Goal: Communication & Community: Answer question/provide support

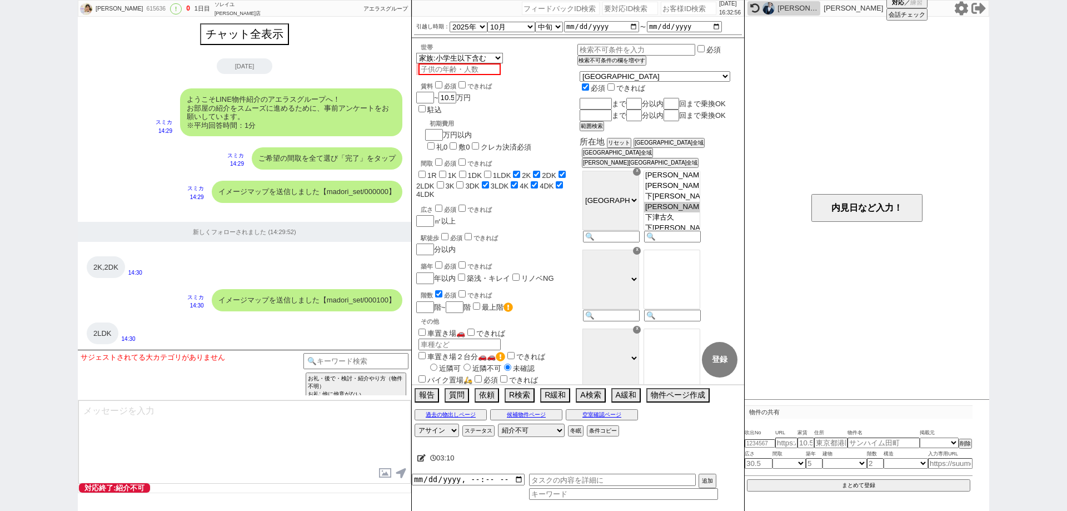
select select "2025"
select select "10"
select select "33"
select select "6"
select select "14"
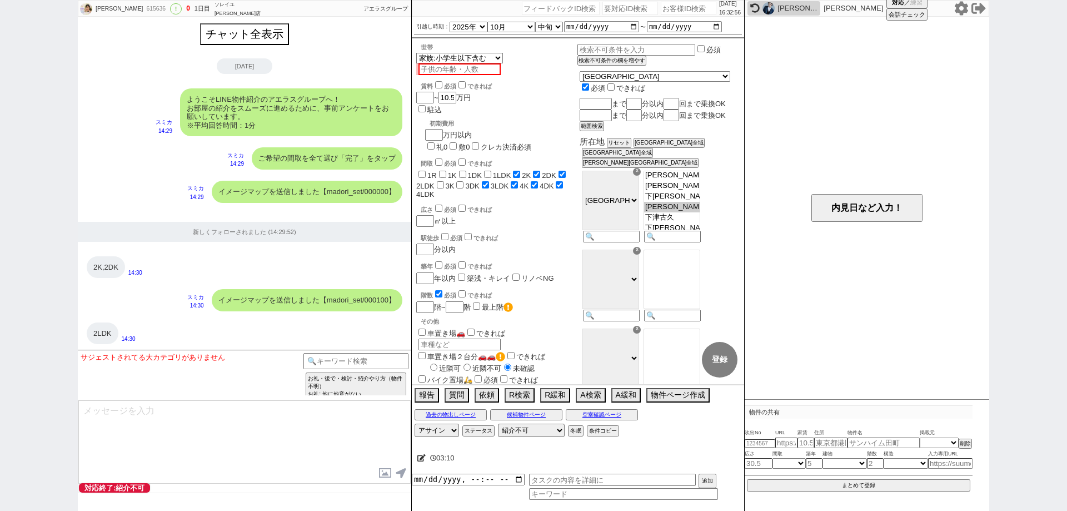
select select "100"
select select "9999"
select select "400"
select select
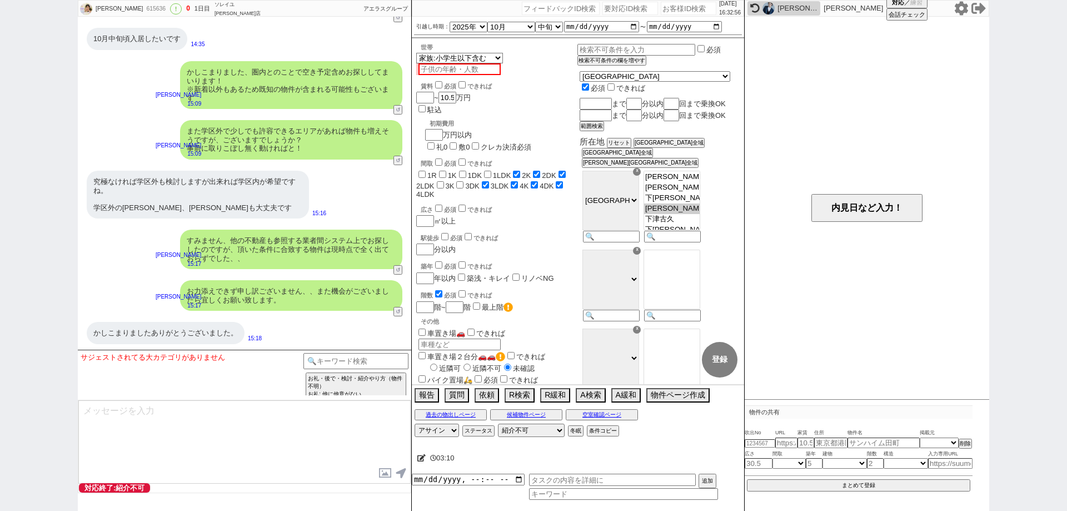
click at [664, 8] on input "number" at bounding box center [689, 8] width 56 height 13
paste input "615063"
type input "615063"
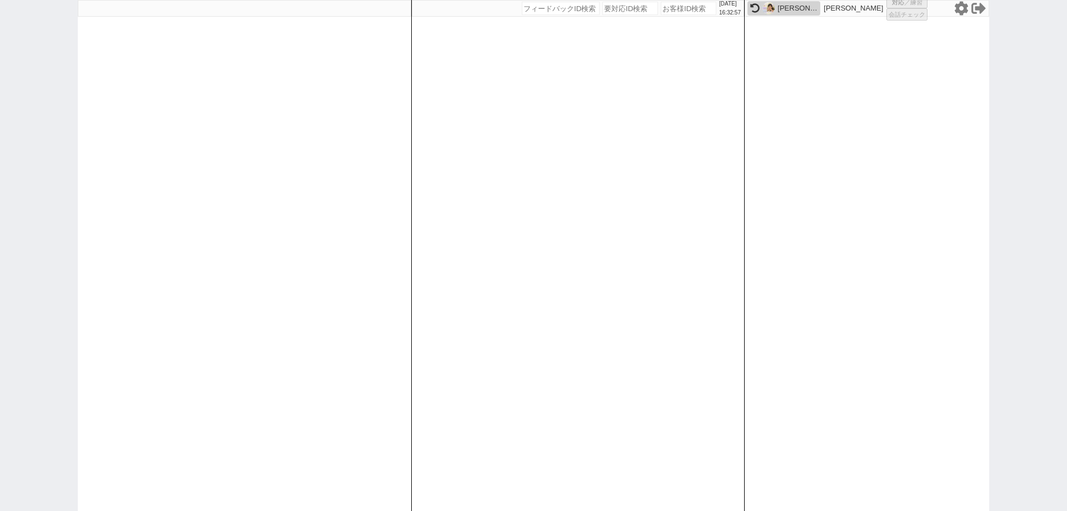
select select
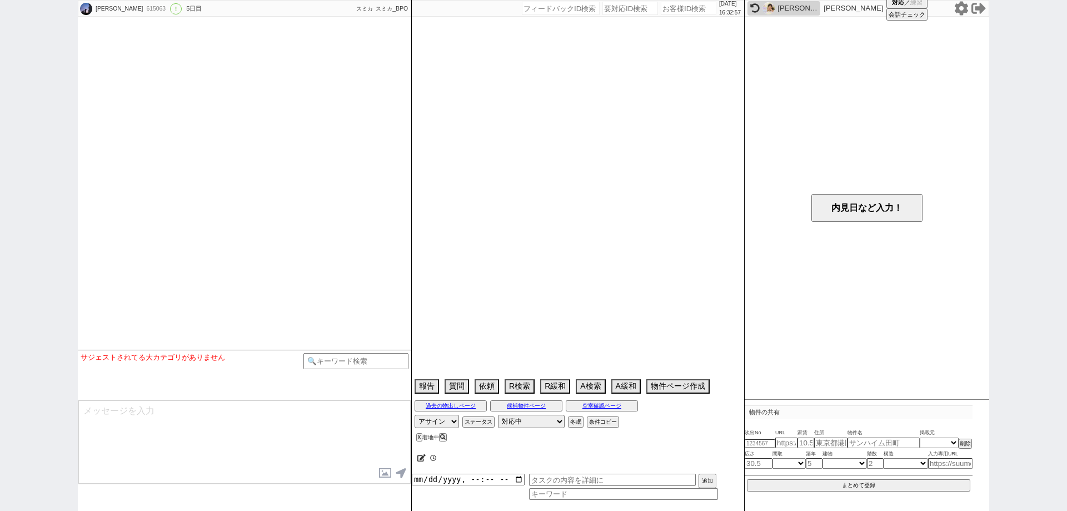
select select "2025"
select select "11"
select select "37"
select select "5"
select select "12"
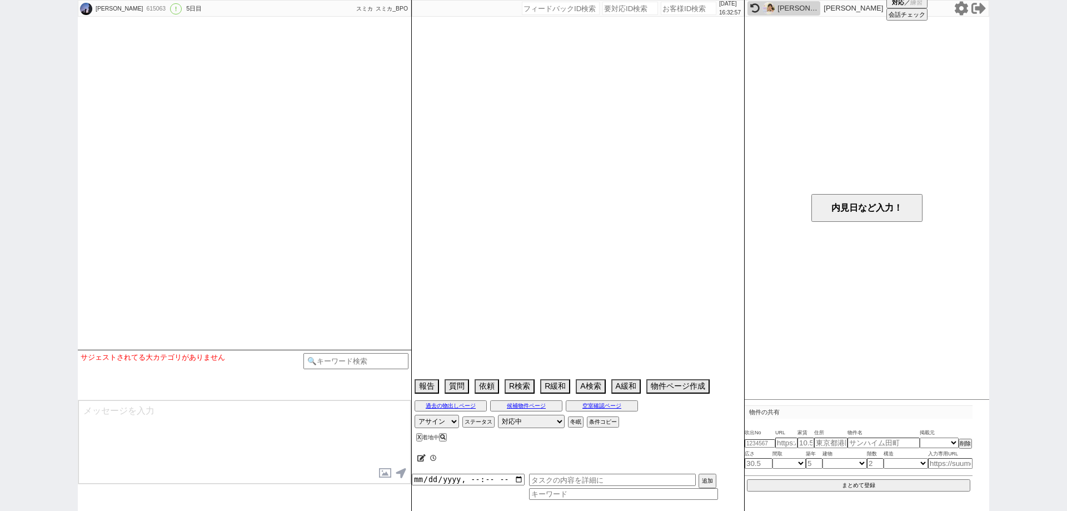
select select "27"
select select "856"
select select "7"
select select "215"
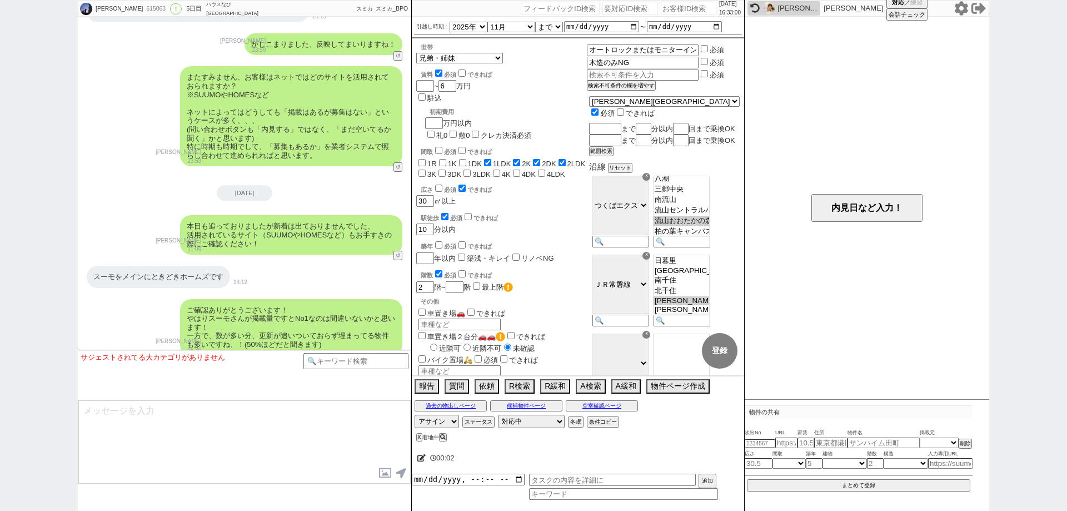
scroll to position [1923, 0]
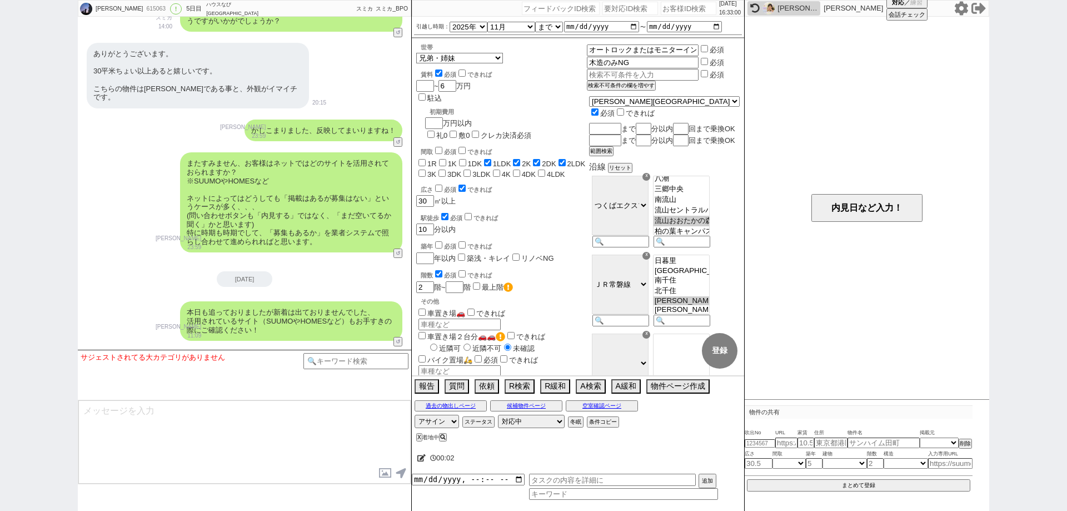
click at [132, 233] on div "またすみません、お客様はネットではどのサイトを活用されておられますか？ ※SUUMOやHOMESなど ネットによってはどうしても「掲載はあるが募集はない」とい…" at bounding box center [245, 202] width 334 height 111
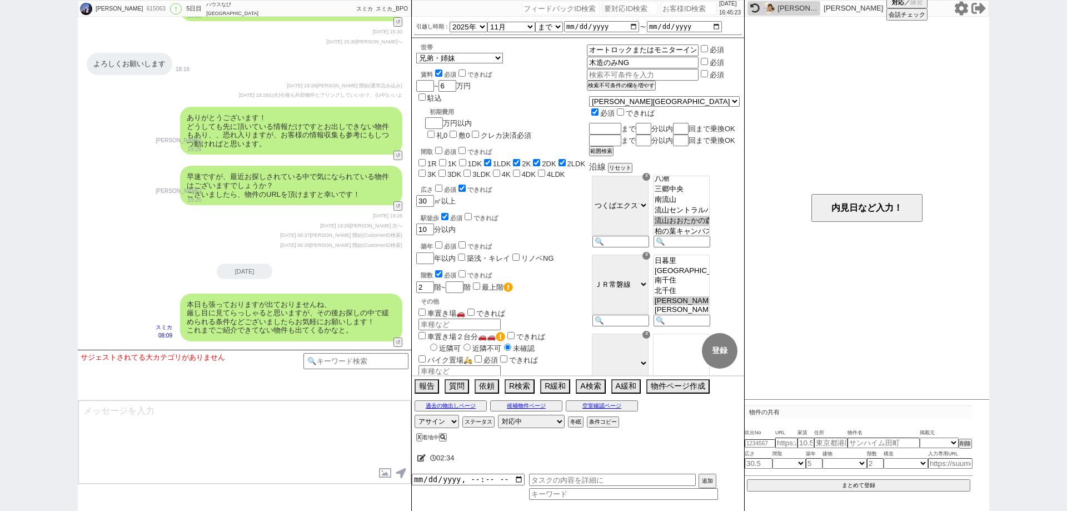
scroll to position [2942, 0]
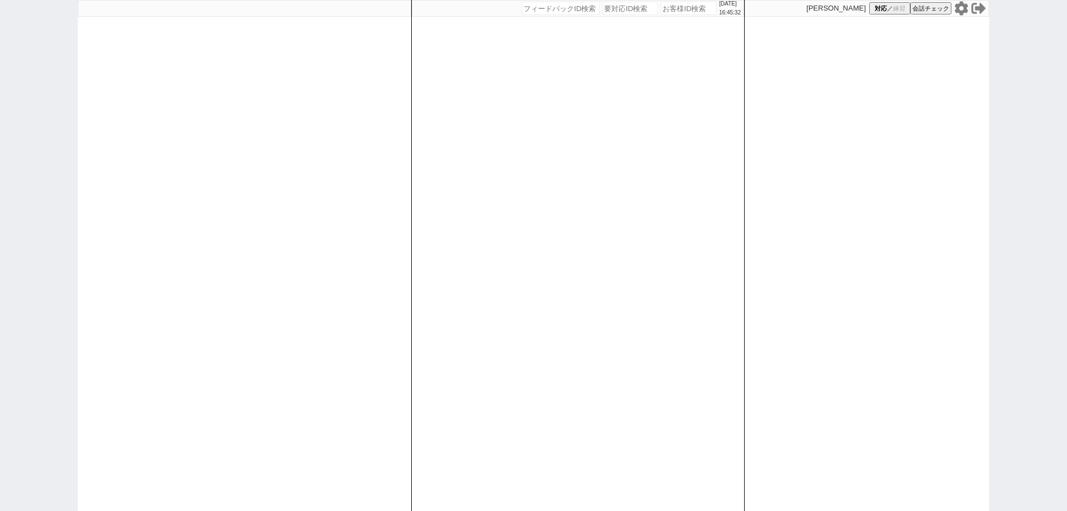
click at [403, 196] on div at bounding box center [245, 255] width 334 height 511
select select "1"
select select "3"
select select "2"
select select
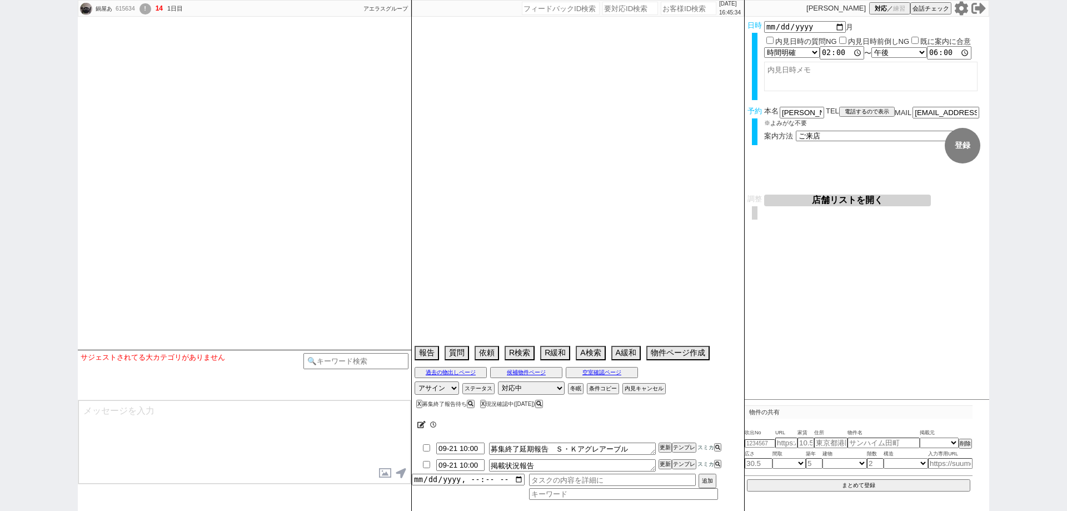
select select "2025"
select select "10"
select select "36"
select select "1"
select select "29"
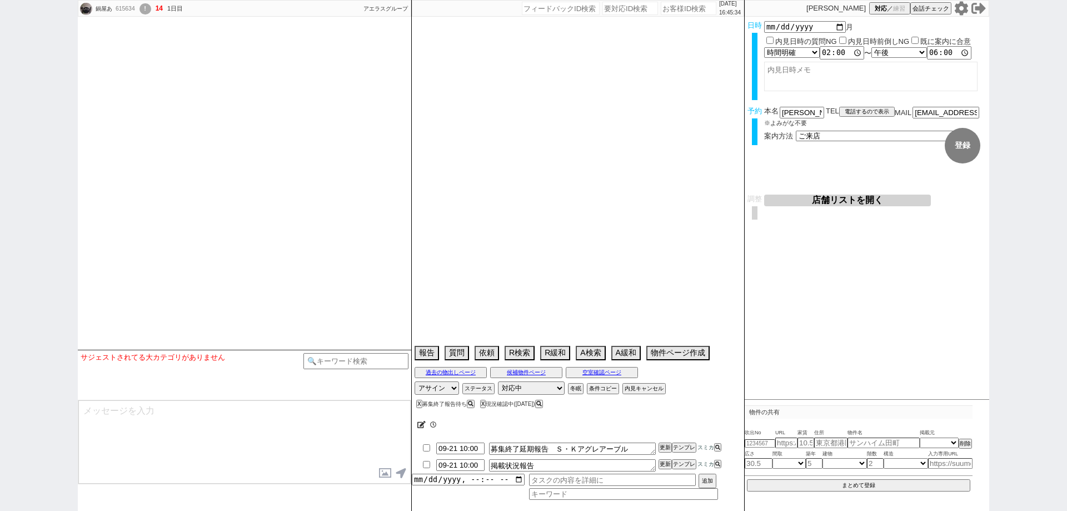
select select "897"
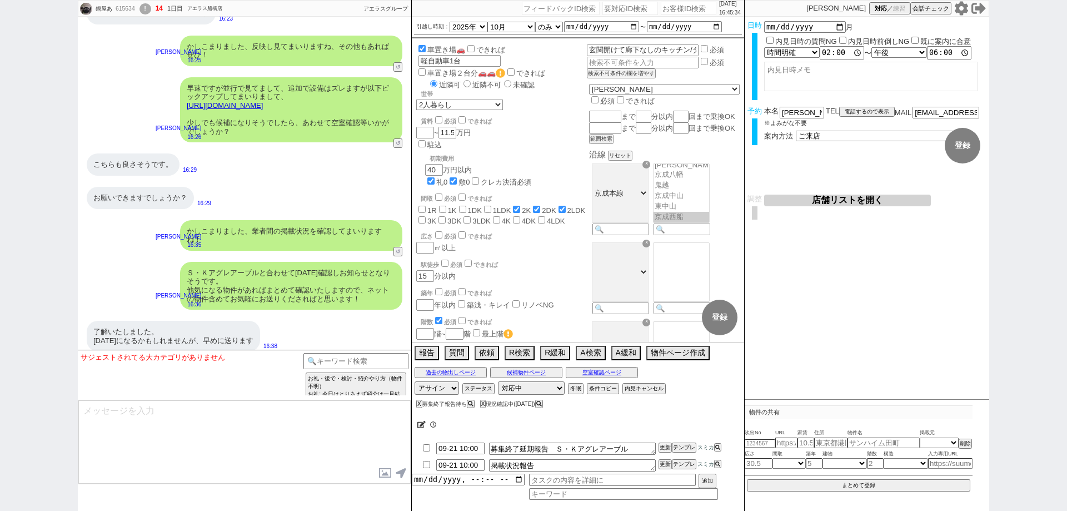
scroll to position [164, 0]
click at [321, 419] on textarea at bounding box center [244, 441] width 332 height 83
type textarea "あ"
click at [382, 361] on input at bounding box center [356, 360] width 105 height 14
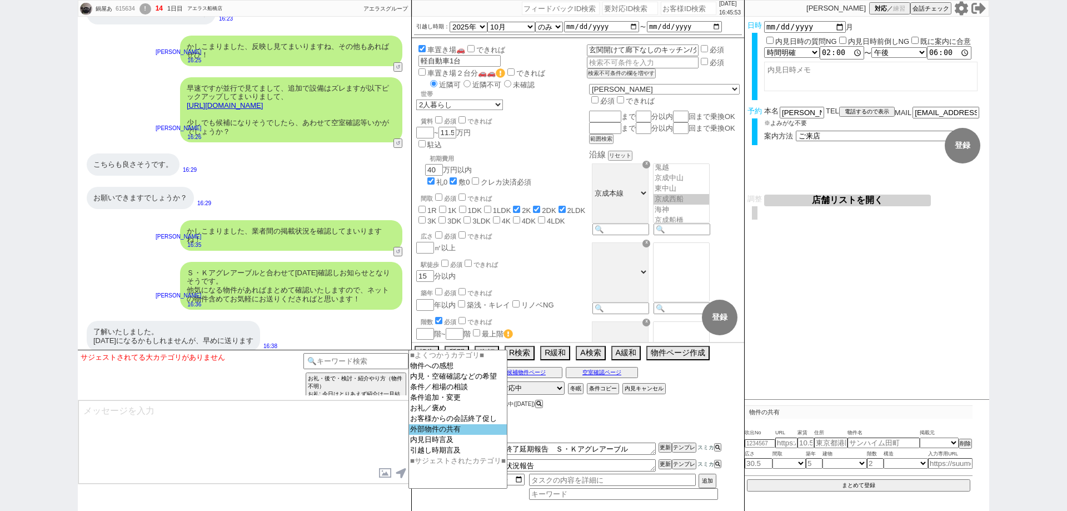
click at [446, 434] on option "外部物件の共有" at bounding box center [458, 429] width 98 height 11
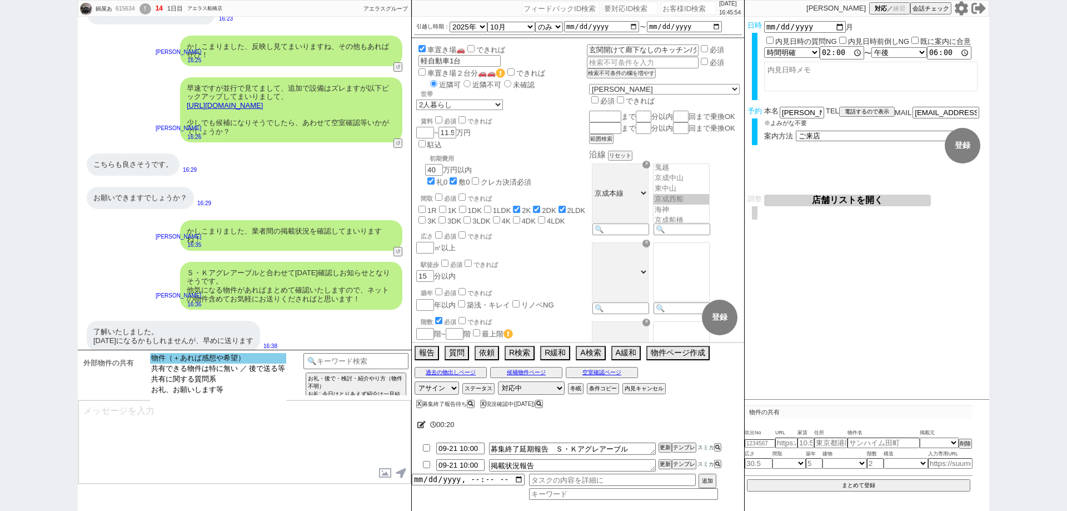
click at [275, 359] on option "物件（＋あれば感想や希望）" at bounding box center [218, 358] width 136 height 11
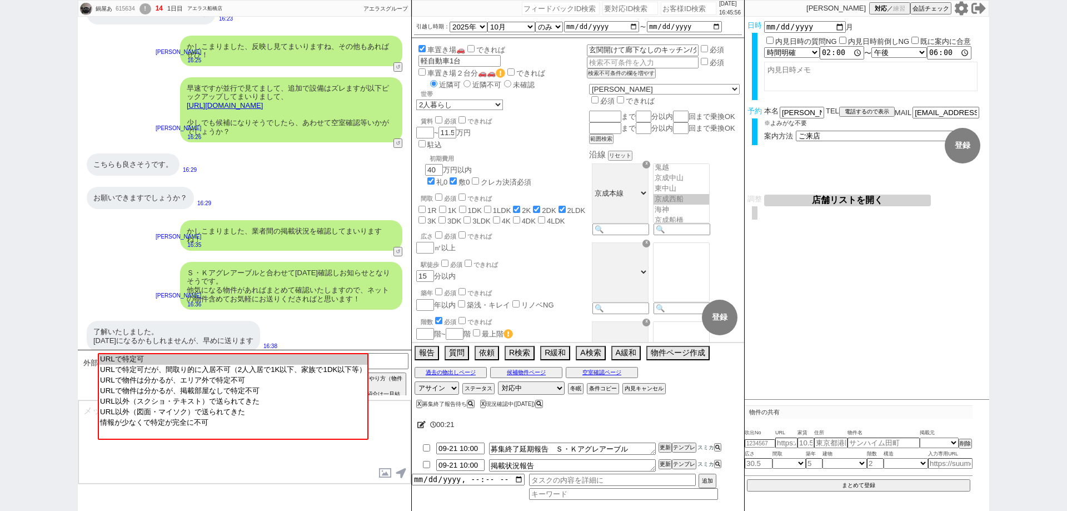
click at [276, 477] on textarea at bounding box center [244, 441] width 332 height 83
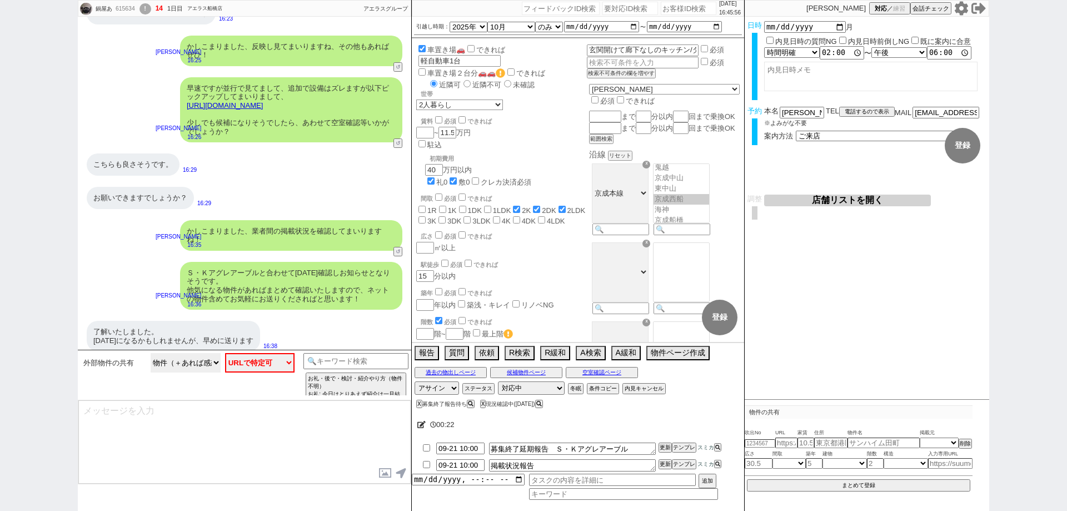
click at [185, 359] on select "物件（＋あれば感想や希望） 共有できる物件は特に無い ／ 後で送る等 共有に関する質問系 お礼、お願いします等" at bounding box center [186, 362] width 70 height 19
select select "お礼、お願いします等"
click at [151, 353] on select "物件（＋あれば感想や希望） 共有できる物件は特に無い ／ 後で送る等 共有に関する質問系 お礼、お願いします等" at bounding box center [186, 362] width 70 height 19
select select "のみ（！等ついてない） または また連絡します、忙しい等の発言"
click at [220, 360] on option "のみ（！等ついてない） または また連絡します、忙しい等の発言" at bounding box center [260, 358] width 216 height 11
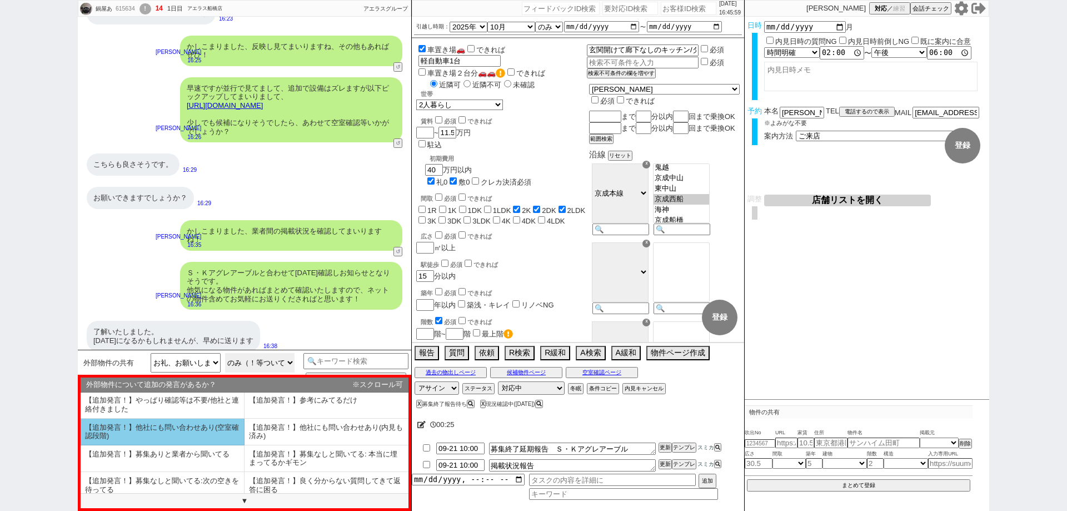
scroll to position [68, 0]
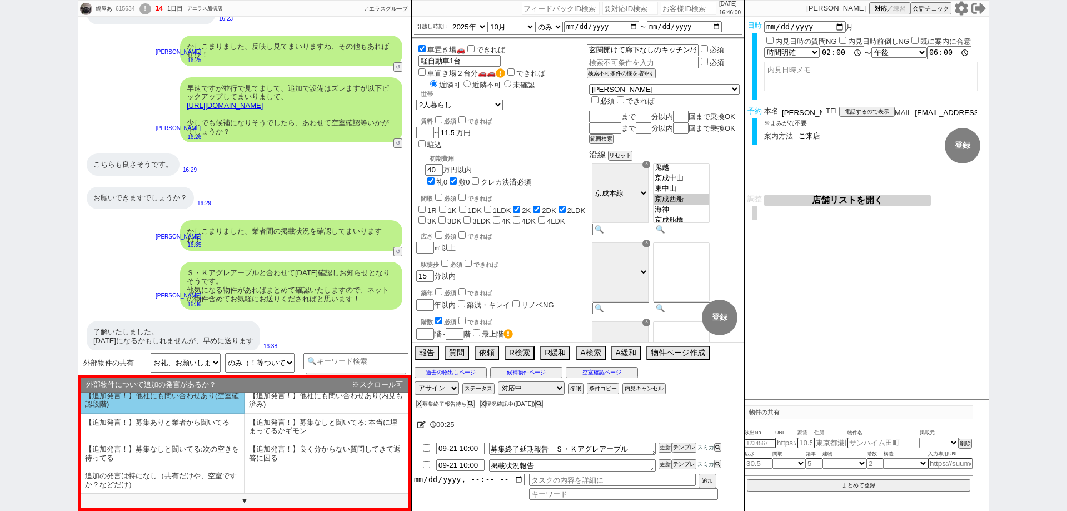
click at [211, 479] on li "追加の発言は特になし（共有だけや、空室ですか？などだけ）" at bounding box center [163, 480] width 164 height 26
select select "追加の発言は特になし（共有だけや、空室ですか？などだけ）"
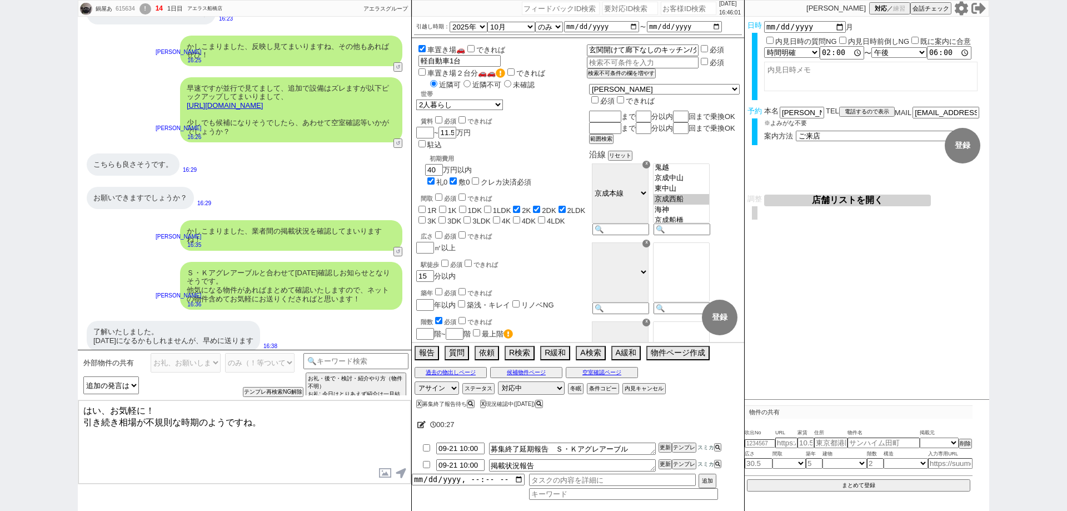
drag, startPoint x: 260, startPoint y: 421, endPoint x: 267, endPoint y: 409, distance: 13.9
click at [267, 409] on textarea "はい、お気軽に！ 引き続き相場が不規則な時期のようですね。" at bounding box center [244, 441] width 332 height 83
drag, startPoint x: 148, startPoint y: 409, endPoint x: 78, endPoint y: 401, distance: 70.5
click at [78, 401] on textarea "はい、お気軽に！" at bounding box center [244, 441] width 332 height 83
type textarea "ありがとうございます！ お手すきの際にお送り頂ければと思います。"
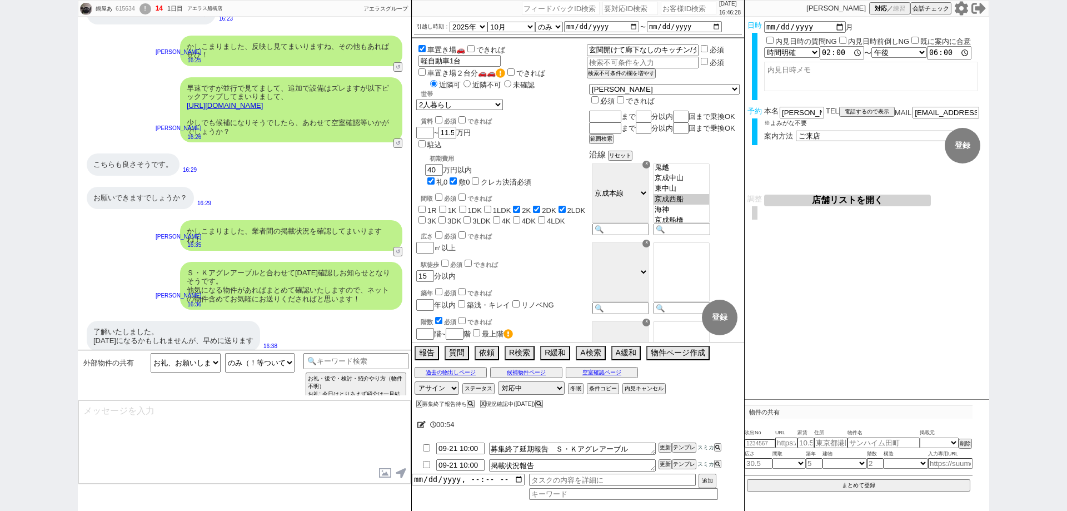
scroll to position [3025, 0]
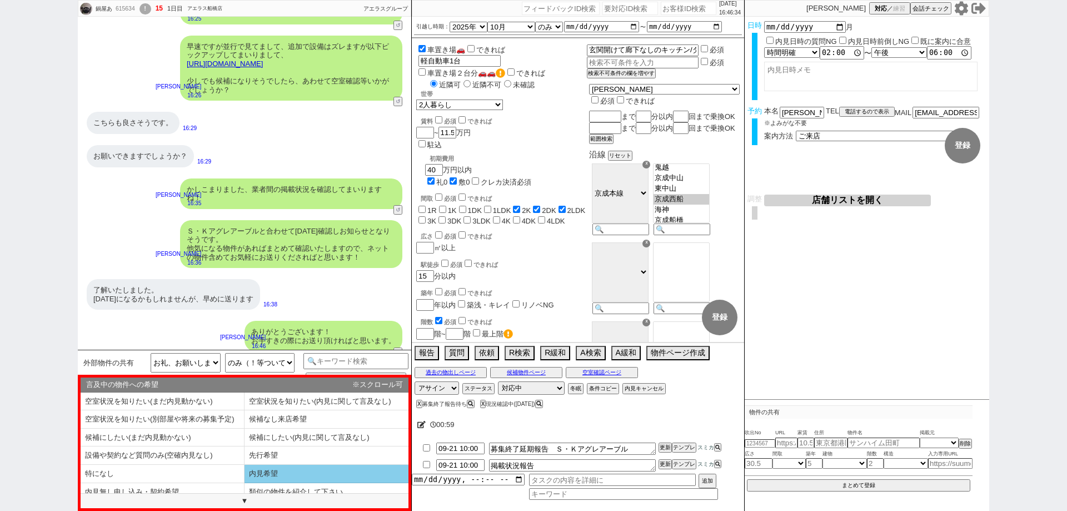
click at [329, 471] on li "内見希望" at bounding box center [327, 474] width 164 height 18
select select "内見希望"
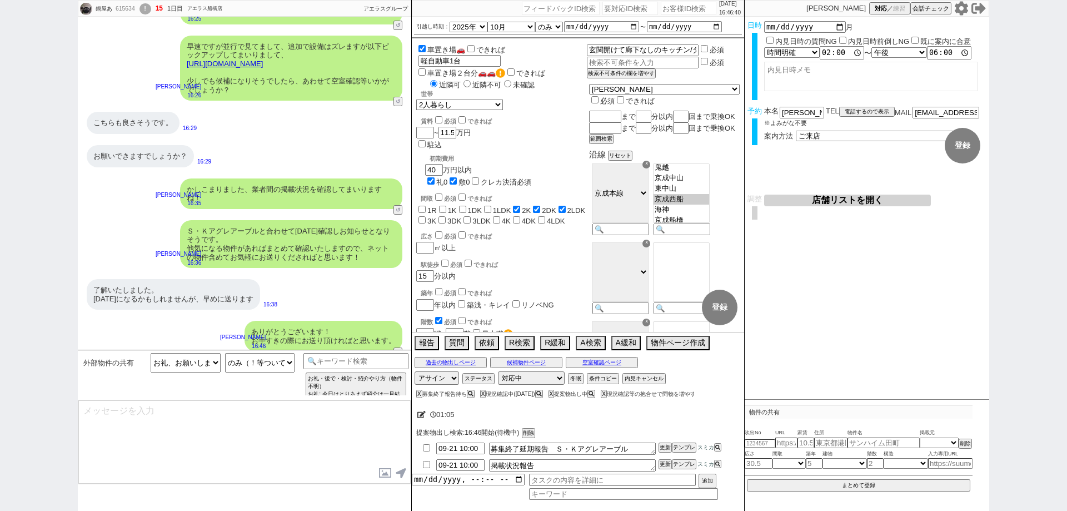
type textarea "@@【@@メッセージは打たず、以下やってください@@】@@ @@【@@候補物件の報告状況バグってますがカテゴリ選択し直せるようになってるはずなので、キーワード…"
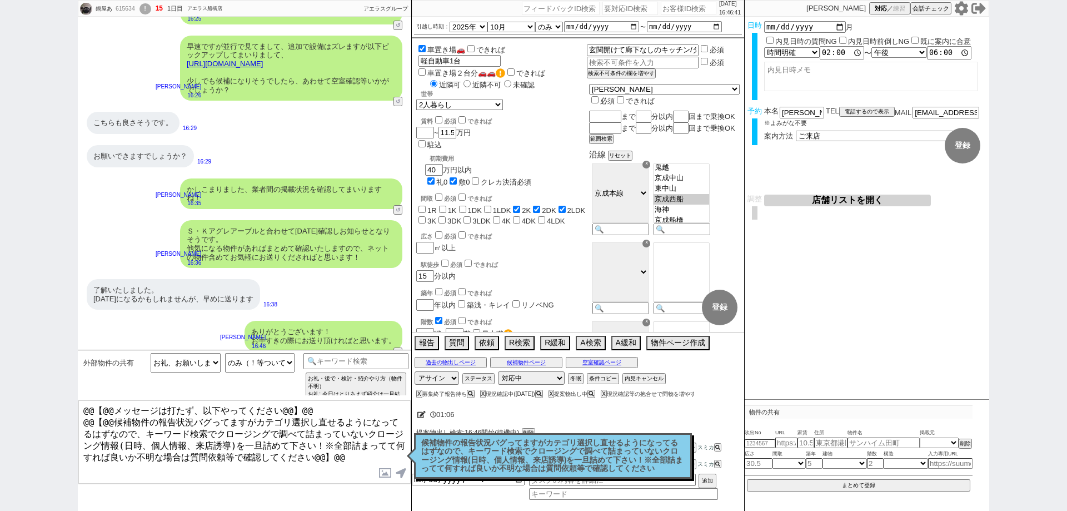
drag, startPoint x: 533, startPoint y: 460, endPoint x: 553, endPoint y: 467, distance: 20.6
click at [534, 459] on p "候補物件の報告状況バグってますがカテゴリ選択し直せるようになってるはずなので、キーワード検索でクロージングで調べて詰まっていないクロージング情報(日時、個人情…" at bounding box center [552, 456] width 263 height 34
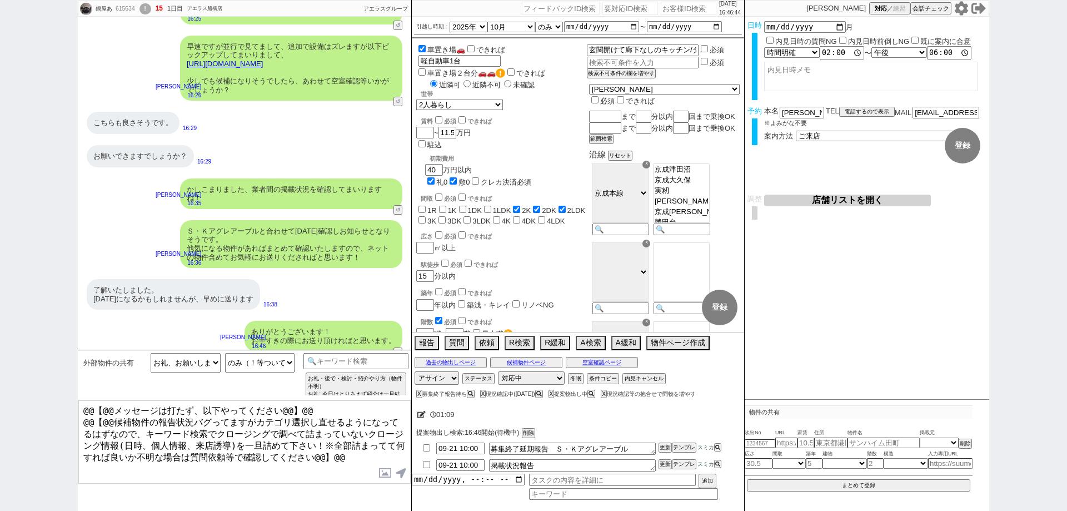
scroll to position [275, 0]
click at [589, 342] on button "A検索" at bounding box center [589, 342] width 27 height 12
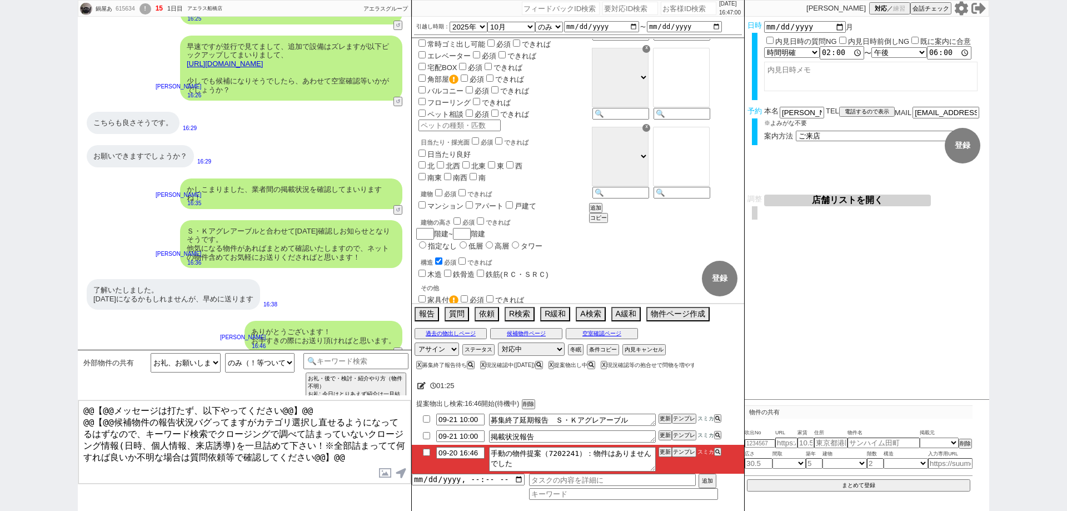
scroll to position [500, 0]
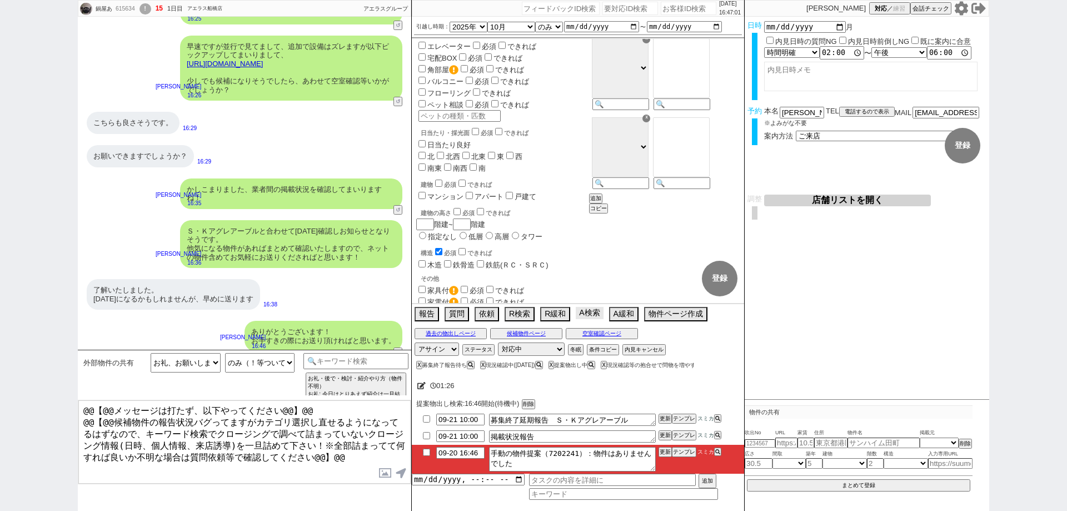
click at [588, 315] on button "A検索" at bounding box center [589, 313] width 27 height 12
click at [441, 336] on button "過去の物出しページ" at bounding box center [451, 333] width 72 height 9
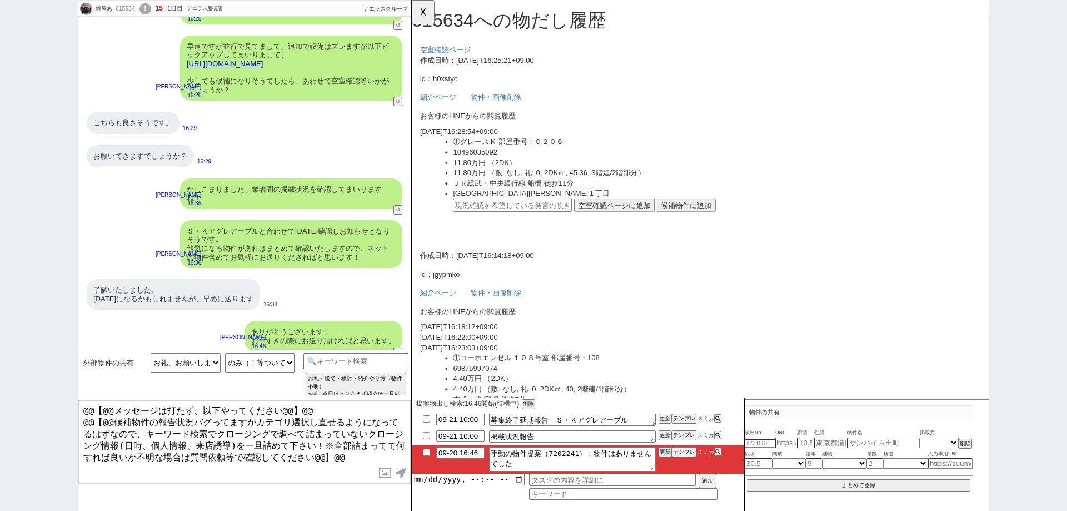
scroll to position [0, 0]
click at [419, 13] on button "☓" at bounding box center [422, 11] width 21 height 22
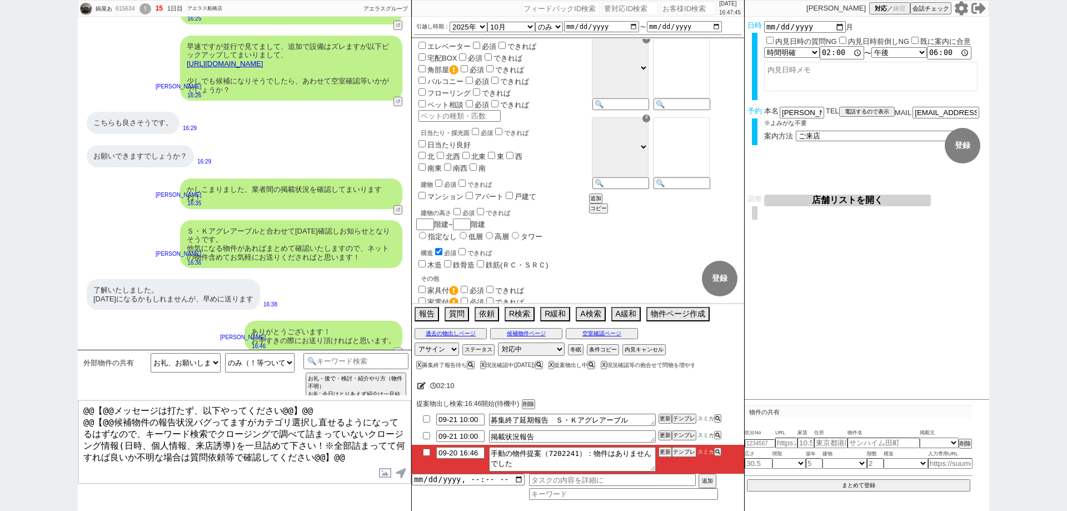
click at [428, 452] on input "checkbox" at bounding box center [427, 452] width 16 height 7
checkbox input "true"
click at [555, 364] on div "X 提案物出し中" at bounding box center [573, 365] width 48 height 6
click at [552, 364] on button "X" at bounding box center [551, 365] width 4 height 6
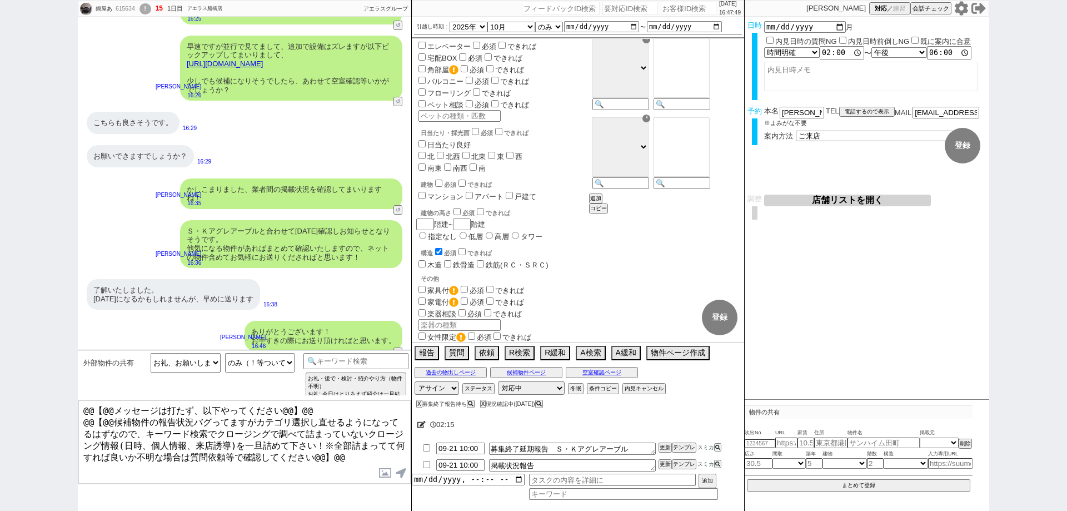
click at [613, 422] on div "02:15" at bounding box center [578, 425] width 332 height 22
click at [118, 7] on div "615634" at bounding box center [124, 8] width 25 height 9
copy div "615634"
click at [670, 10] on input "number" at bounding box center [689, 8] width 56 height 13
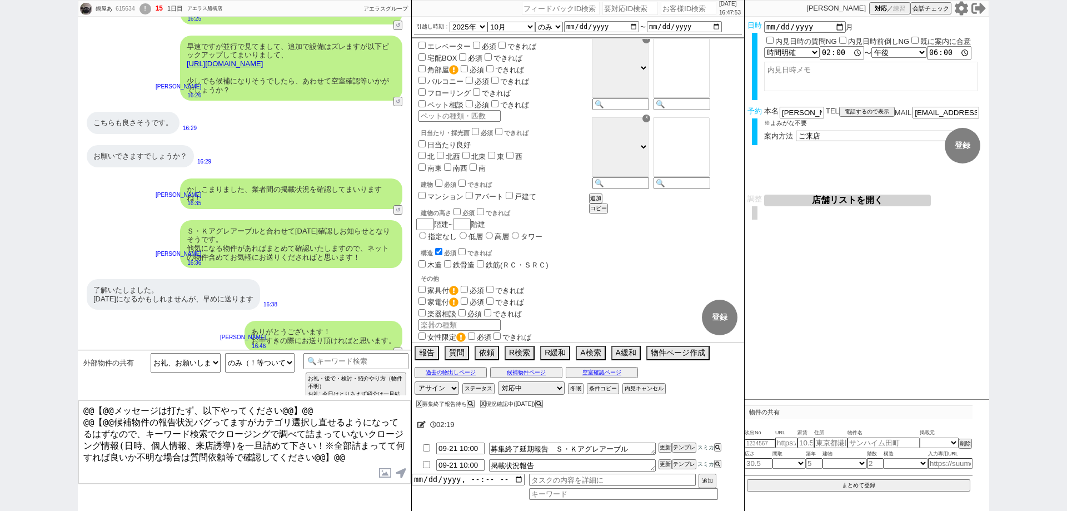
paste input "615634"
type input "615634"
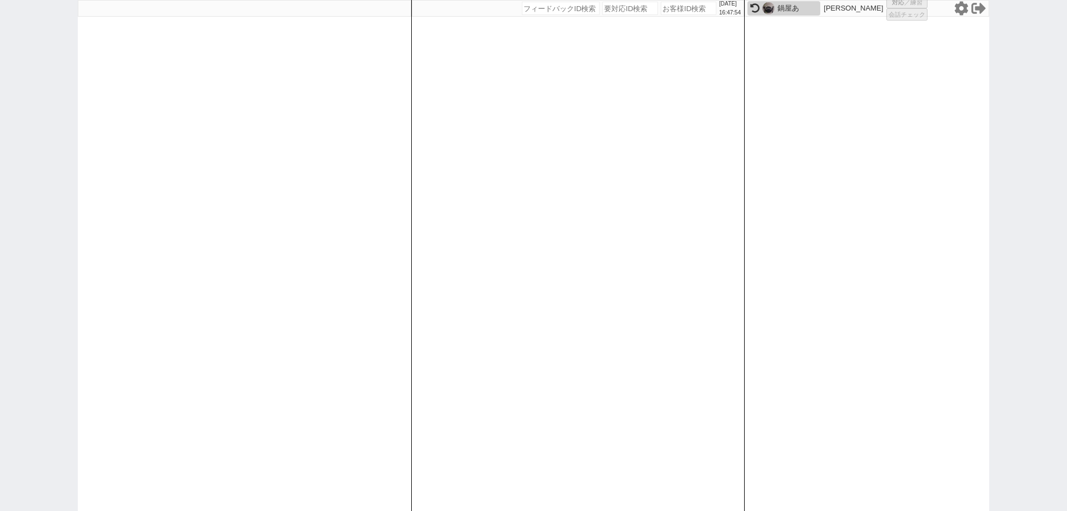
select select "1"
select select "3"
select select "2"
select select
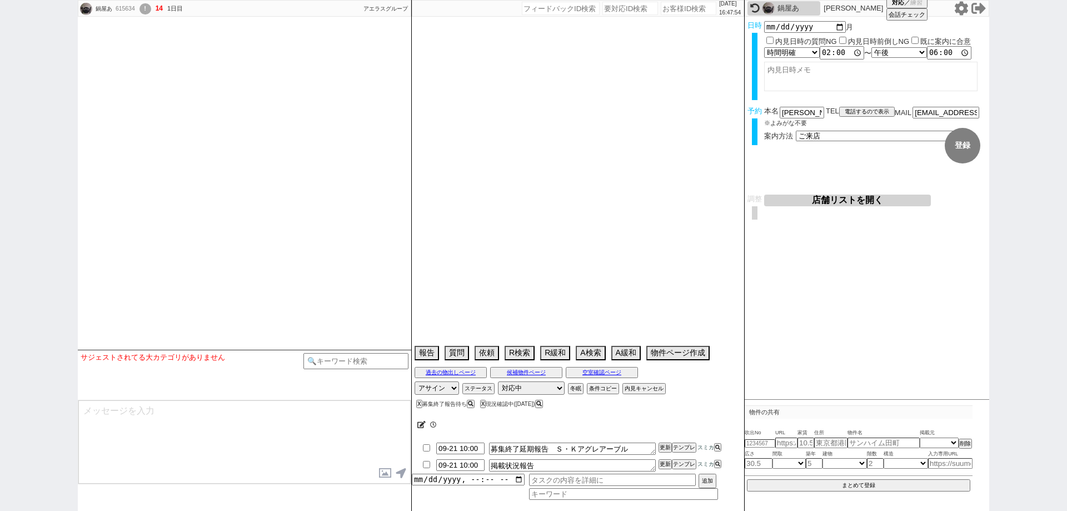
select select "2025"
select select "10"
select select "36"
select select "1"
select select "29"
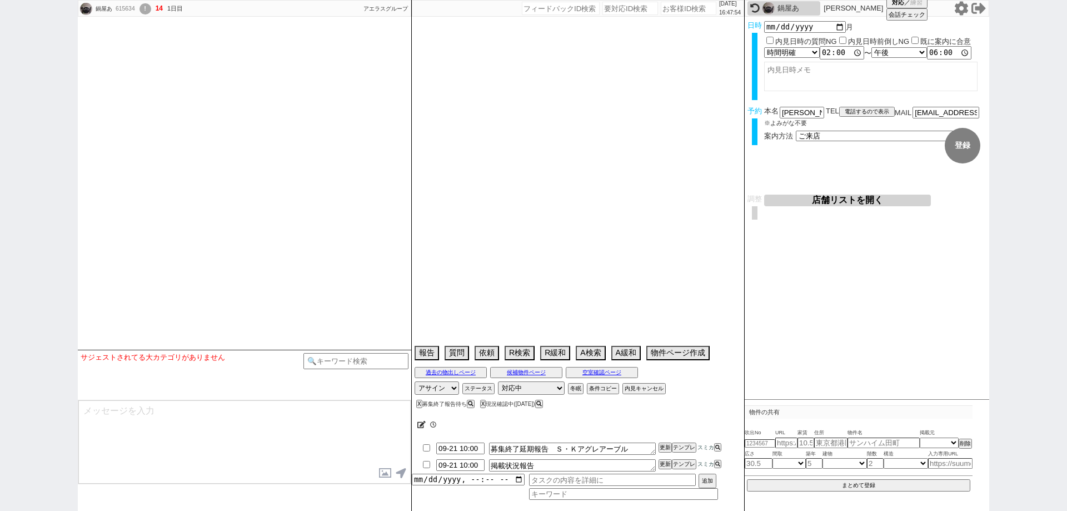
select select "897"
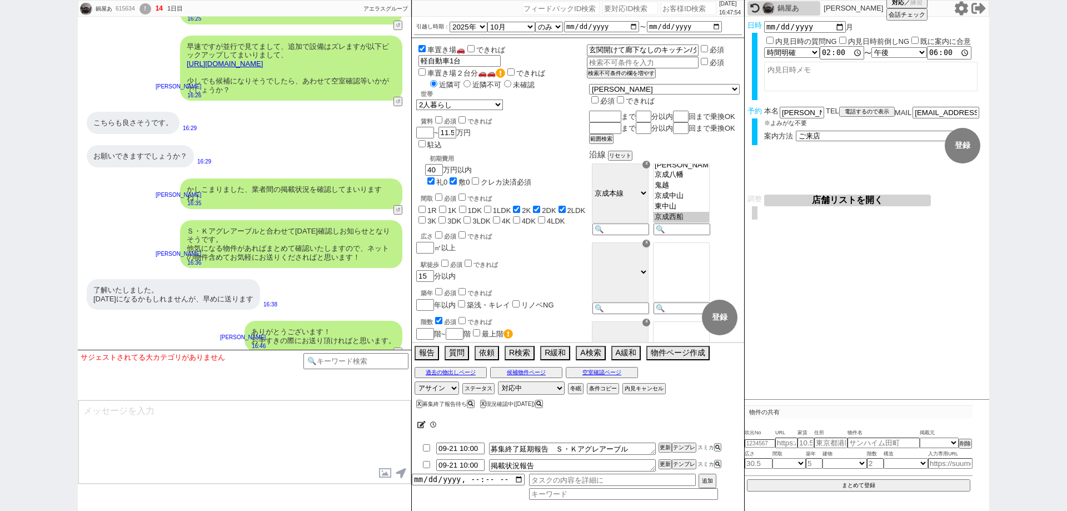
scroll to position [164, 0]
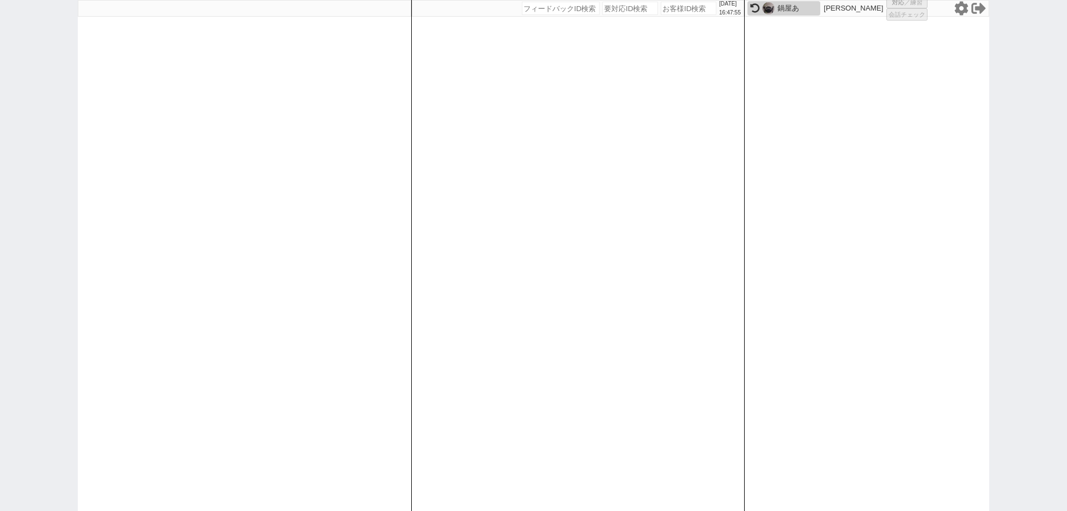
select select
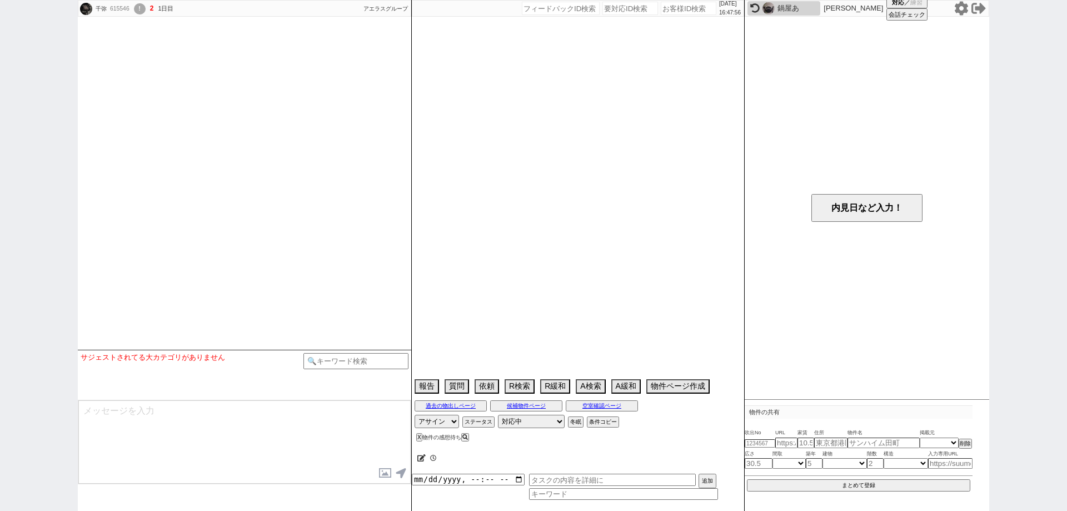
select select
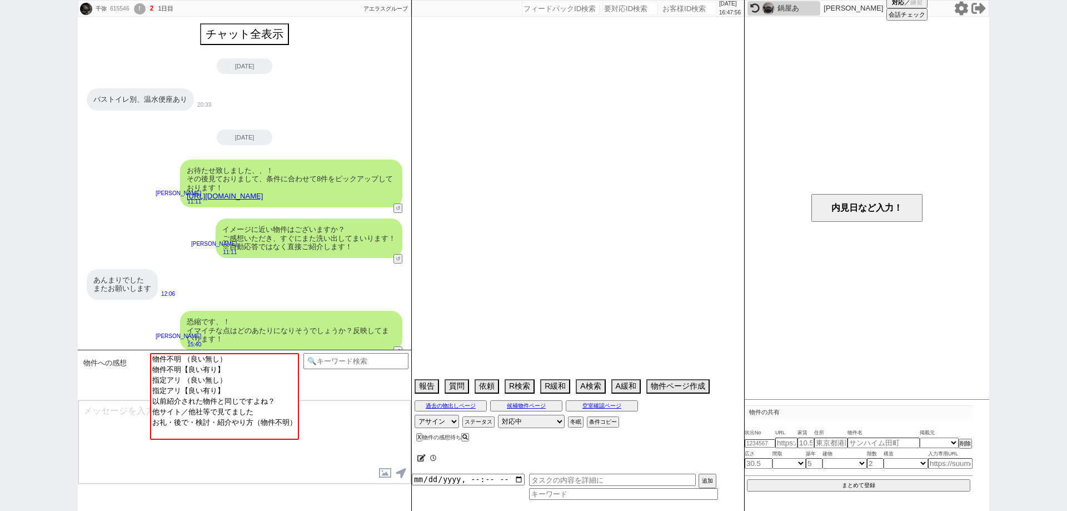
scroll to position [183, 0]
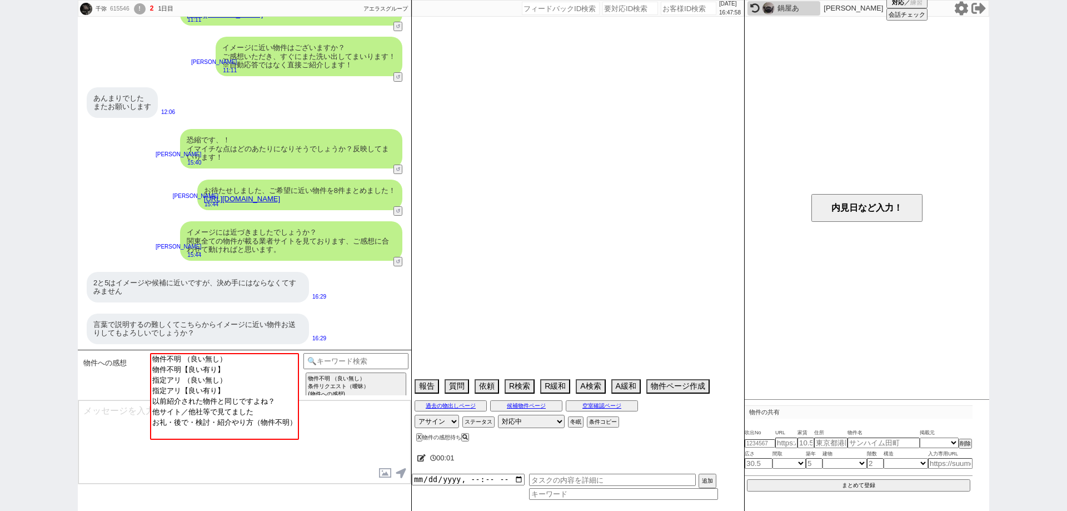
select select "15"
select select "0"
select select "50"
select select "53"
select select "47"
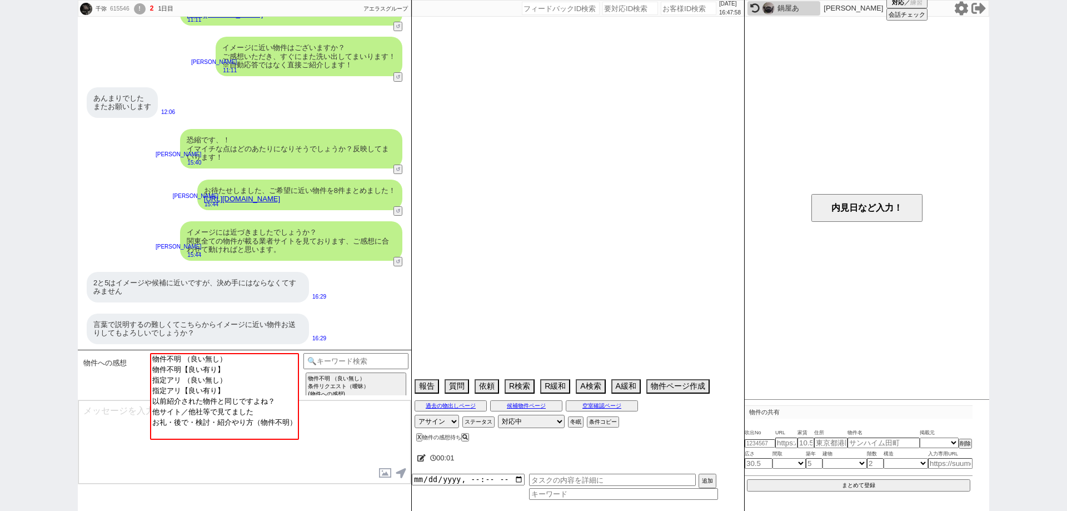
select select "66"
select select "59"
select select "25"
select select "68"
select select "9"
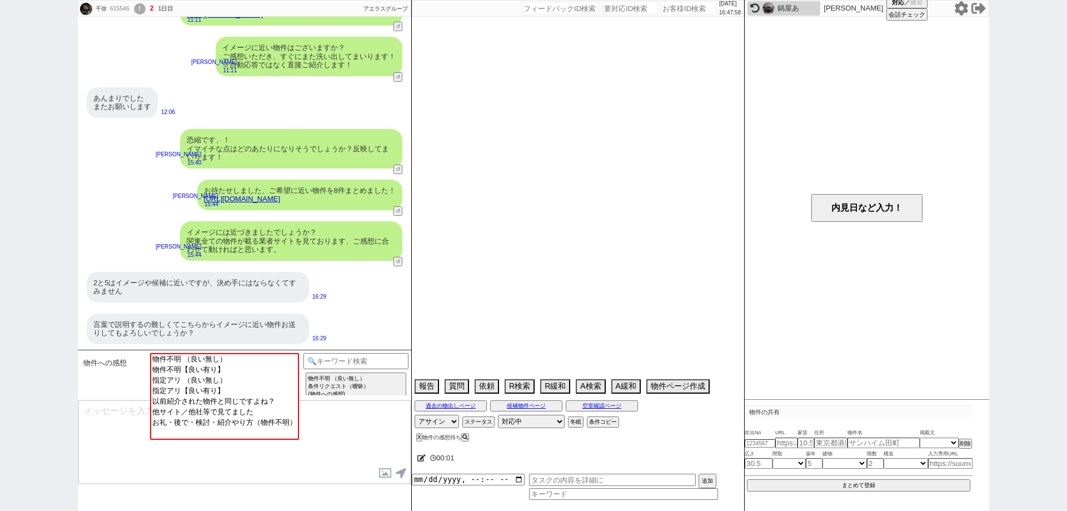
select select "325"
select select "14"
select select "10"
select select "367"
select select "23"
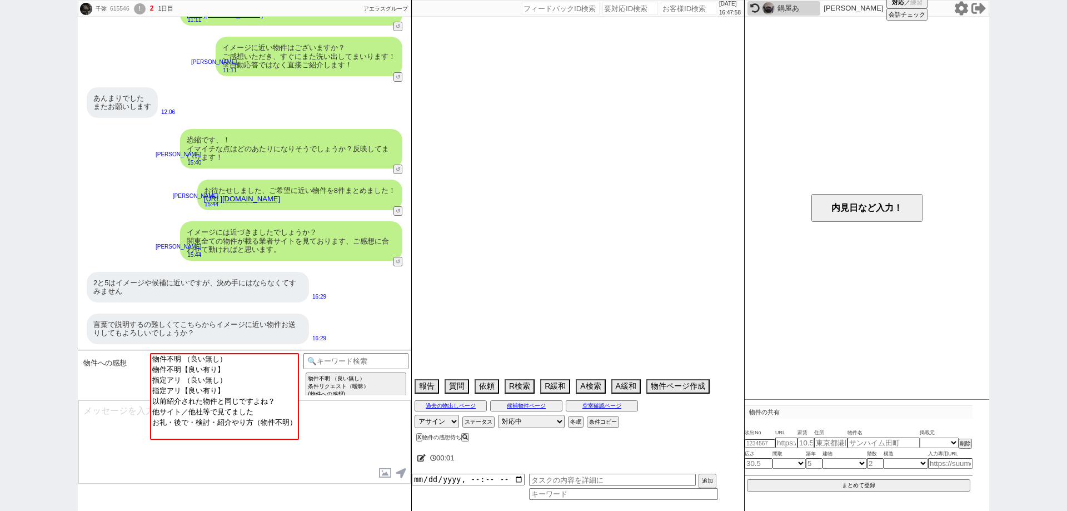
select select "57"
select select "75"
select select "44"
select select "48"
select select "811"
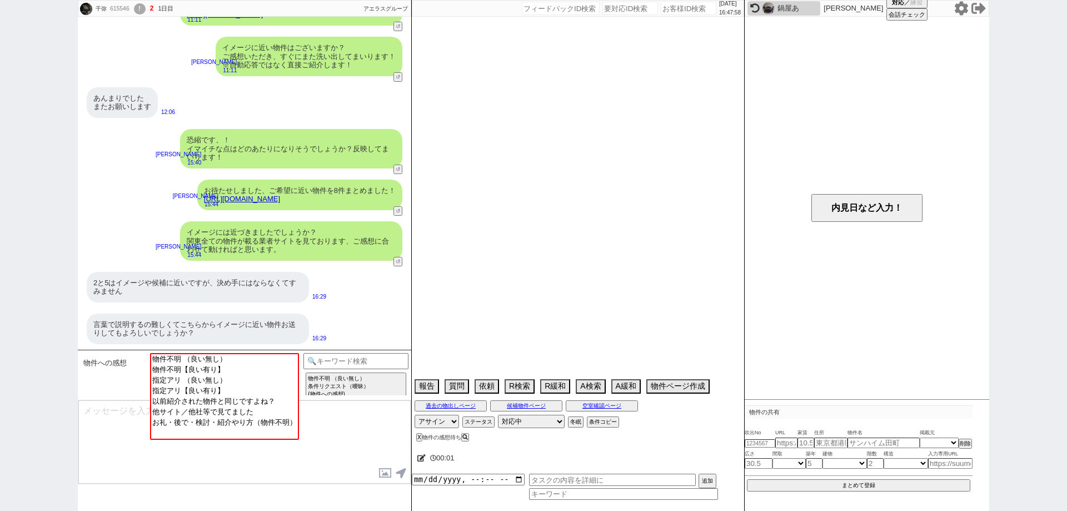
select select "15"
select select "72"
select select "70"
select select "38"
select select "60"
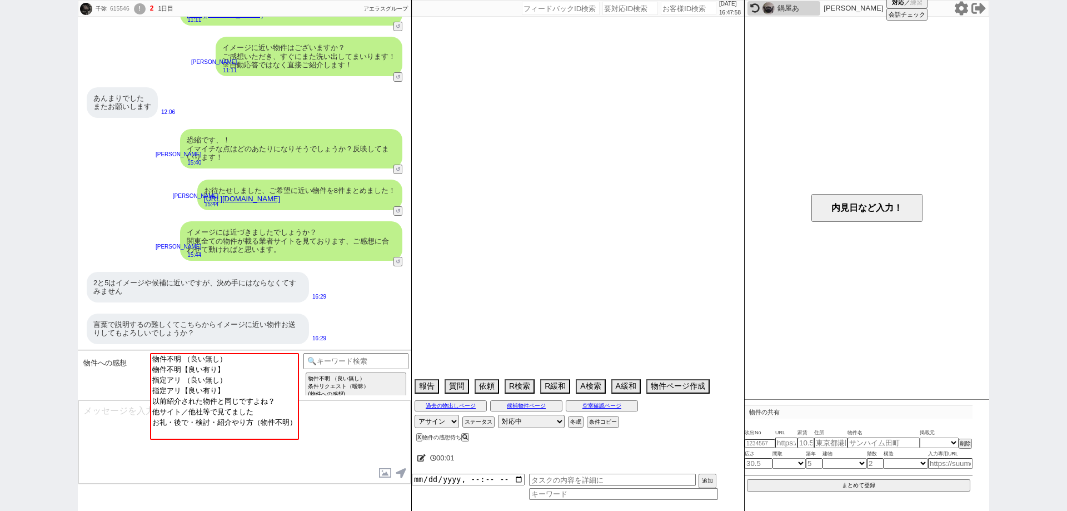
select select "19"
select select "65"
select select "63"
select select "62"
select select "71"
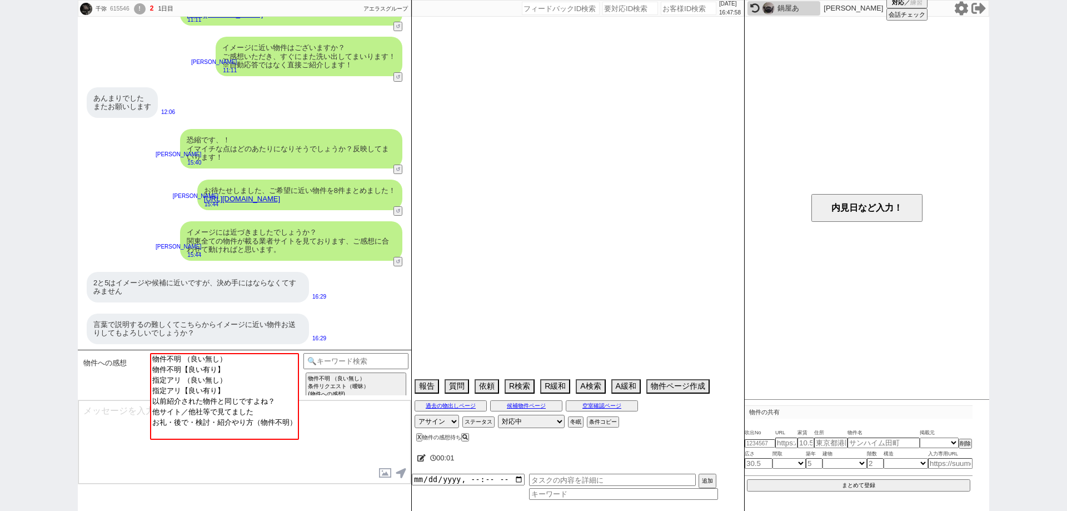
select select "35"
select select "64"
select select "69"
select select "36"
select select "67"
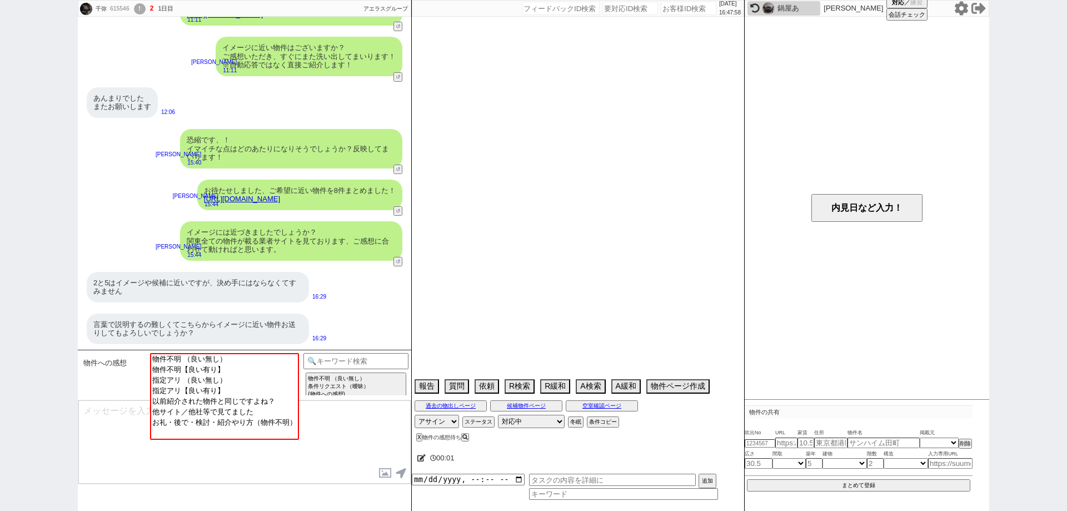
select select "16"
select select "52"
select select "17"
select select "33"
select select "29"
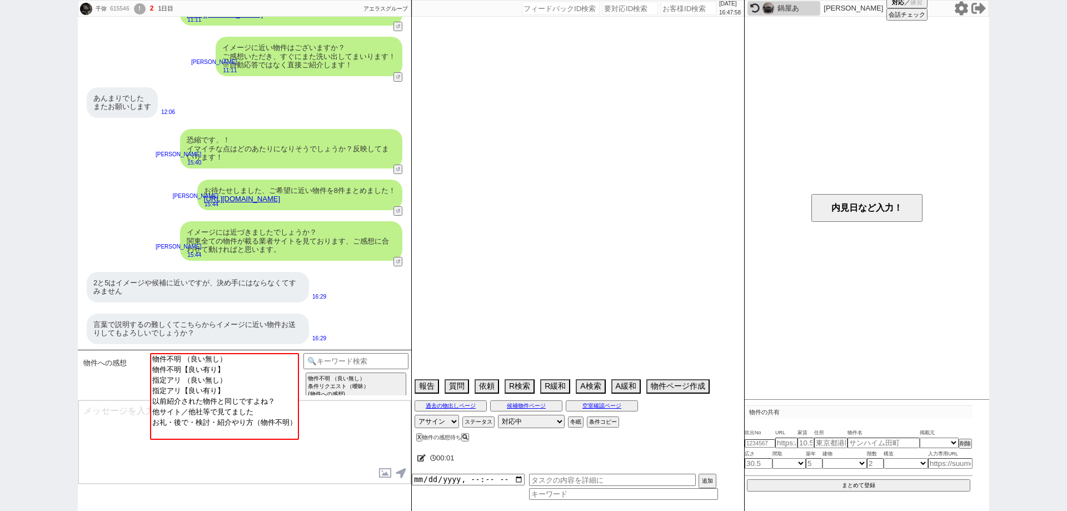
select select "74"
select select "54"
select select "56"
select select "12"
select select "76"
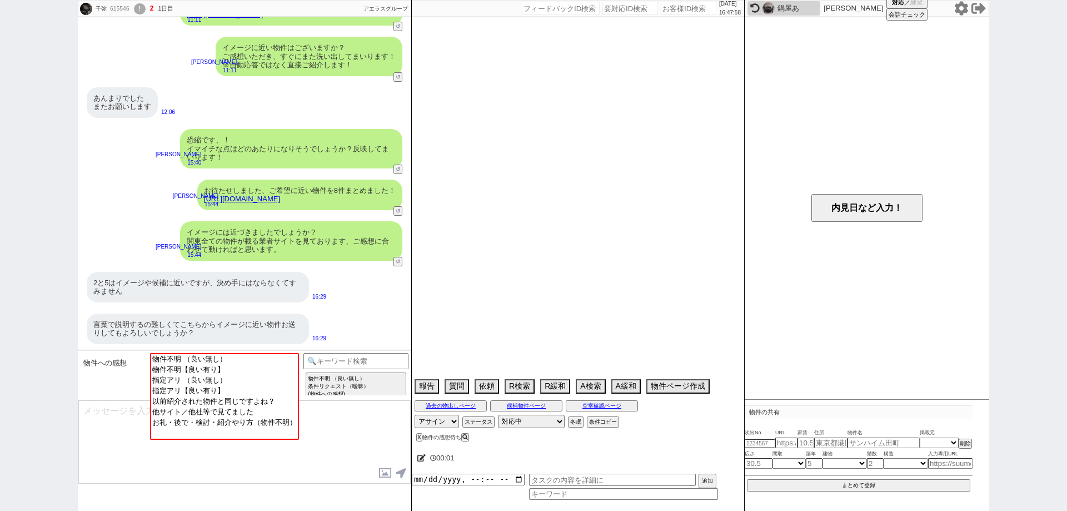
select select "46"
select select "78"
select select "7"
select select "55"
select select "73"
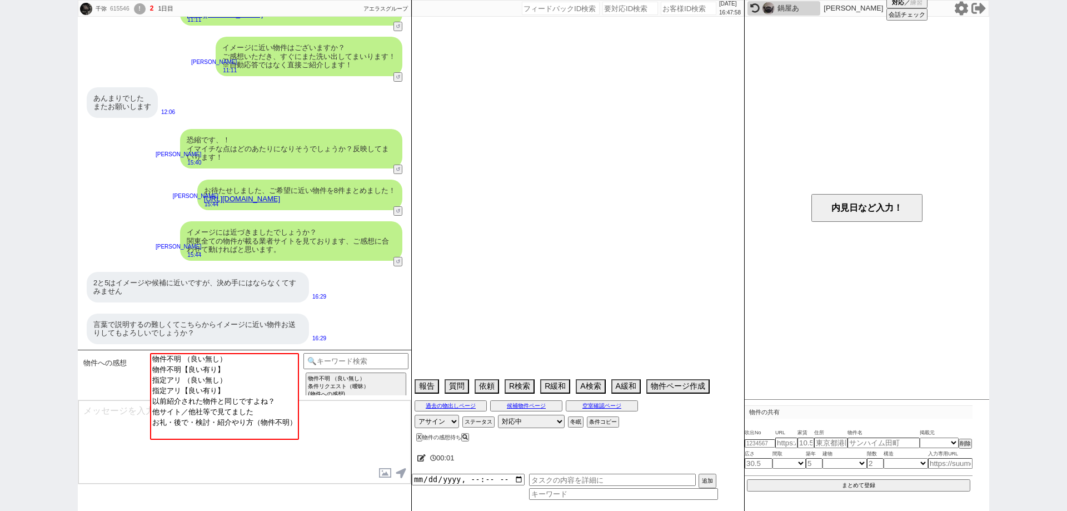
select select "24"
select select "27"
select select "77"
select select "11"
select select "49"
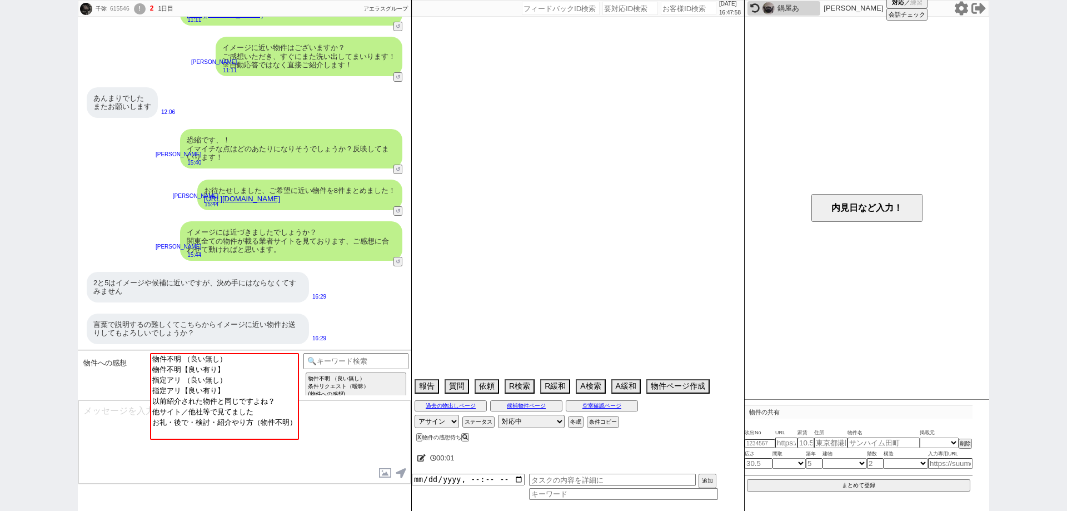
select select "51"
select select "58"
select select "45"
select select "30"
select select "20"
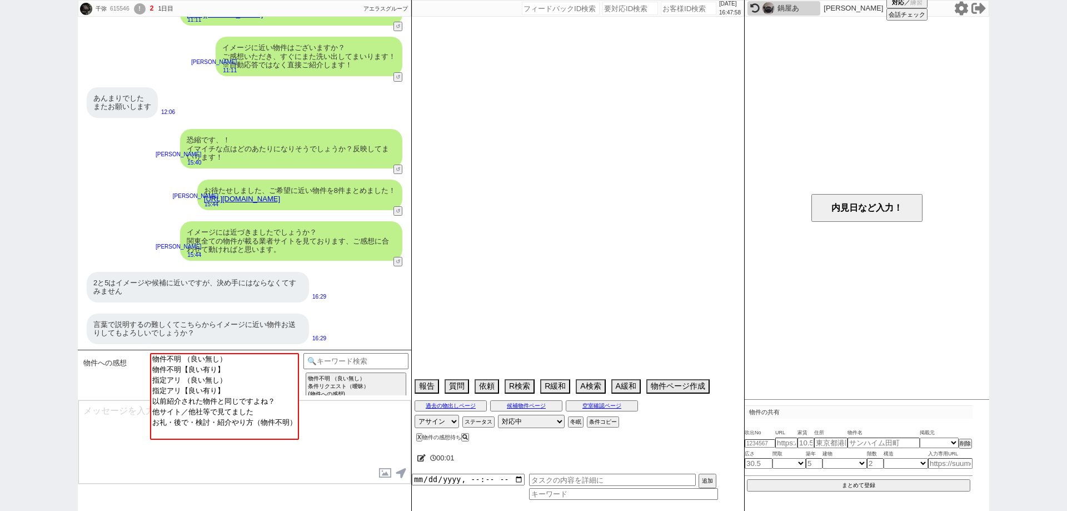
select select "41"
select select "34"
select select "39"
select select "40"
select select "42"
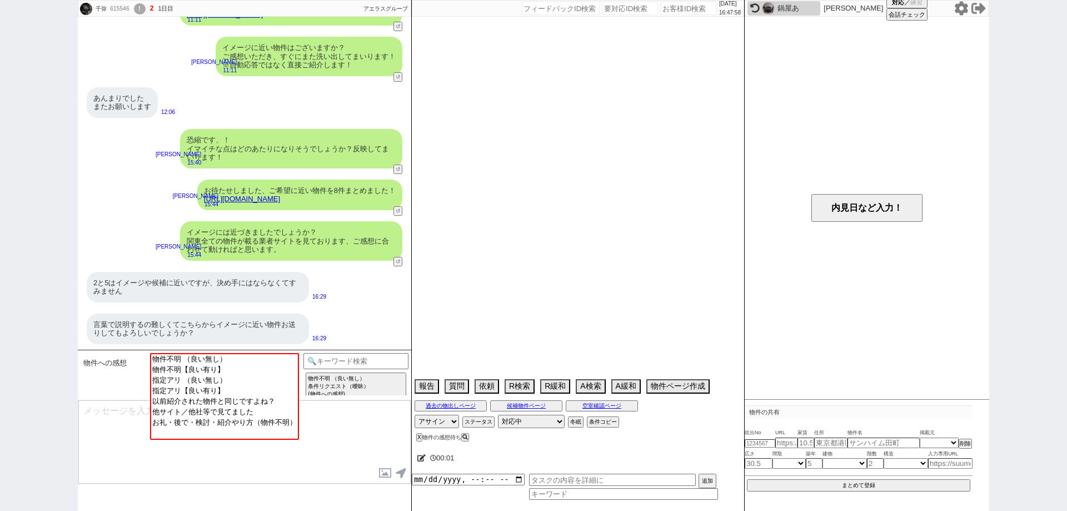
select select "61"
select select "37"
select select "31"
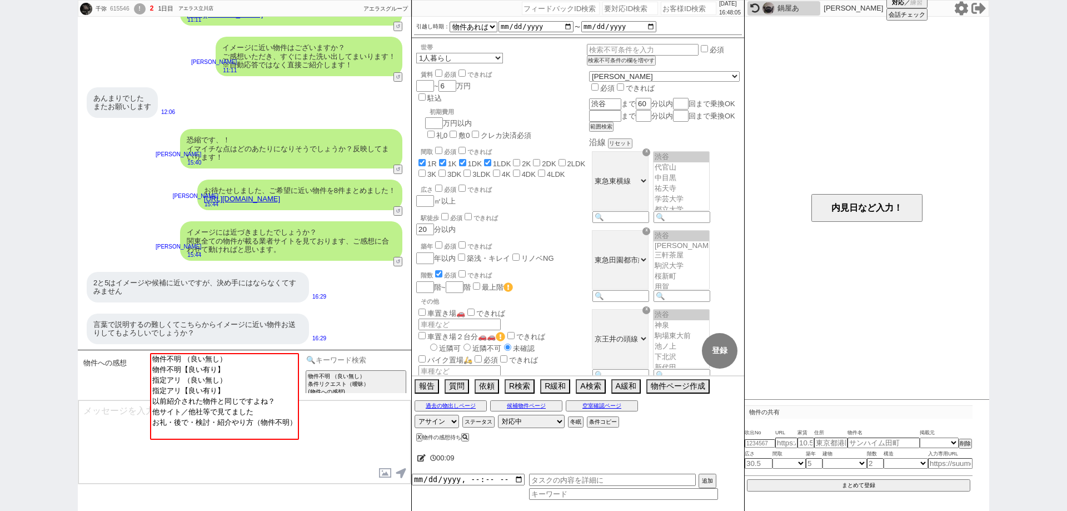
click at [331, 361] on input at bounding box center [356, 360] width 105 height 14
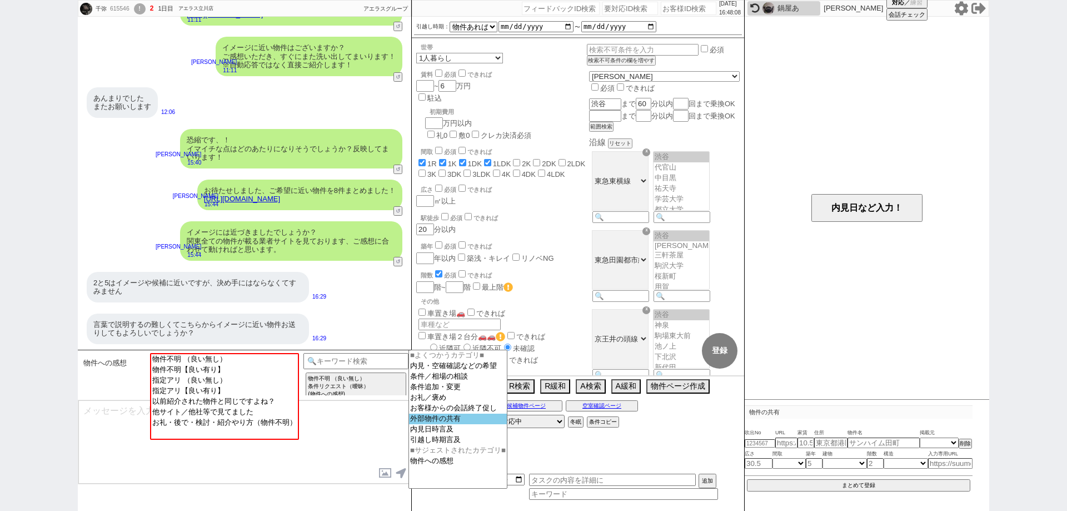
click at [467, 424] on option "外部物件の共有" at bounding box center [458, 419] width 98 height 11
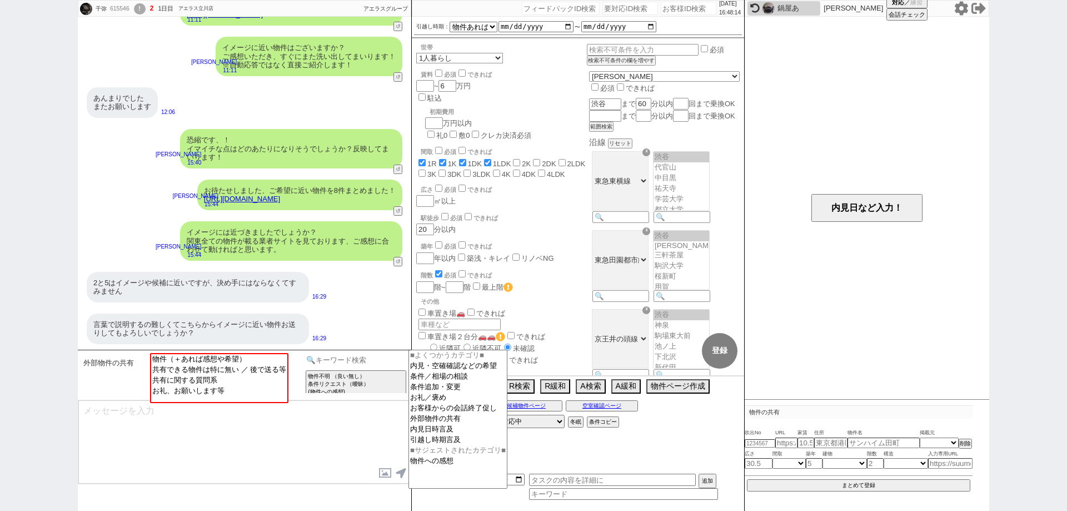
click at [379, 359] on input at bounding box center [356, 360] width 105 height 14
type input "記述"
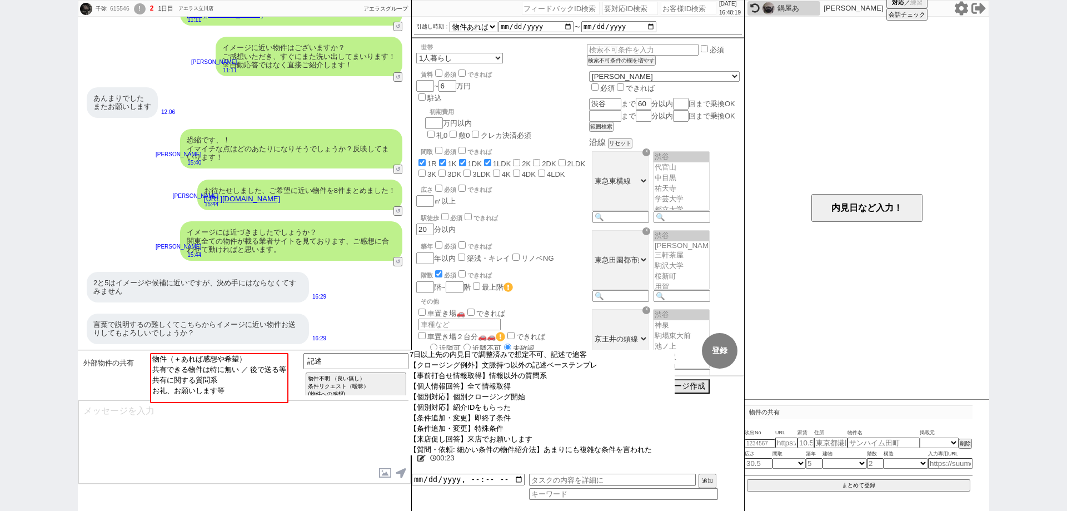
click at [422, 369] on option "【クロージング例外】文脈持つ以外の記述ベーステンプレ" at bounding box center [542, 365] width 266 height 11
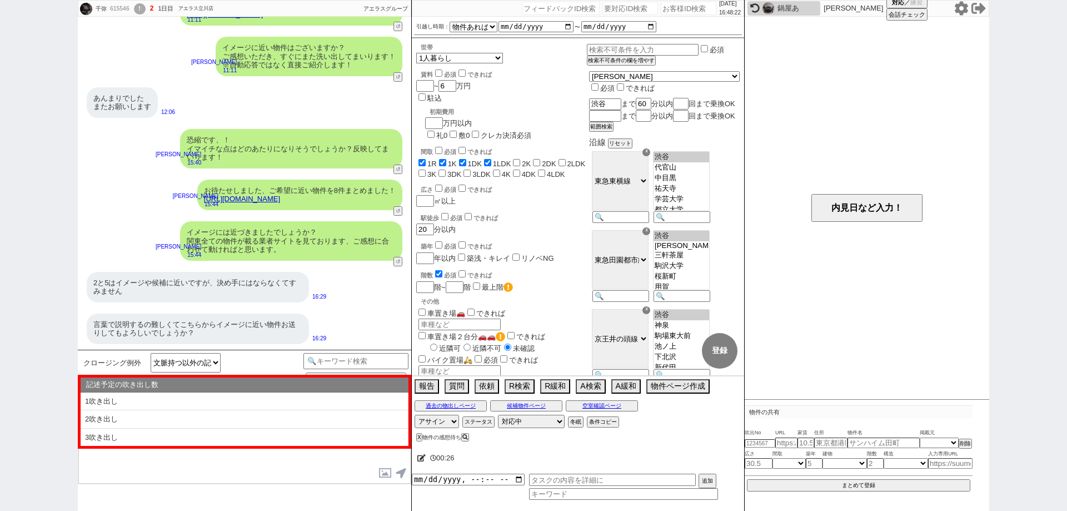
click at [255, 293] on div "2と5はイメージや候補に近いですが、決め手にはならなくてすみません" at bounding box center [198, 287] width 222 height 31
click at [280, 202] on link "https://tools.sumika.live/pages/6vzeu8o" at bounding box center [242, 199] width 76 height 8
click at [425, 15] on button "☓" at bounding box center [422, 11] width 21 height 22
click at [356, 450] on textarea at bounding box center [244, 441] width 332 height 83
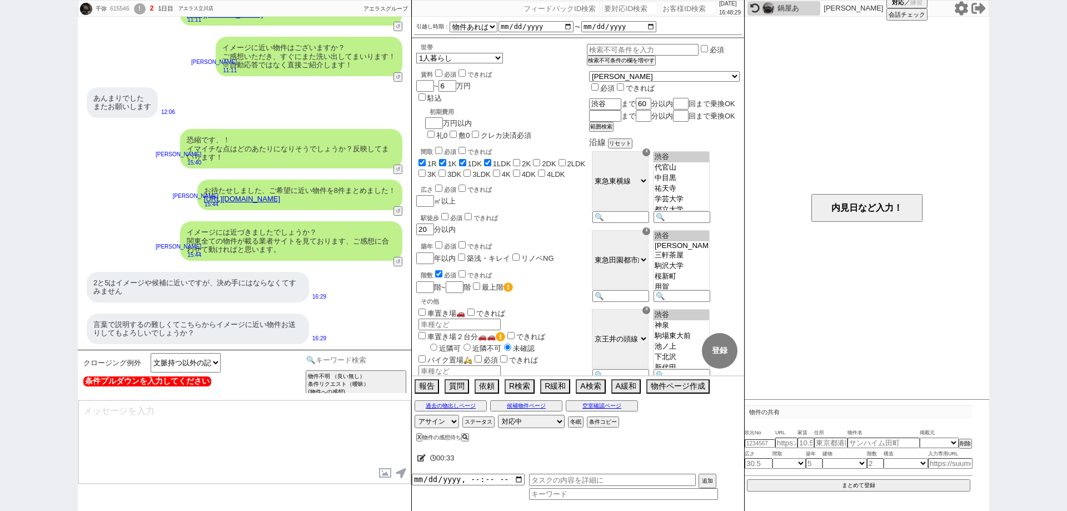
click at [365, 362] on input at bounding box center [356, 360] width 105 height 14
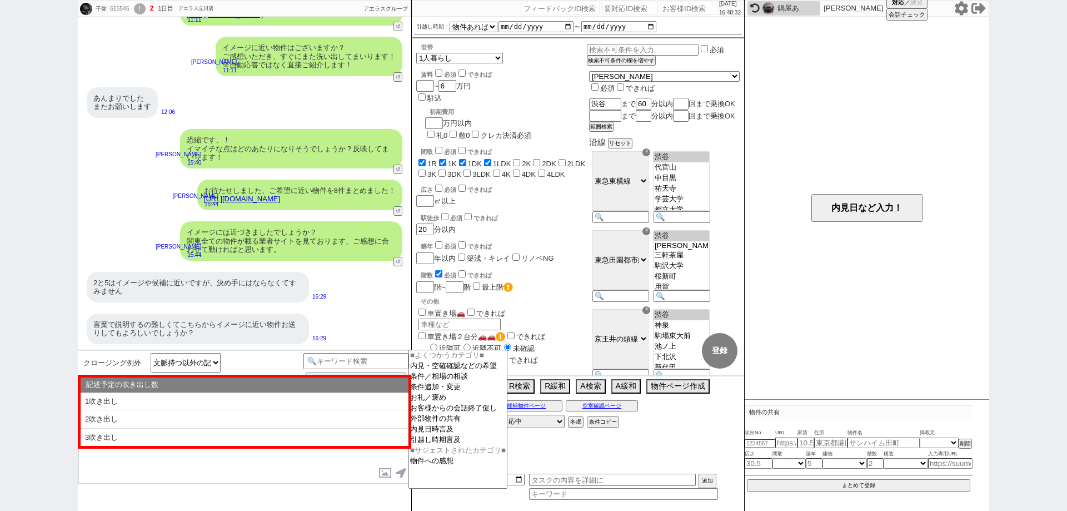
click at [307, 476] on textarea at bounding box center [244, 441] width 332 height 83
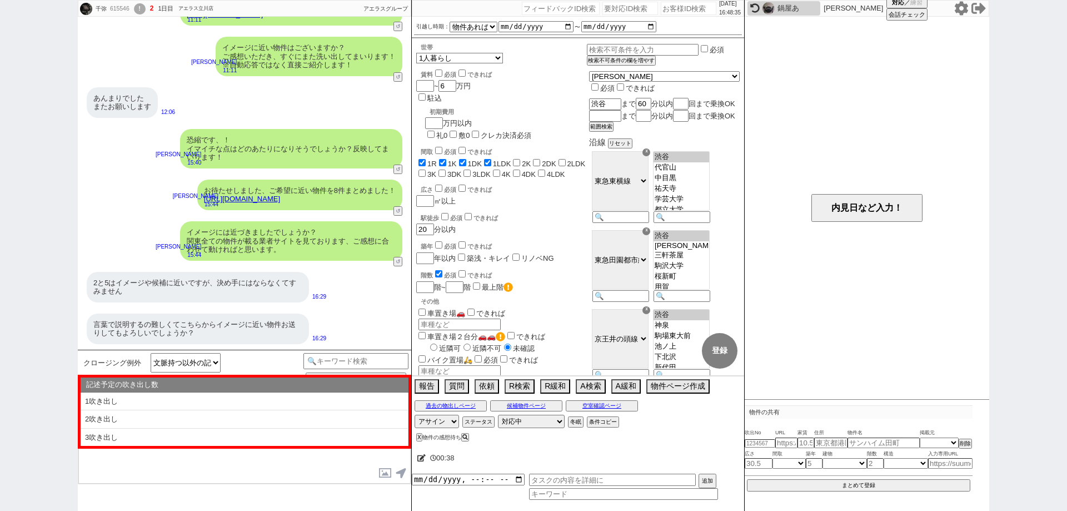
click at [422, 457] on icon at bounding box center [421, 457] width 8 height 7
click at [428, 450] on textarea at bounding box center [556, 456] width 278 height 22
type textarea "ｂ"
checkbox input "true"
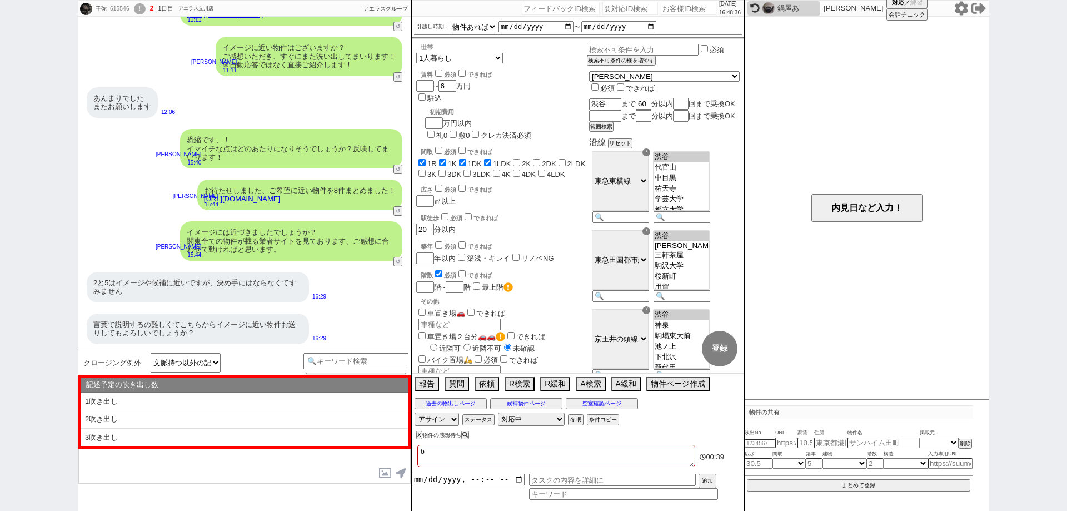
checkbox input "true"
checkbox input "false"
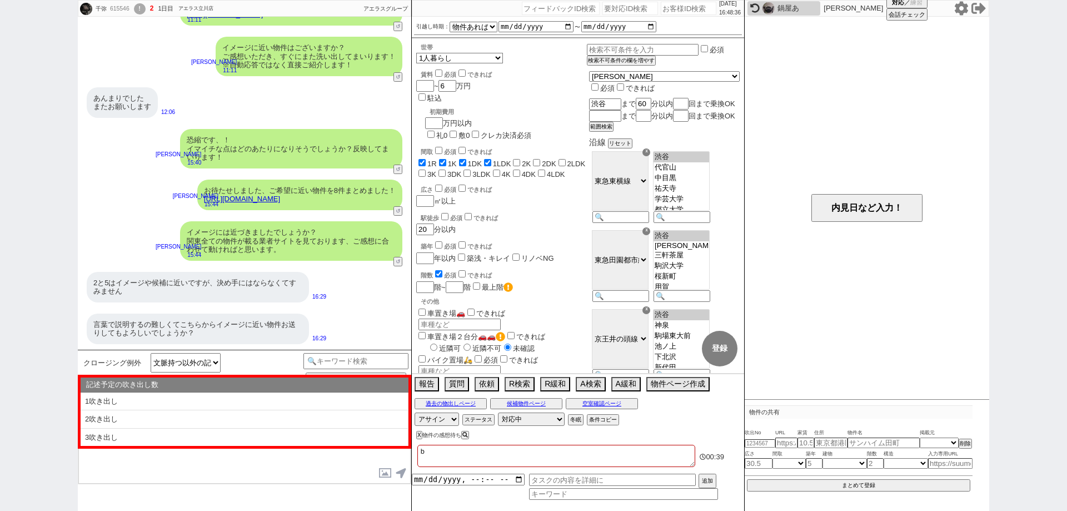
checkbox input "false"
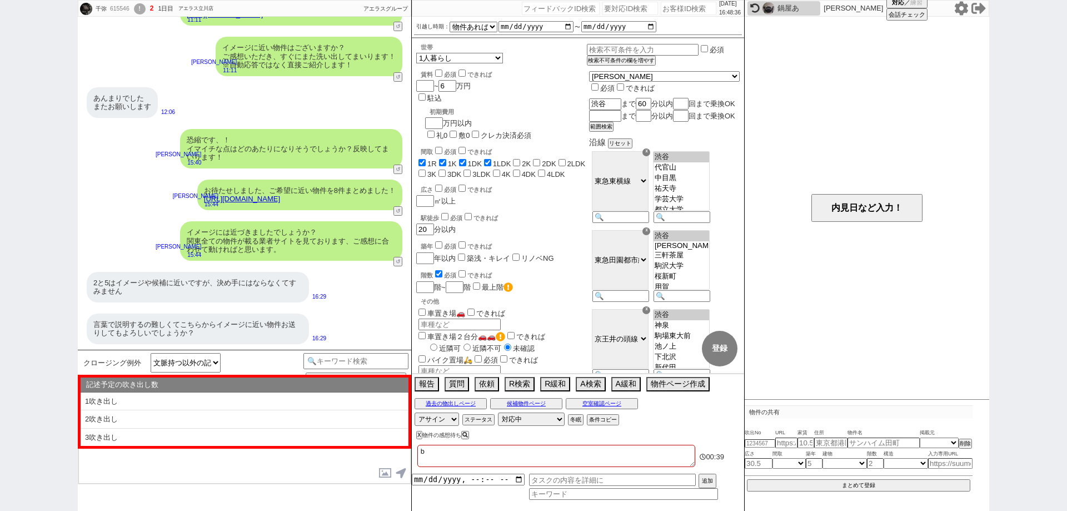
checkbox input "false"
type textarea "ぶ"
checkbox input "true"
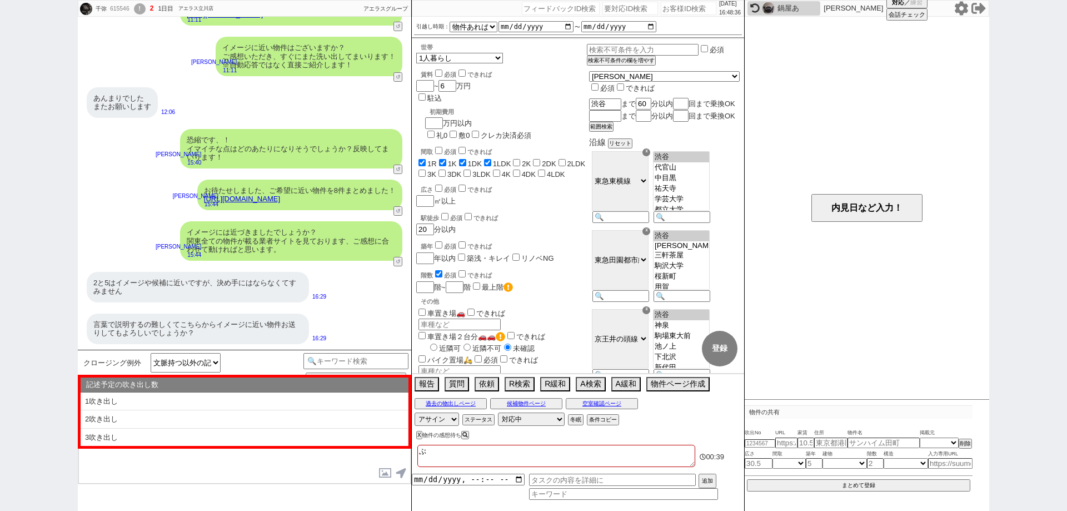
checkbox input "true"
checkbox input "false"
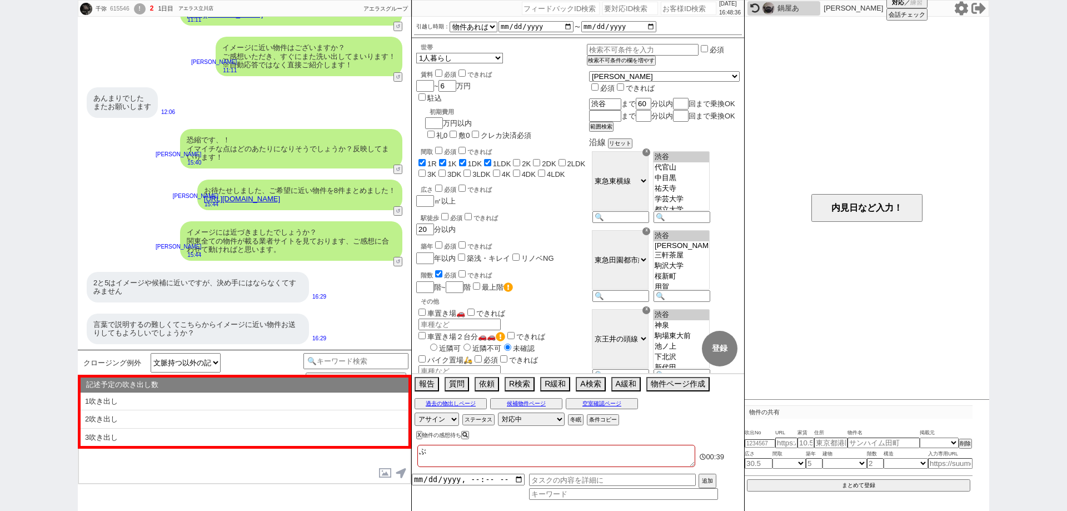
checkbox input "false"
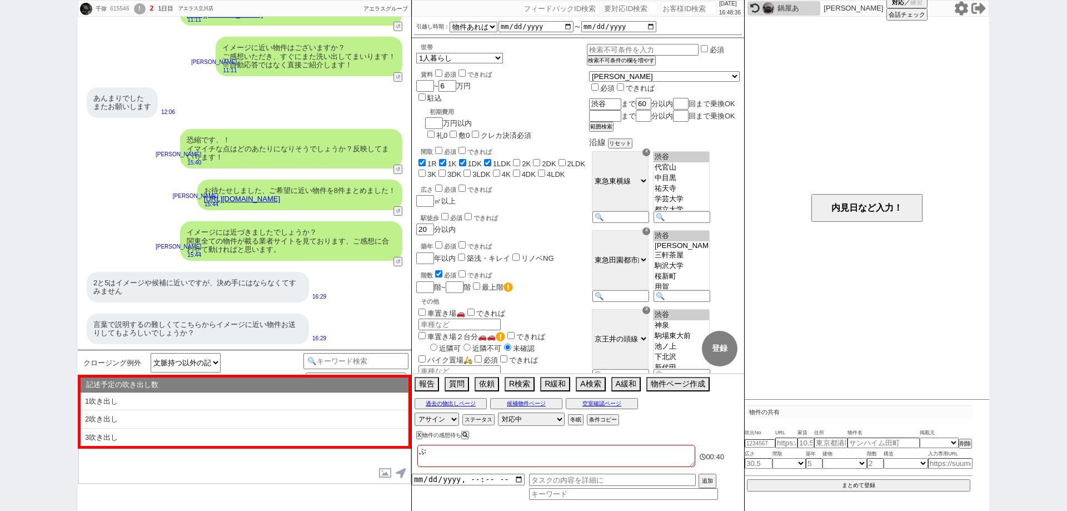
type textarea "ぶｋ"
checkbox input "true"
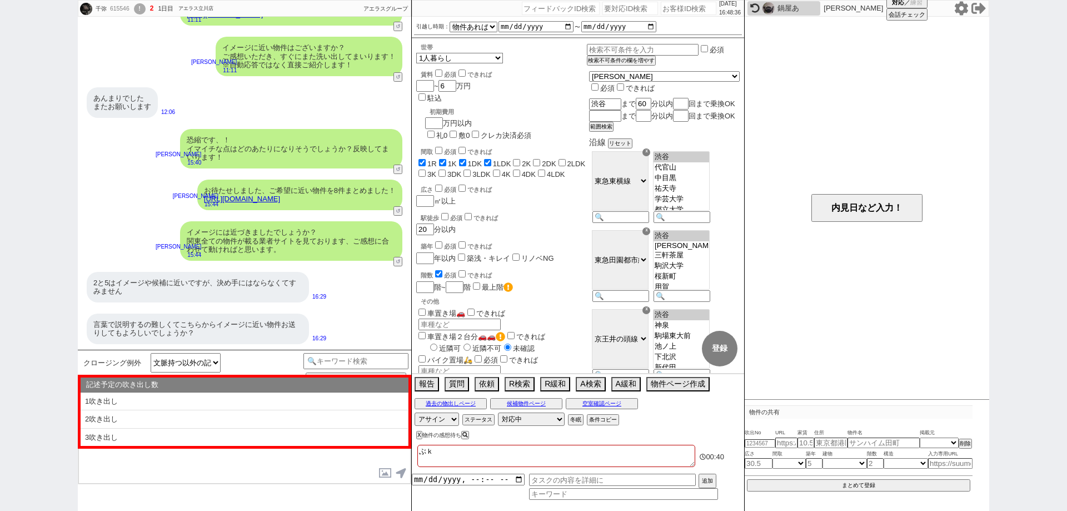
checkbox input "false"
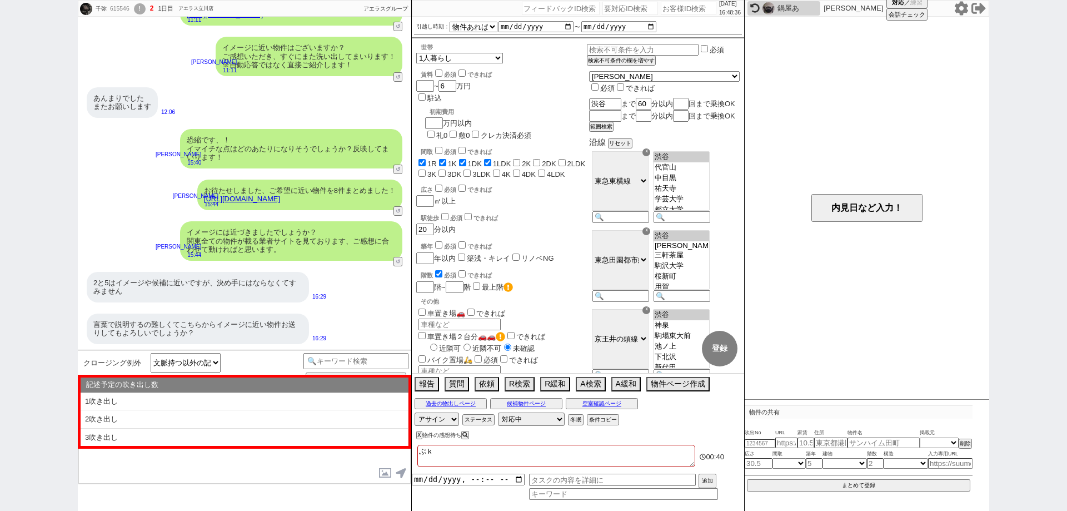
checkbox input "false"
type textarea "ぶっｋ"
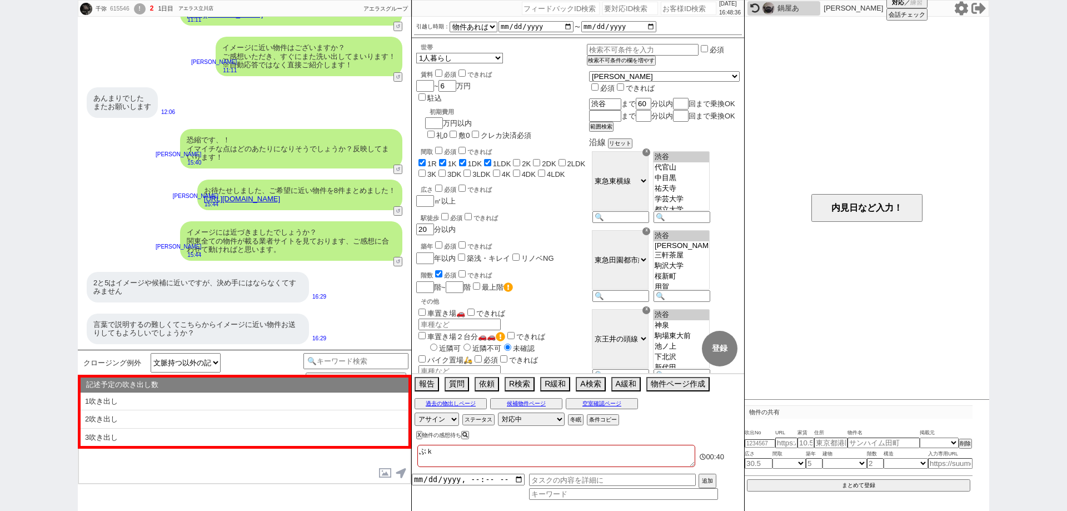
checkbox input "true"
checkbox input "false"
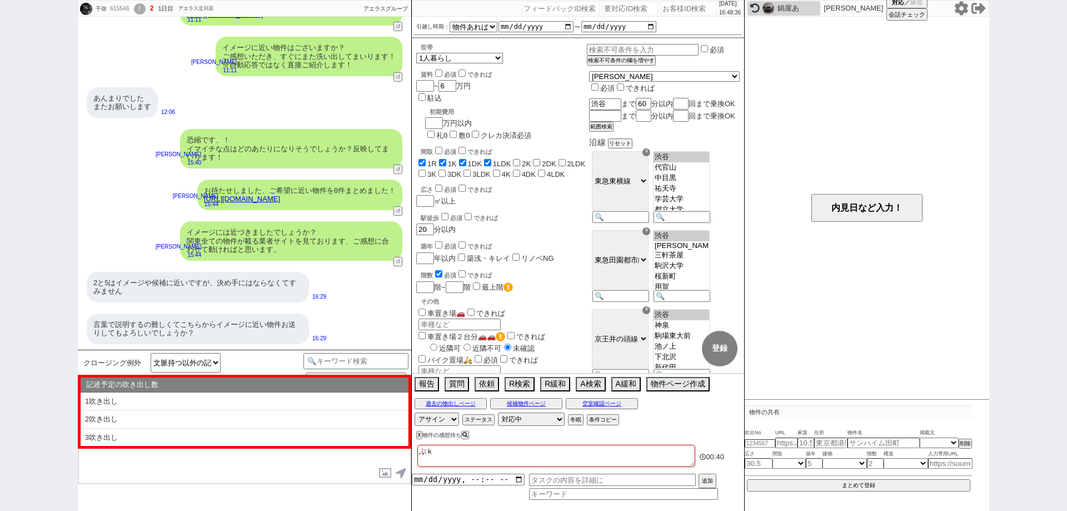
checkbox input "false"
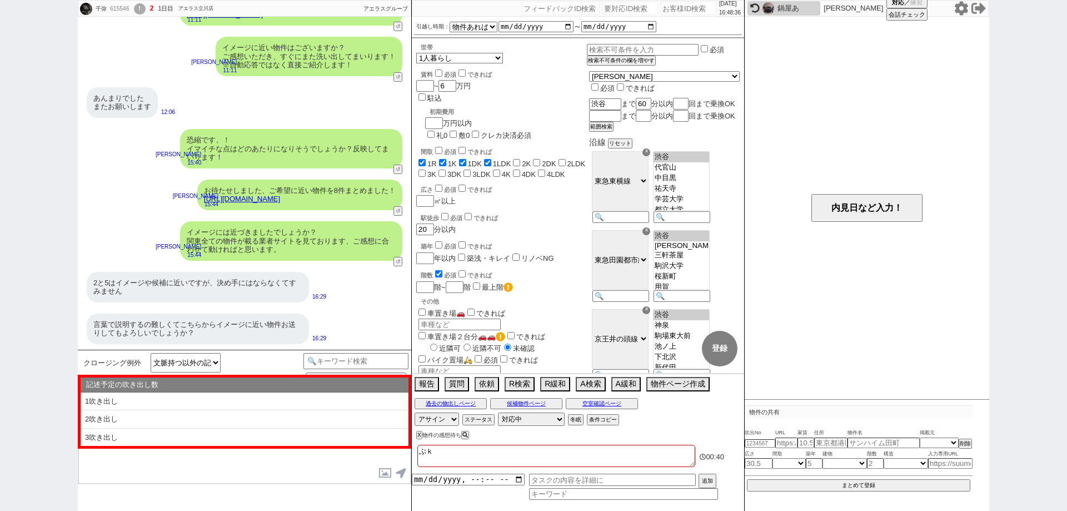
checkbox input "false"
type textarea "ぶっけ"
checkbox input "true"
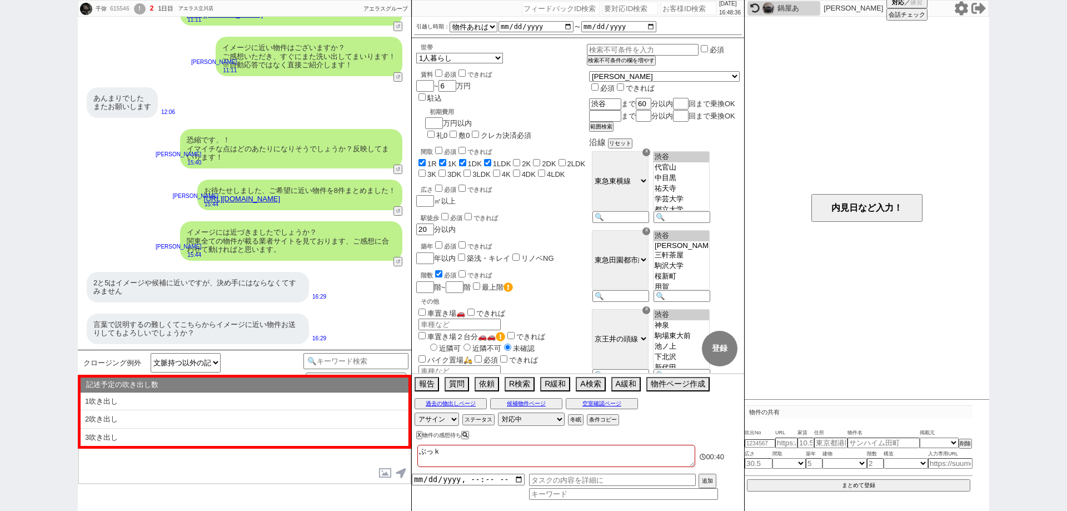
checkbox input "true"
checkbox input "false"
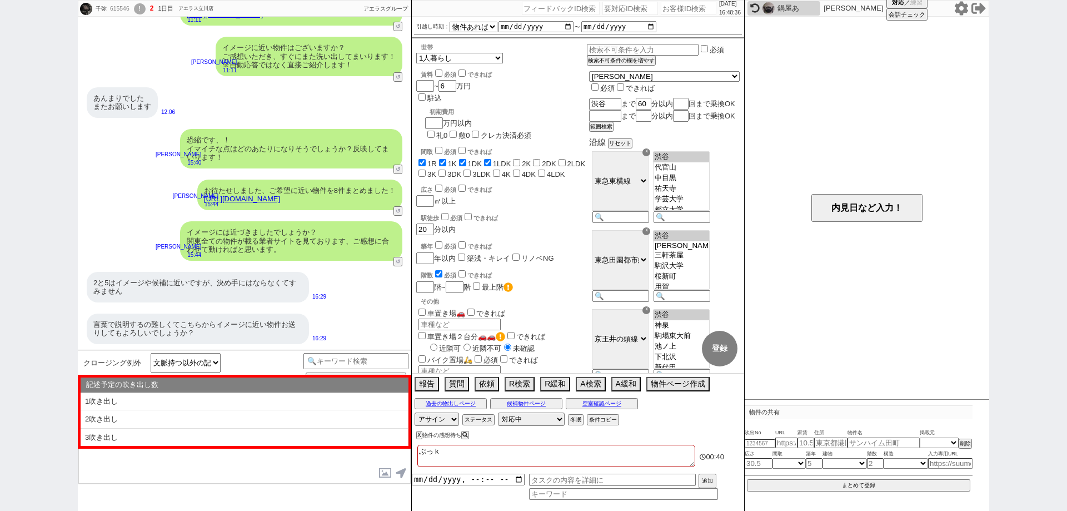
checkbox input "false"
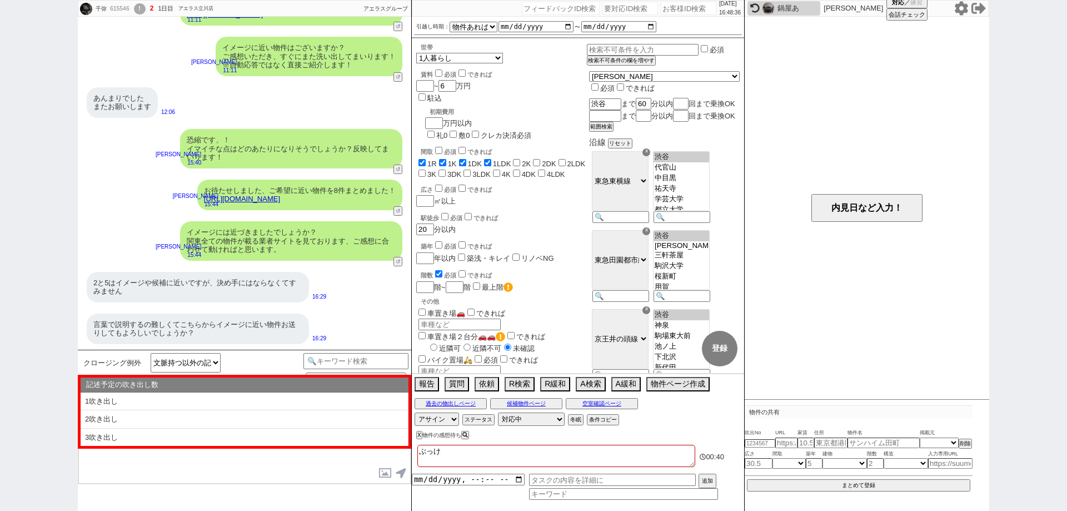
checkbox input "false"
type textarea "仏家"
checkbox input "true"
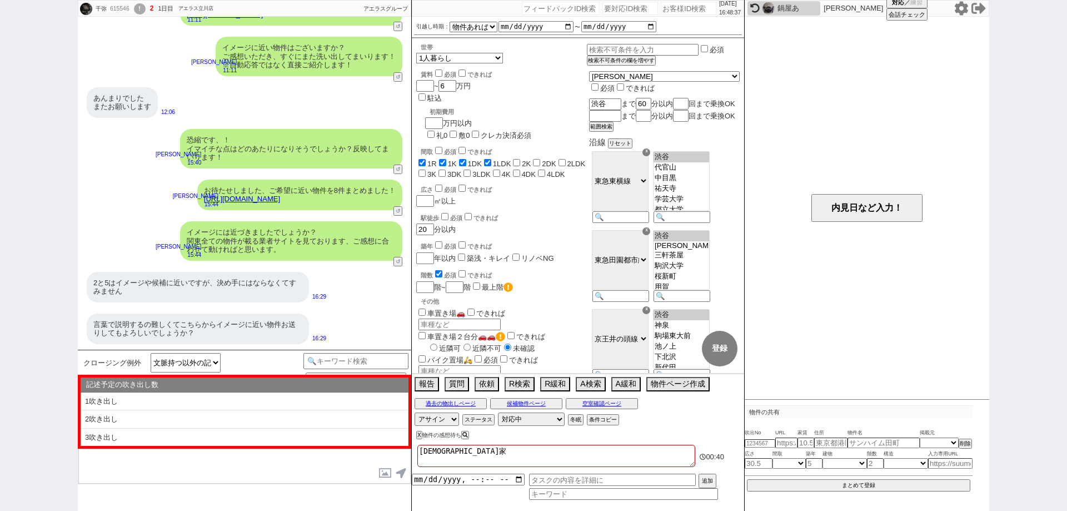
checkbox input "true"
checkbox input "false"
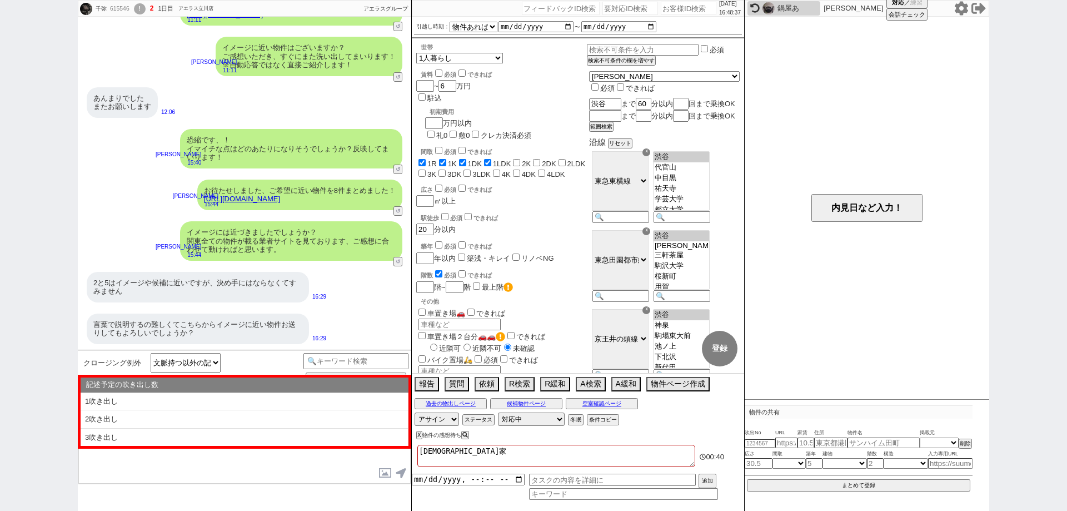
checkbox input "false"
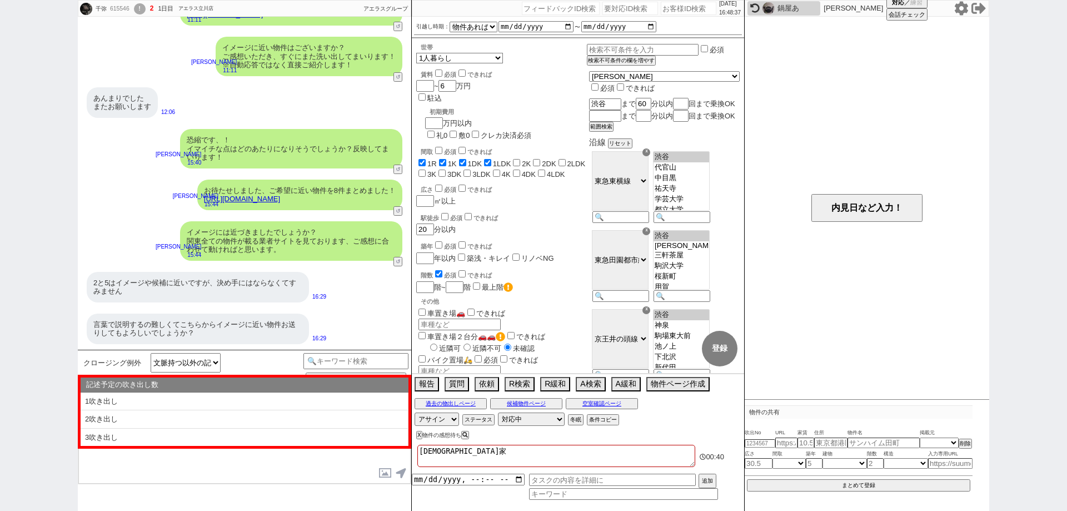
checkbox input "false"
type textarea "ぶっけ"
checkbox input "true"
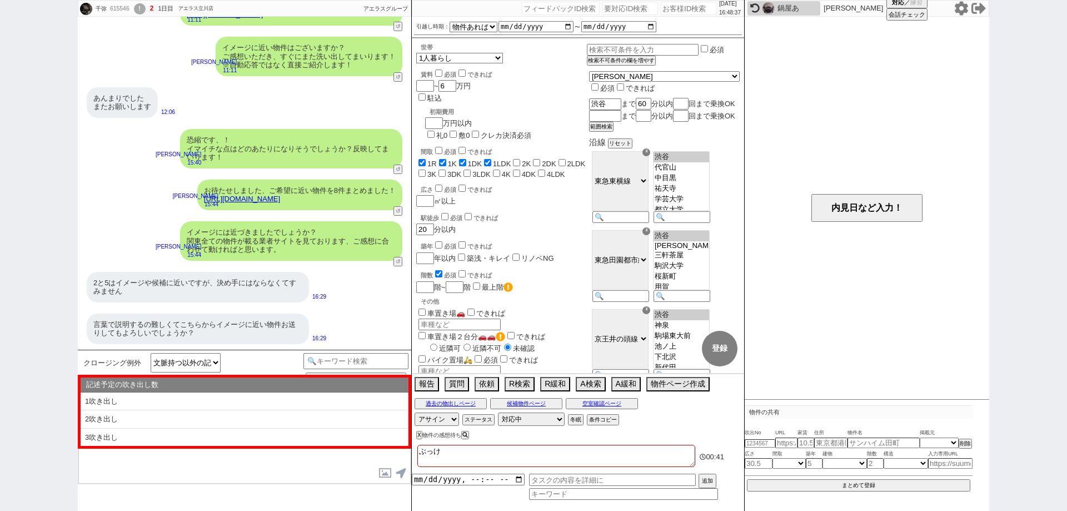
checkbox input "true"
checkbox input "false"
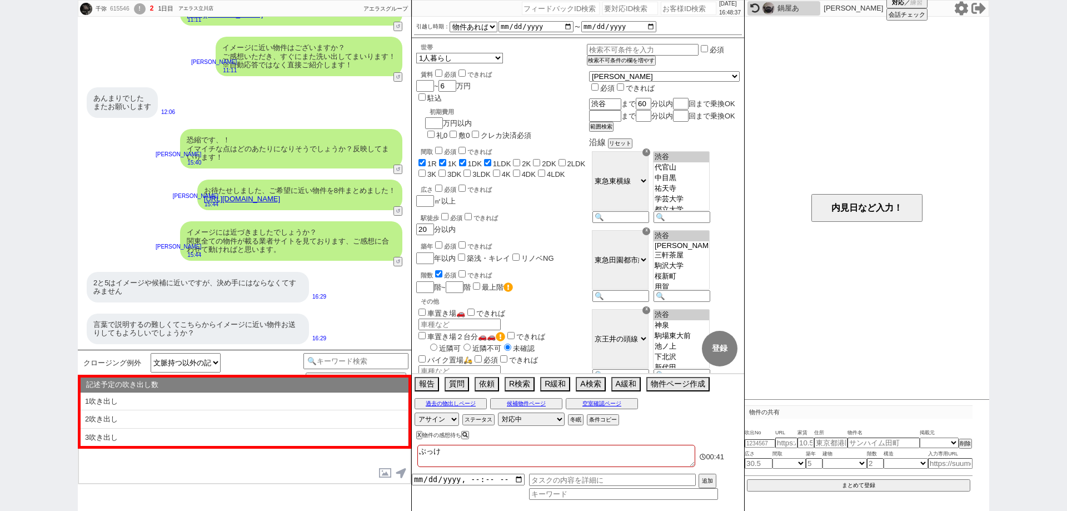
checkbox input "false"
click at [187, 490] on div "クロージング例外 文脈持つ以外の記述ベーステンプレ 小カテゴリを選択 テンプレ再検索NG解除 物件不明 （良い無し） 条件リクエスト（曖昧） (物件への感想)…" at bounding box center [245, 430] width 334 height 161
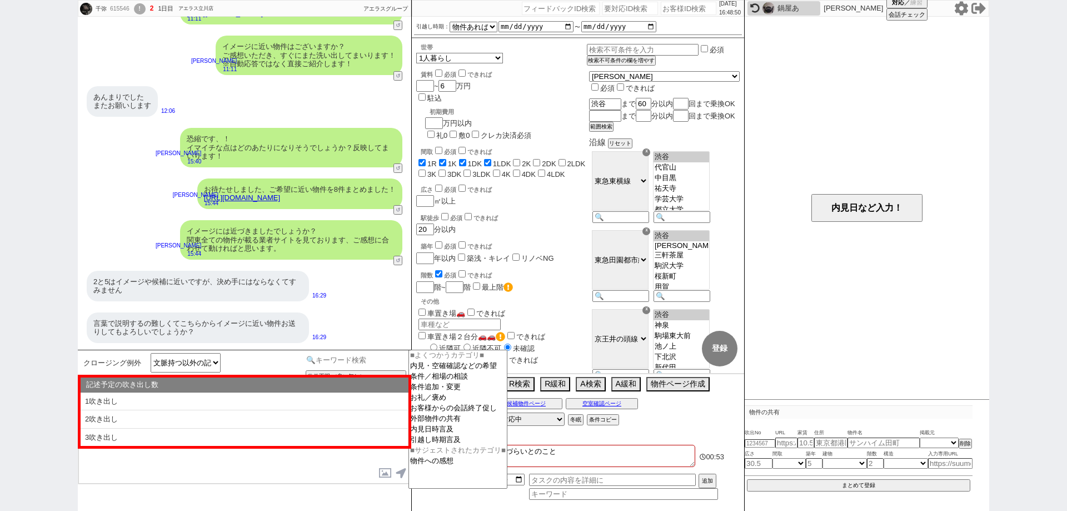
click at [376, 364] on input at bounding box center [356, 360] width 105 height 14
click at [399, 263] on button "↺" at bounding box center [399, 261] width 7 height 7
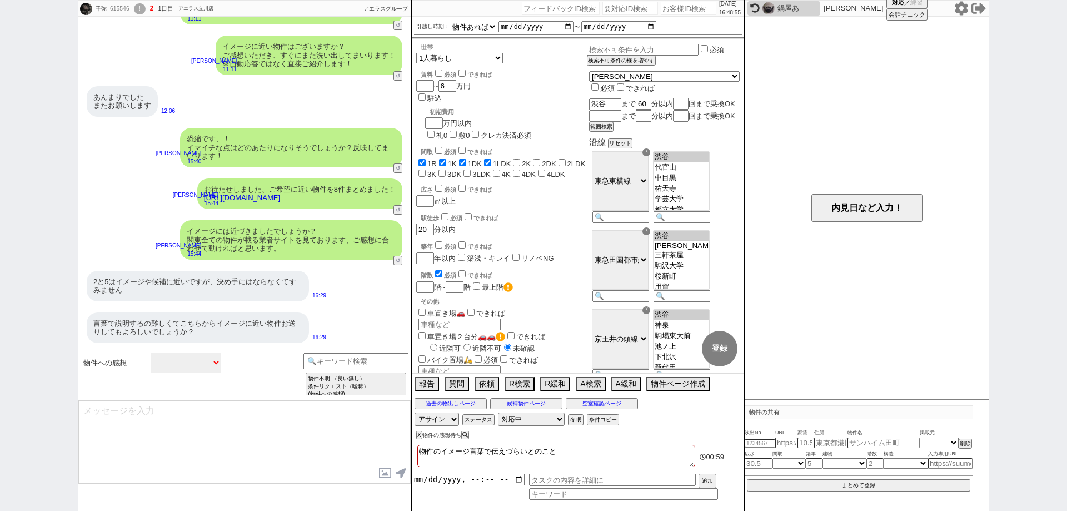
click at [206, 366] on select "中カテゴリを選択 物件不明 （良い無し） 物件不明【良い有り】 指定アリ （良い無し） 指定アリ【良い有り】 以前紹介された物件と同じですよね？ 他サイト／他…" at bounding box center [186, 362] width 70 height 19
click at [151, 353] on select "中カテゴリを選択 物件不明 （良い無し） 物件不明【良い有り】 指定アリ （良い無し） 指定アリ【良い有り】 以前紹介された物件と同じですよね？ 他サイト／他…" at bounding box center [186, 362] width 70 height 19
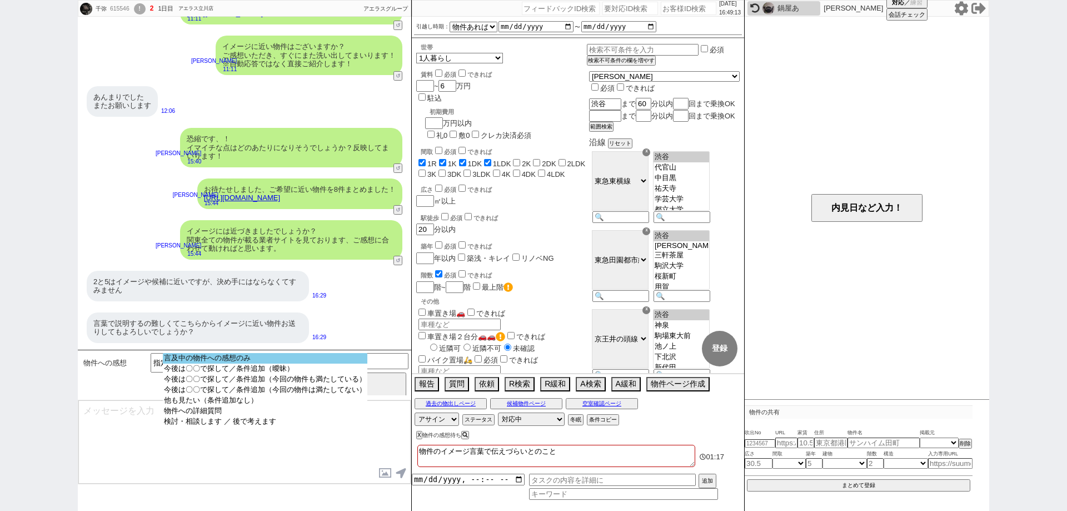
click at [312, 361] on option "言及中の物件への感想のみ" at bounding box center [265, 358] width 205 height 11
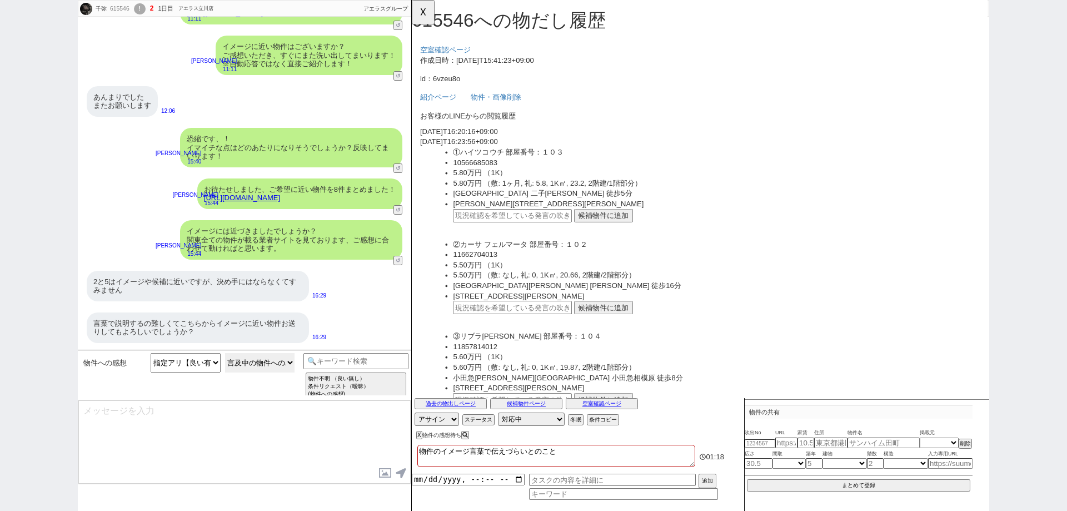
scroll to position [0, 0]
click at [297, 327] on div "言葉で説明するの難しくてこちらからイメージに近い物件お送りしてもよろしいでしょうか？" at bounding box center [198, 327] width 222 height 31
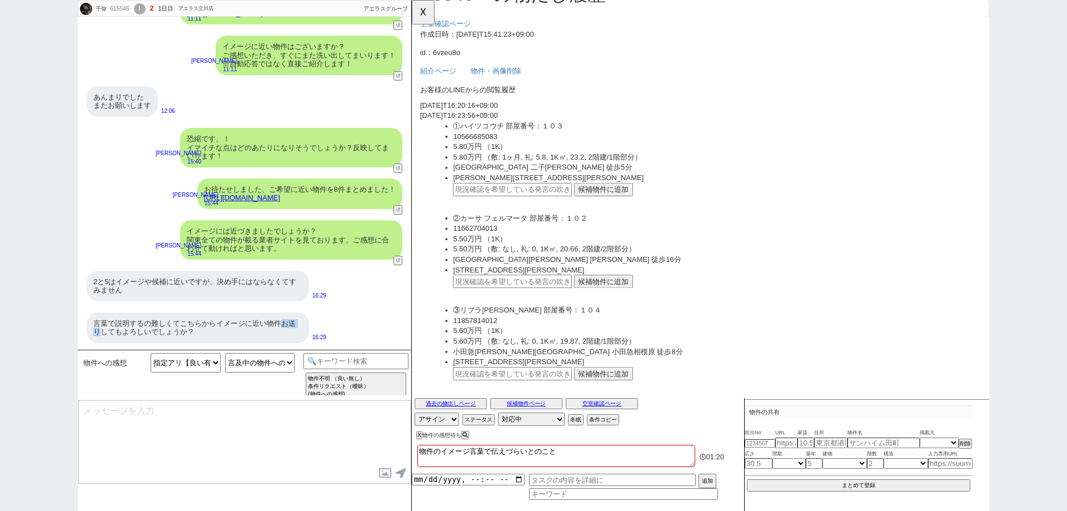
scroll to position [56, 0]
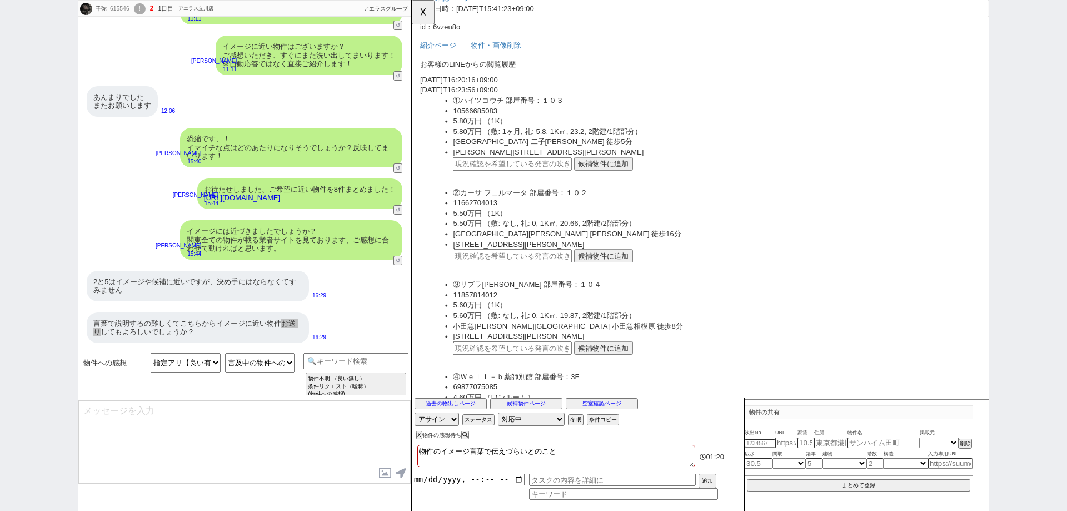
click at [563, 273] on input "text" at bounding box center [520, 275] width 128 height 14
paste input "37113878"
click at [601, 272] on button "候補物件に追加" at bounding box center [617, 275] width 63 height 14
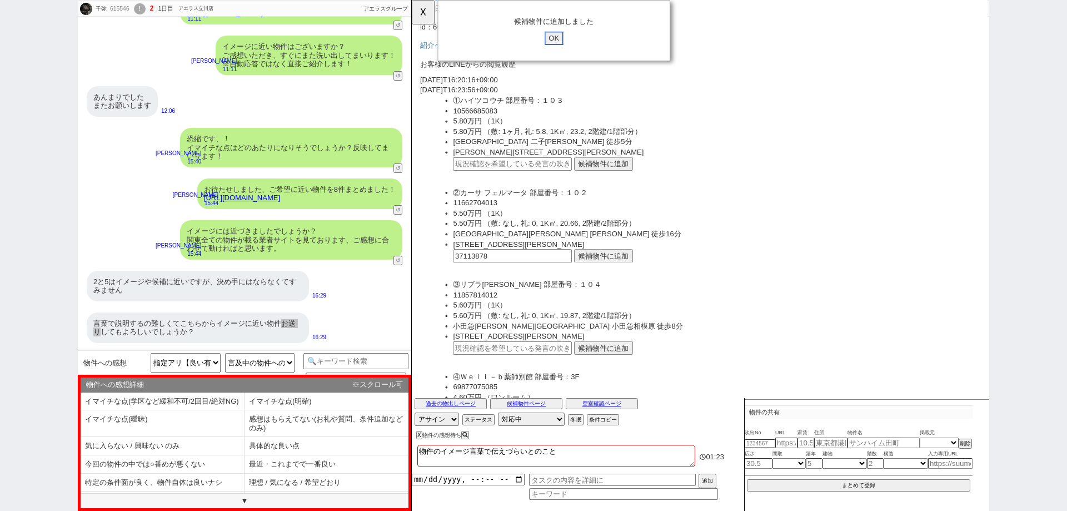
click at [567, 39] on input "OK" at bounding box center [565, 41] width 20 height 14
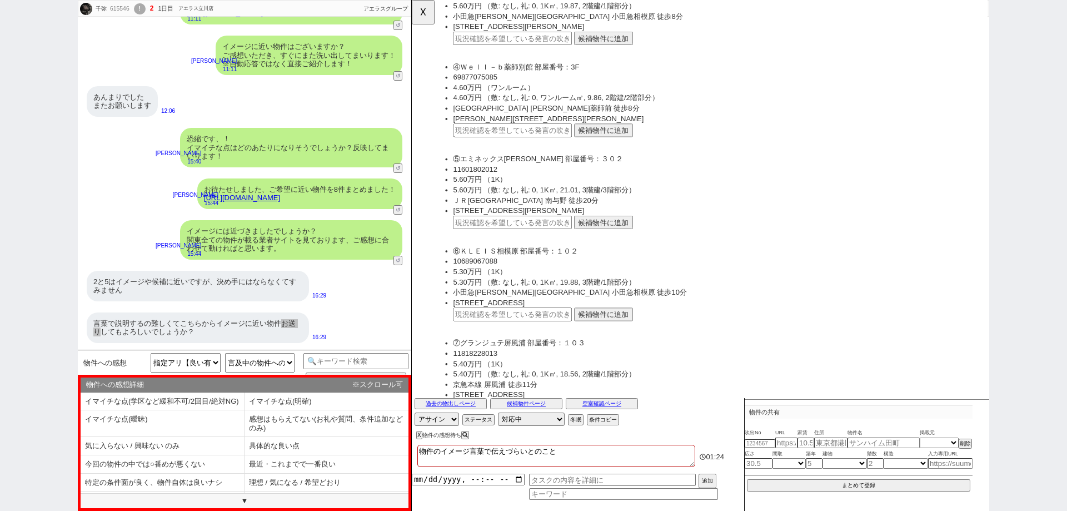
scroll to position [389, 0]
click at [569, 237] on input "text" at bounding box center [520, 238] width 128 height 14
paste input "37113878"
click at [612, 241] on button "候補物件に追加" at bounding box center [617, 238] width 63 height 14
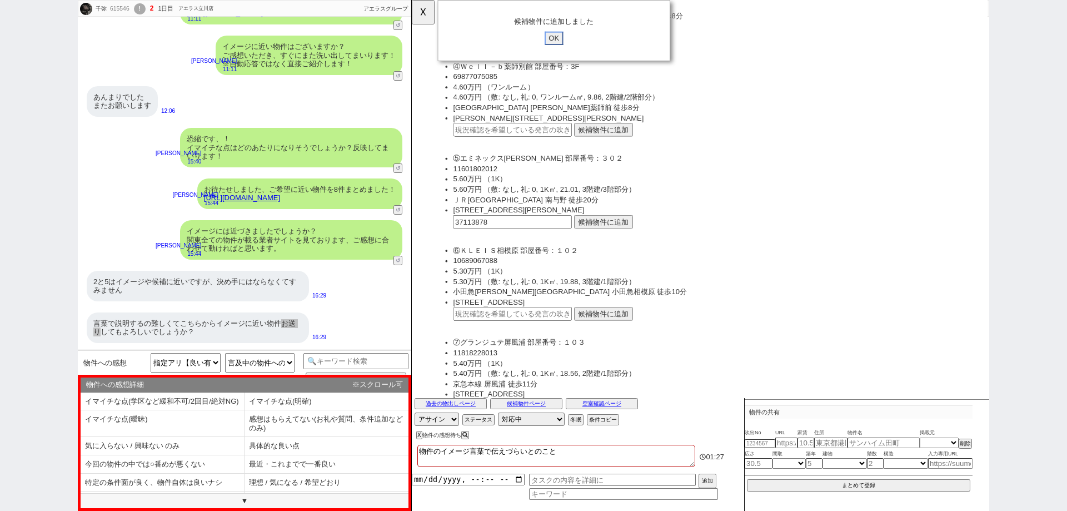
click at [565, 43] on input "OK" at bounding box center [565, 41] width 20 height 14
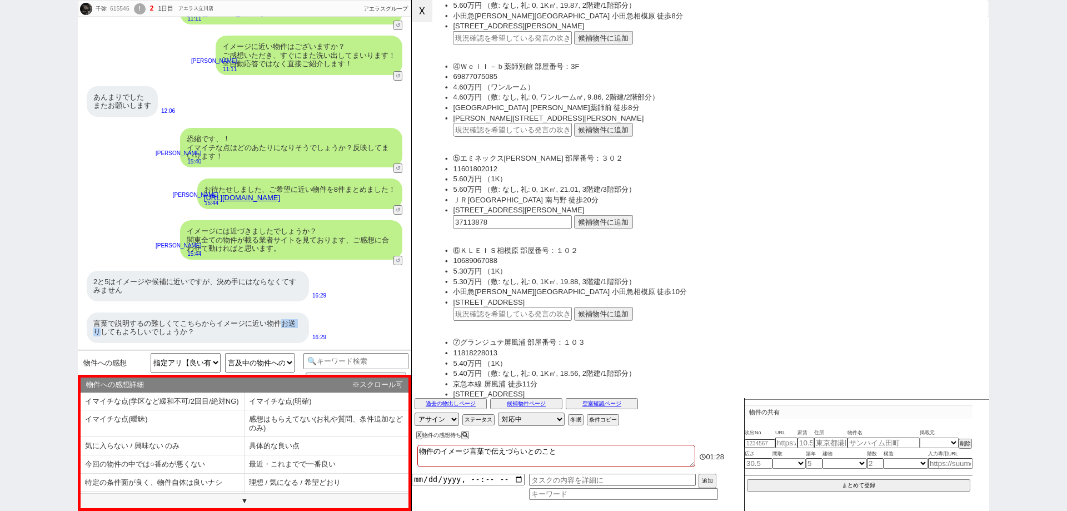
click at [424, 15] on button "☓" at bounding box center [422, 11] width 21 height 22
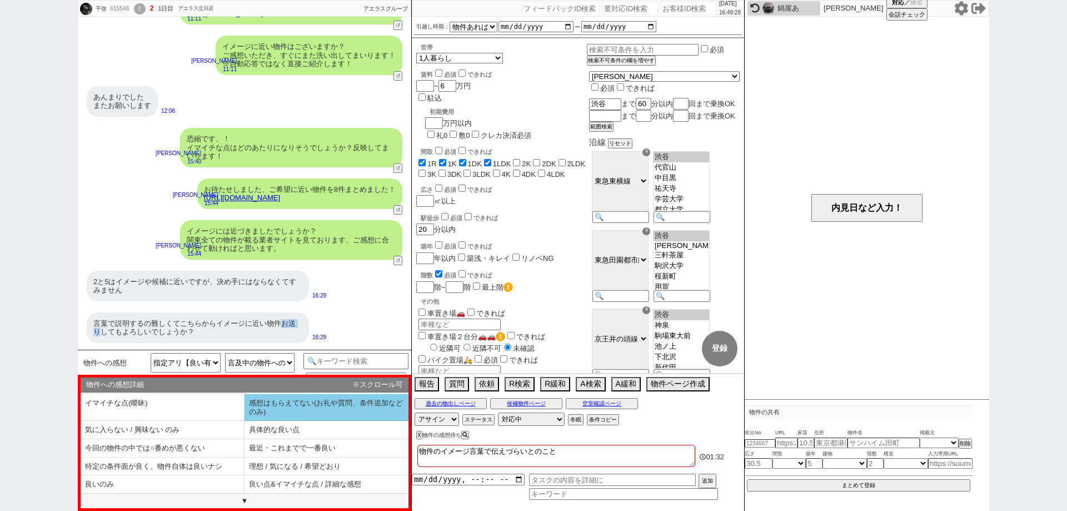
scroll to position [25, 0]
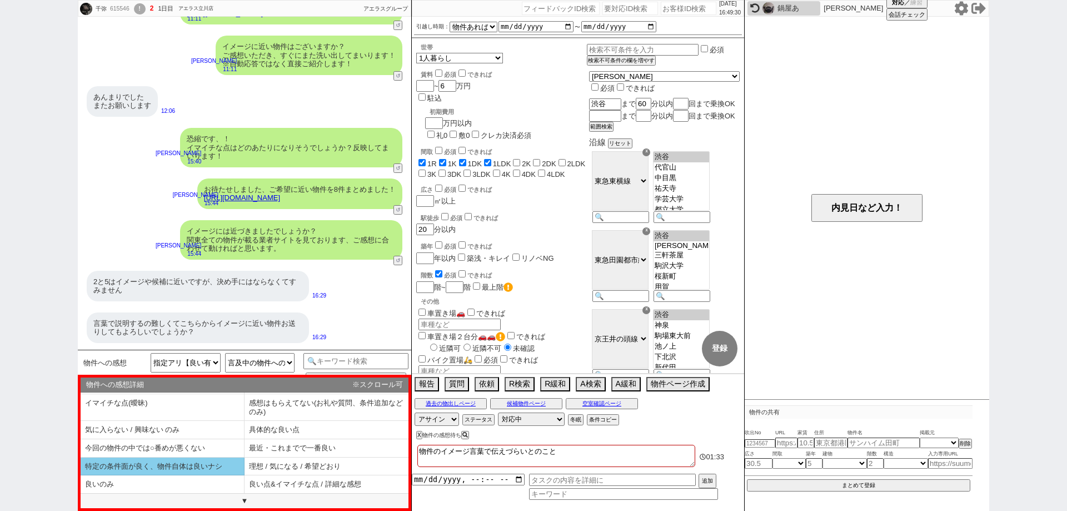
click at [215, 467] on li "特定の条件面が良く、物件自体は良いナシ" at bounding box center [163, 466] width 164 height 18
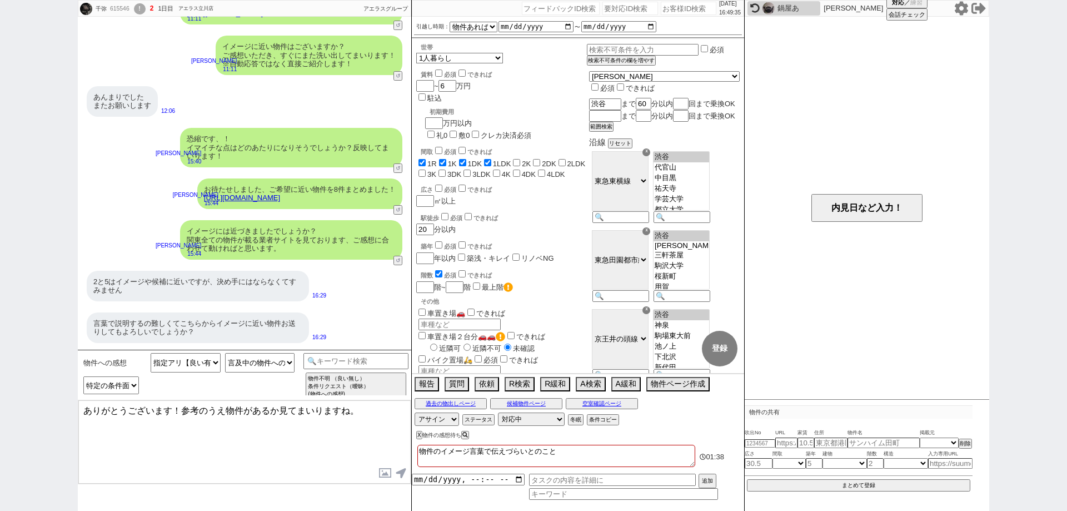
drag, startPoint x: 171, startPoint y: 407, endPoint x: 0, endPoint y: 378, distance: 173.2
click at [0, 378] on div "千弥 615546 ! 2 1日目 アエラス立川店 冬眠中 自社客 アエラスグループ スミカ_BPO チャット全表示 2025-09-19 バストイレ別、温水…" at bounding box center [533, 255] width 1067 height 511
drag, startPoint x: 371, startPoint y: 409, endPoint x: 161, endPoint y: 410, distance: 209.6
click at [161, 410] on textarea "かしこまりました！参考のうえ物件があるか見てまいりますね。" at bounding box center [244, 441] width 332 height 83
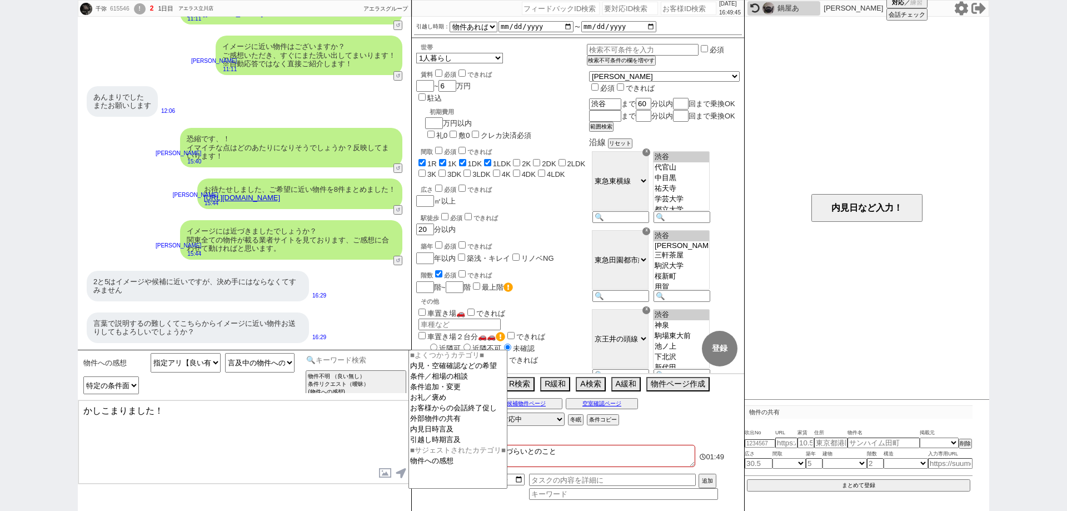
drag, startPoint x: 391, startPoint y: 360, endPoint x: 404, endPoint y: 365, distance: 13.7
click at [391, 360] on input at bounding box center [356, 360] width 105 height 14
click at [470, 424] on option "外部物件の共有" at bounding box center [458, 419] width 98 height 11
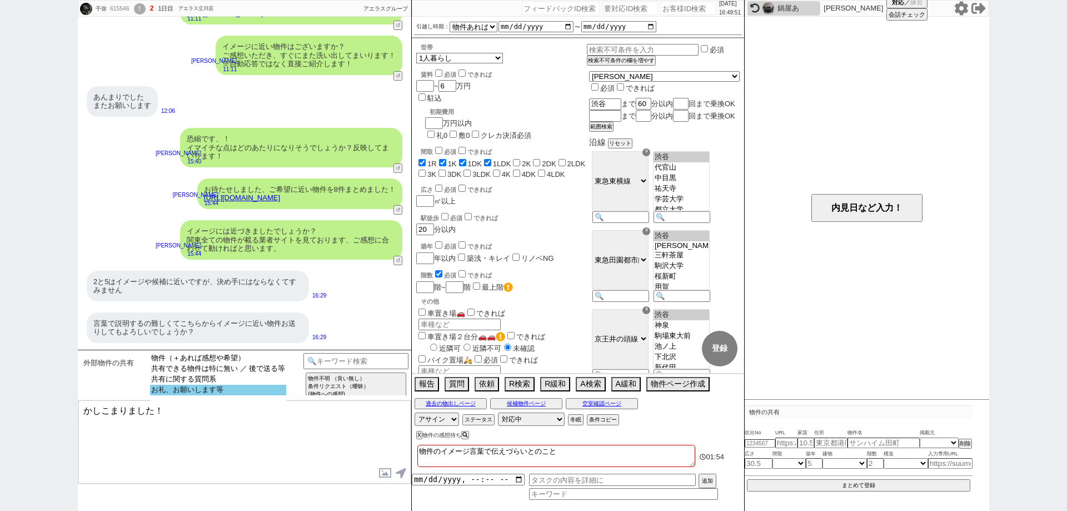
click at [240, 389] on option "お礼、お願いします等" at bounding box center [218, 390] width 136 height 11
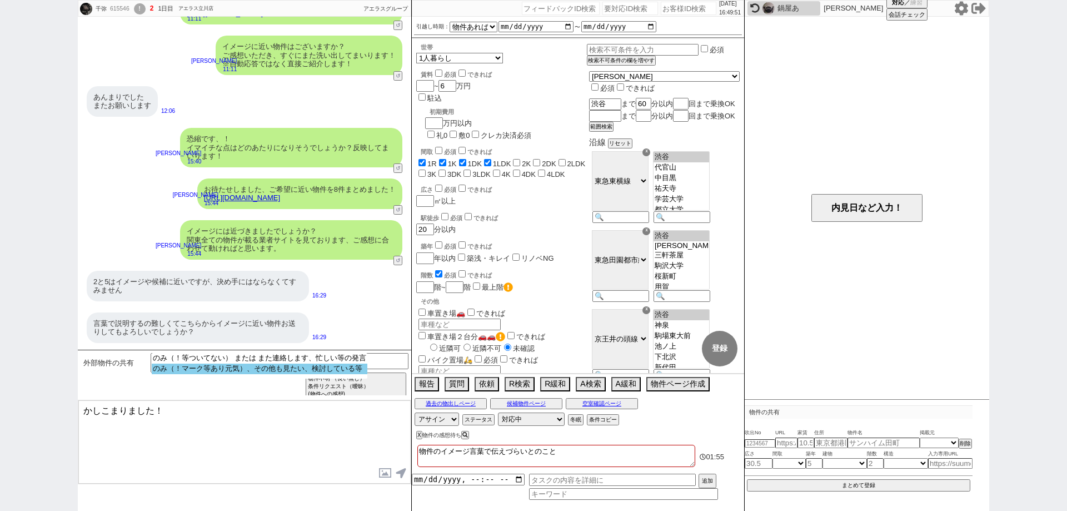
click at [245, 370] on option "のみ（！マーク等あり元気）、その他も見たい、検討している等" at bounding box center [260, 369] width 216 height 11
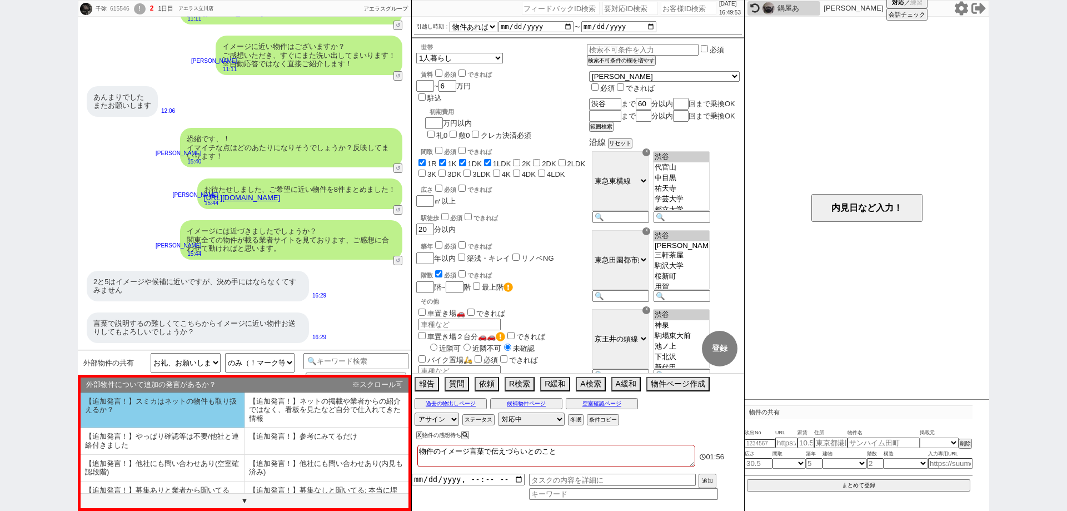
click at [218, 412] on li "【追加発言！】スミカはネットの物件も取り扱えるか？" at bounding box center [163, 410] width 164 height 36
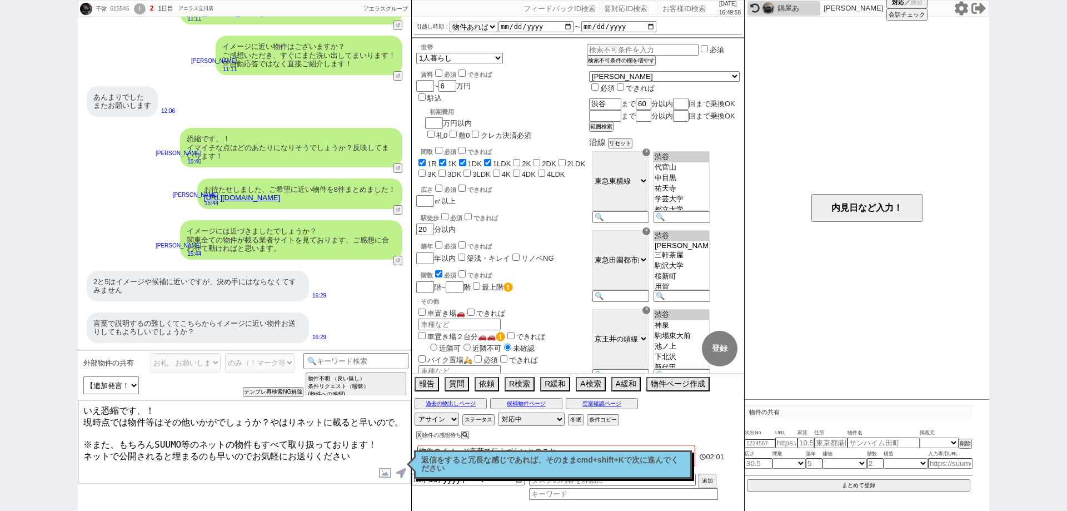
drag, startPoint x: 118, startPoint y: 435, endPoint x: 95, endPoint y: 437, distance: 23.4
click at [95, 437] on textarea "いえ恐縮です、！ 現時点では物件等はその他いかがでしょうか？やはりネットに載ると早いので。 ※また、もちろんSUUMO等のネットの物件もすべて取り扱っておりま…" at bounding box center [244, 441] width 332 height 83
drag, startPoint x: 401, startPoint y: 421, endPoint x: 268, endPoint y: 420, distance: 132.9
click at [268, 420] on textarea "いえ恐縮です、！ 現時点では物件等はその他いかがでしょうか？やはりネットに載ると早いので。 ※もちろんSUUMO等のネットの物件もすべて取り扱っております！ …" at bounding box center [244, 441] width 332 height 83
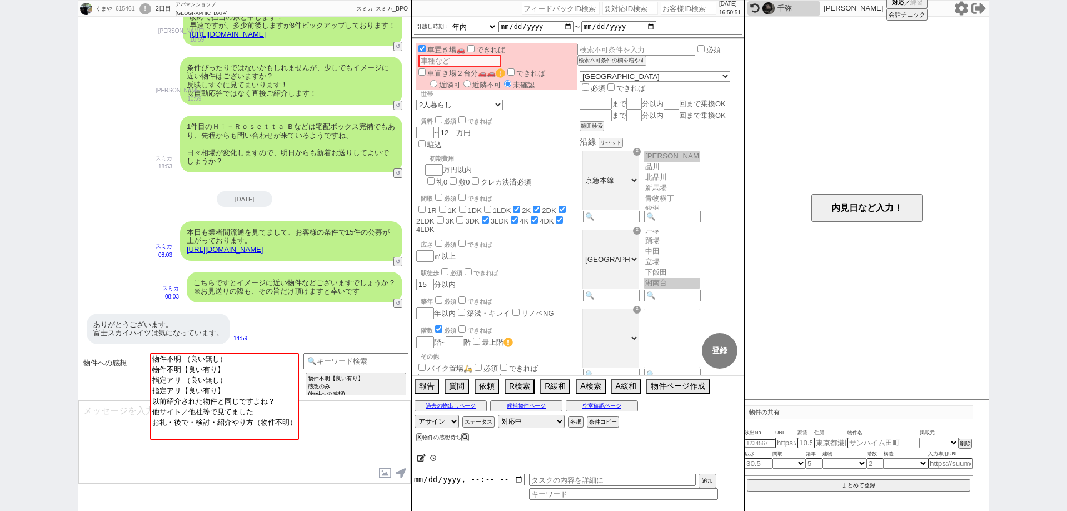
scroll to position [297, 0]
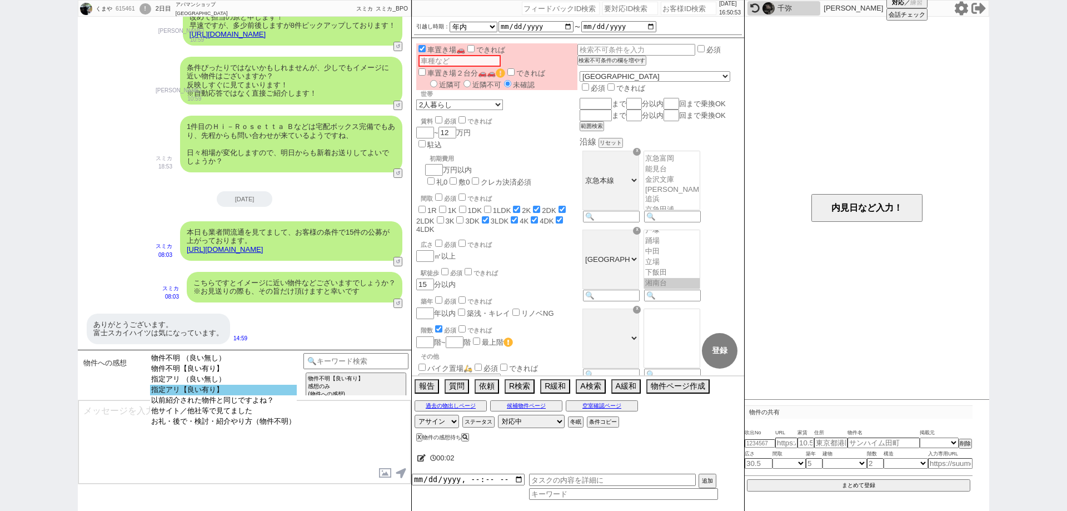
click at [275, 395] on option "指定アリ【良い有り】" at bounding box center [223, 390] width 147 height 11
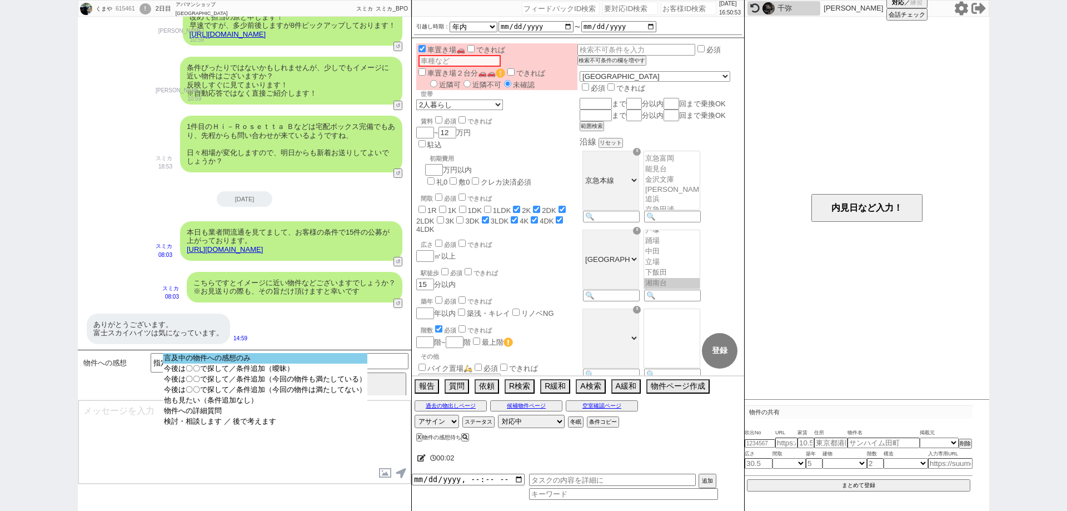
click at [284, 360] on option "言及中の物件への感想のみ" at bounding box center [265, 358] width 205 height 11
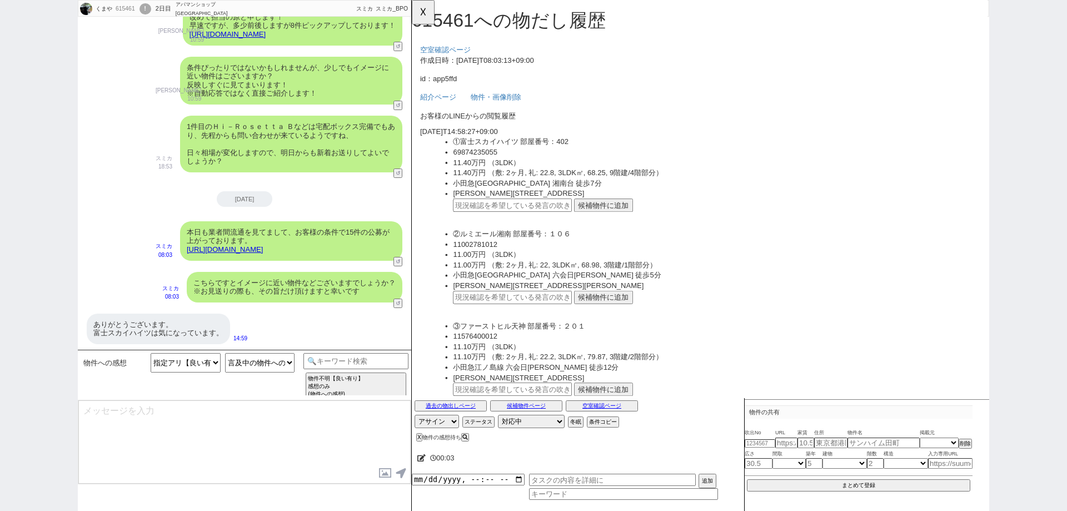
scroll to position [0, 0]
click at [188, 336] on div "ありがとうございます。 富士スカイハイツは気になっています。" at bounding box center [158, 329] width 143 height 31
click at [548, 216] on input "text" at bounding box center [520, 220] width 128 height 14
paste input "37113342"
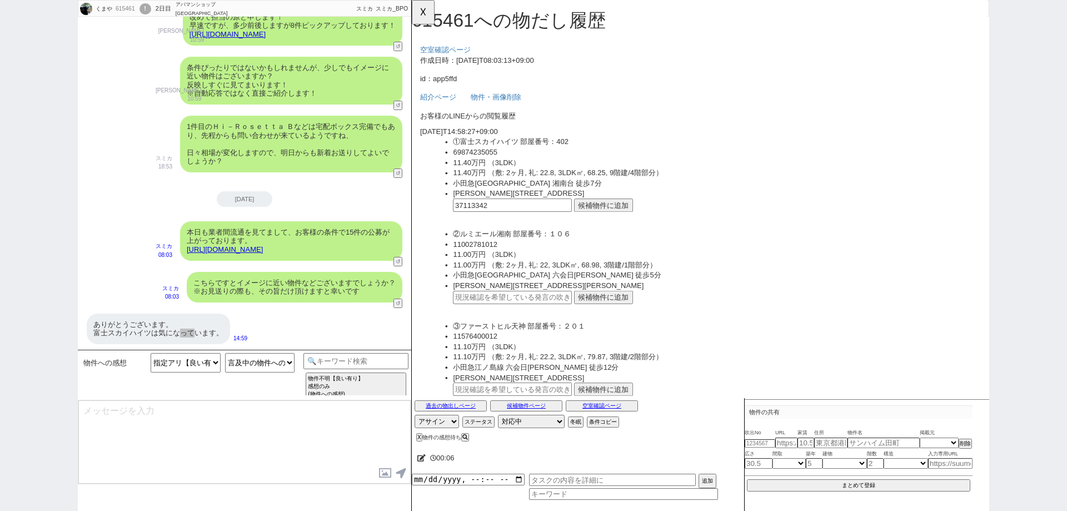
click at [611, 216] on button "候補物件に追加" at bounding box center [617, 220] width 63 height 14
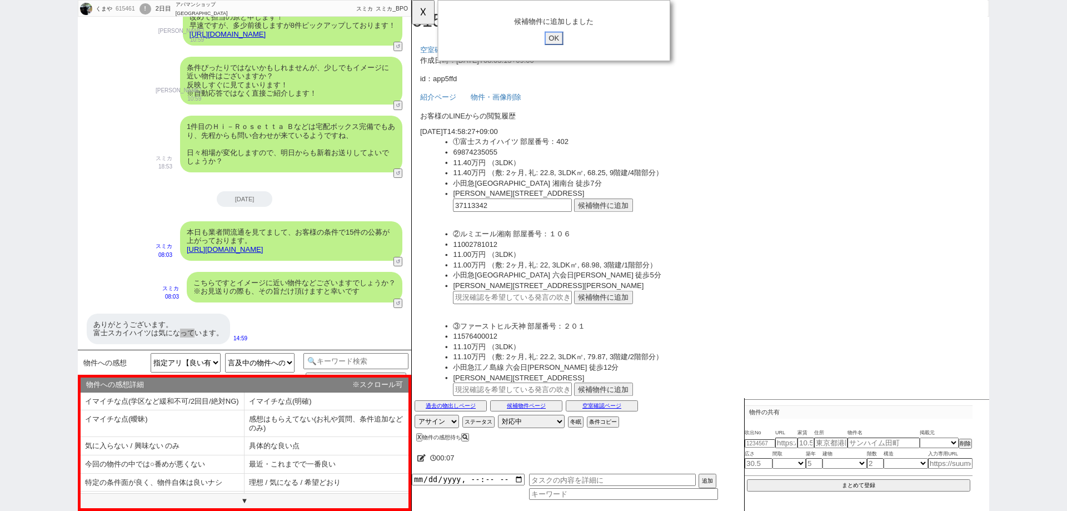
click at [564, 37] on input "OK" at bounding box center [565, 41] width 20 height 14
click at [425, 14] on button "☓" at bounding box center [422, 11] width 21 height 22
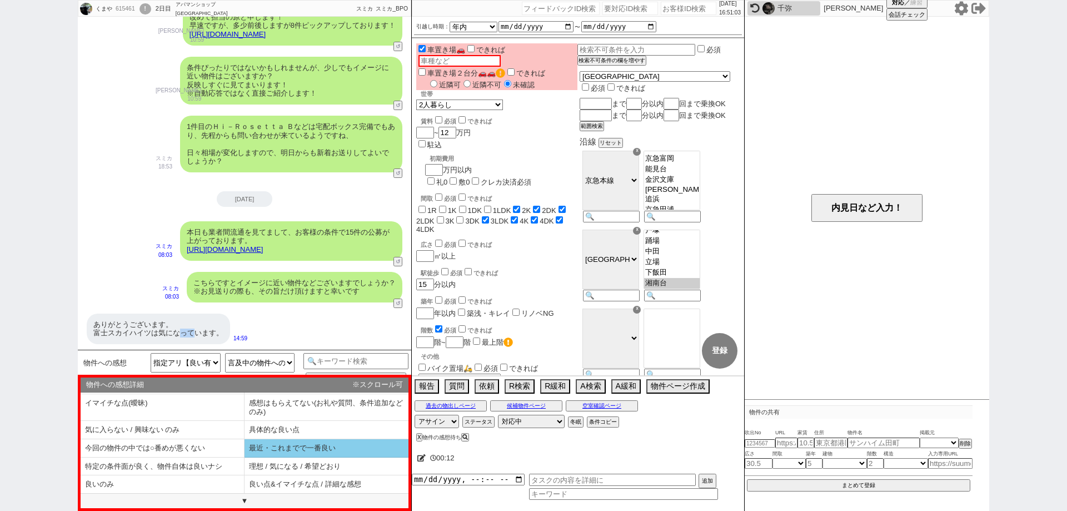
scroll to position [25, 0]
click at [310, 470] on li "理想 / 気になる / 希望どおり" at bounding box center [327, 466] width 164 height 18
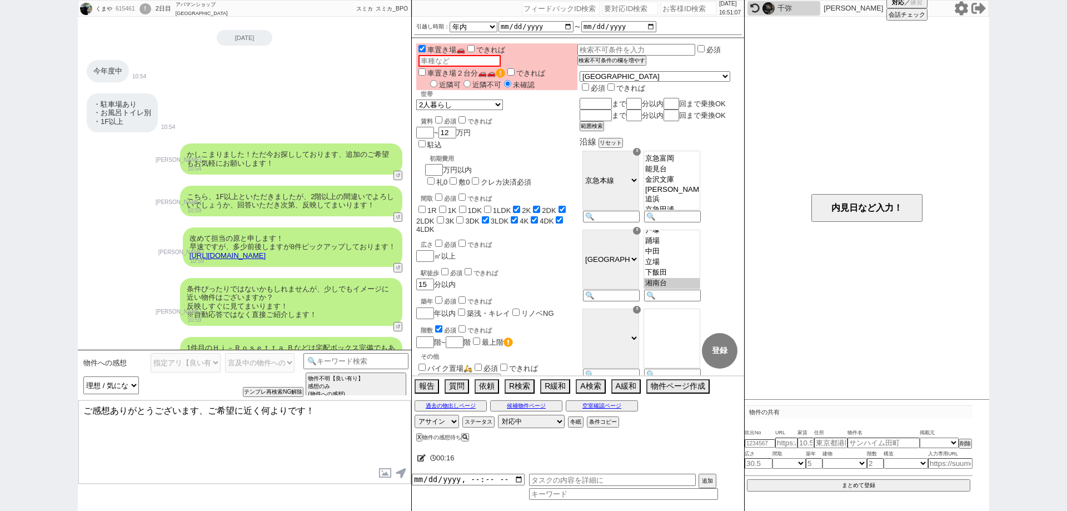
scroll to position [0, 0]
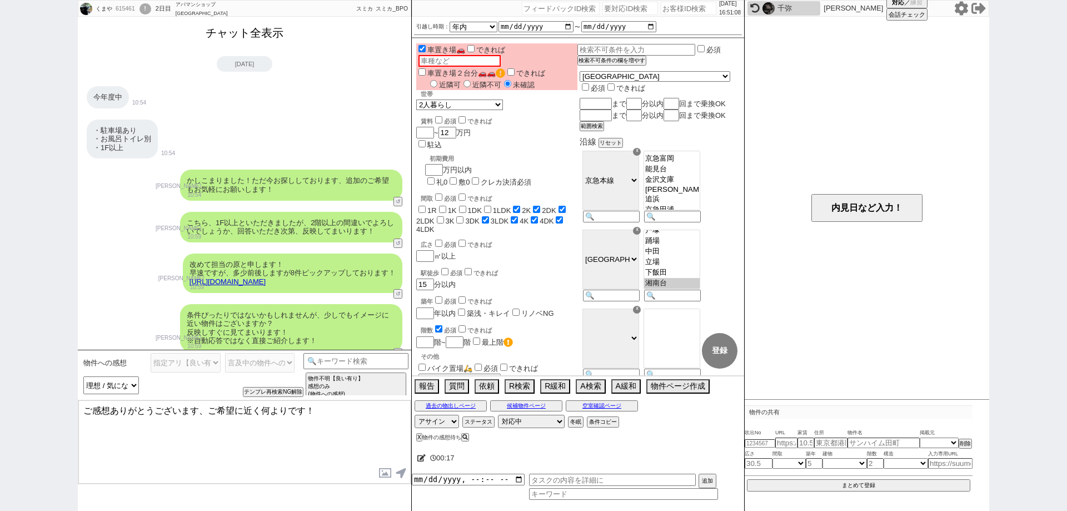
click at [275, 38] on button "チャット全表示" at bounding box center [244, 32] width 87 height 19
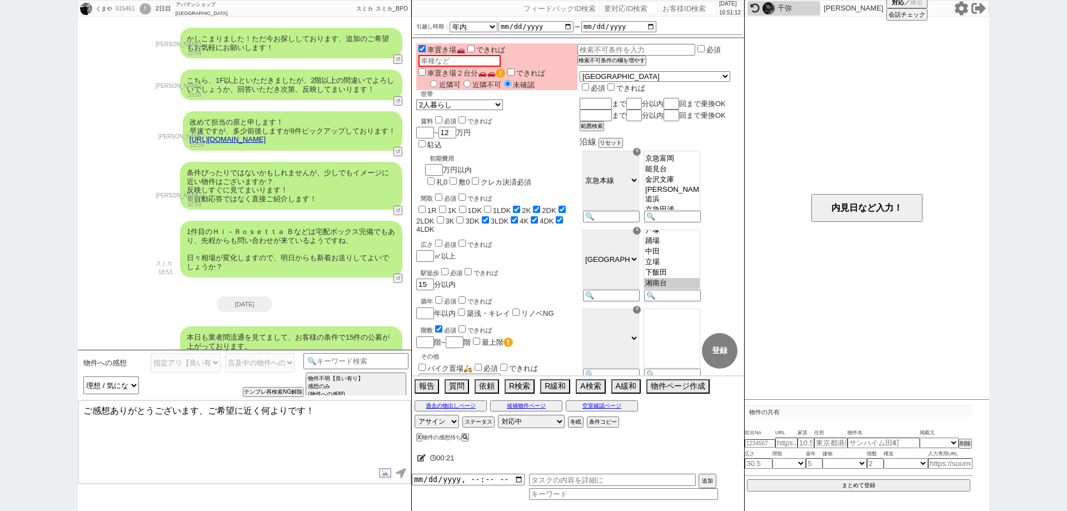
scroll to position [1275, 0]
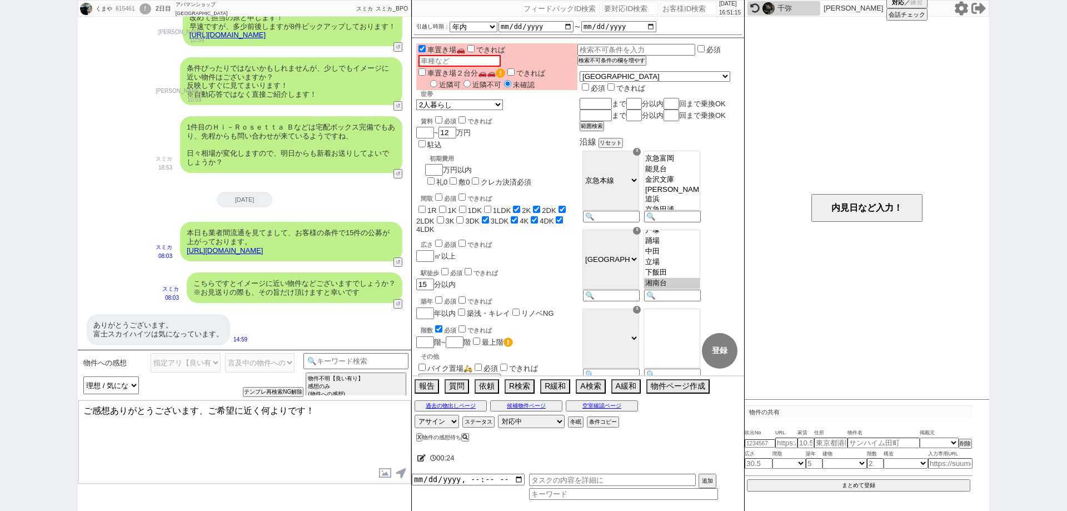
click at [263, 250] on link "https://tools.sumika.live/pages/app5ffd" at bounding box center [225, 250] width 76 height 8
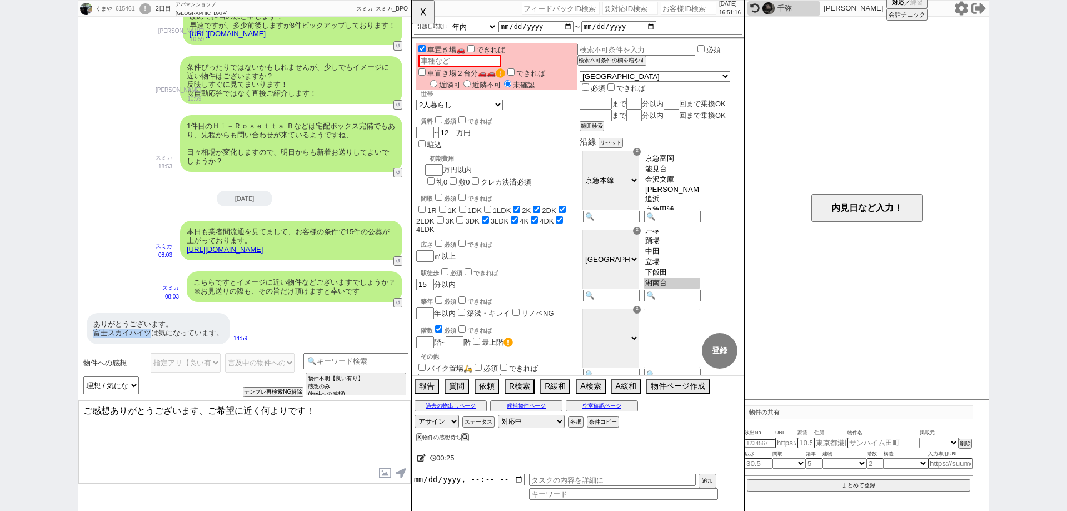
drag, startPoint x: 152, startPoint y: 333, endPoint x: 91, endPoint y: 331, distance: 60.6
click at [91, 331] on div "ありがとうございます。 富士スカイハイツは気になっています。" at bounding box center [158, 328] width 143 height 31
copy div "富士スカイハイツ"
drag, startPoint x: 200, startPoint y: 413, endPoint x: 80, endPoint y: 410, distance: 120.1
click at [79, 410] on textarea "ご感想ありがとうございます、ご希望に近く何よりです！" at bounding box center [244, 441] width 332 height 83
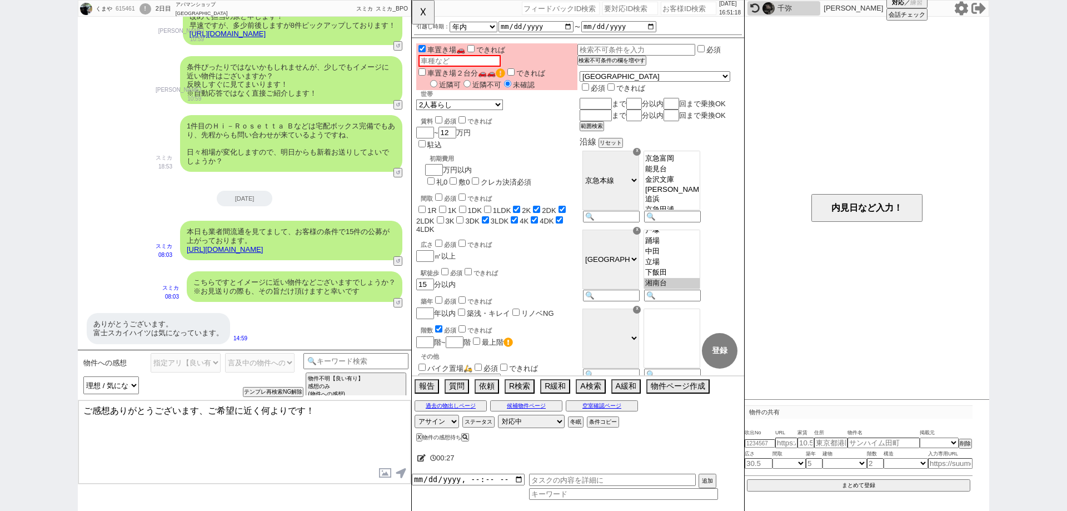
paste textarea "富士スカイハイツ"
click at [385, 404] on textarea "富士スカイハイツですね、ご希望に近く何よりです！" at bounding box center [244, 441] width 332 height 83
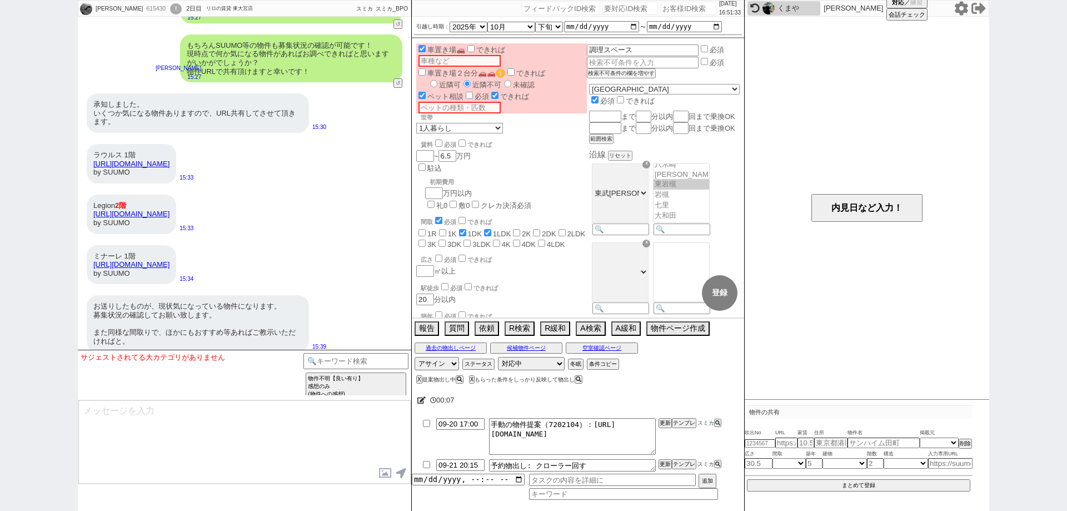
scroll to position [2036, 0]
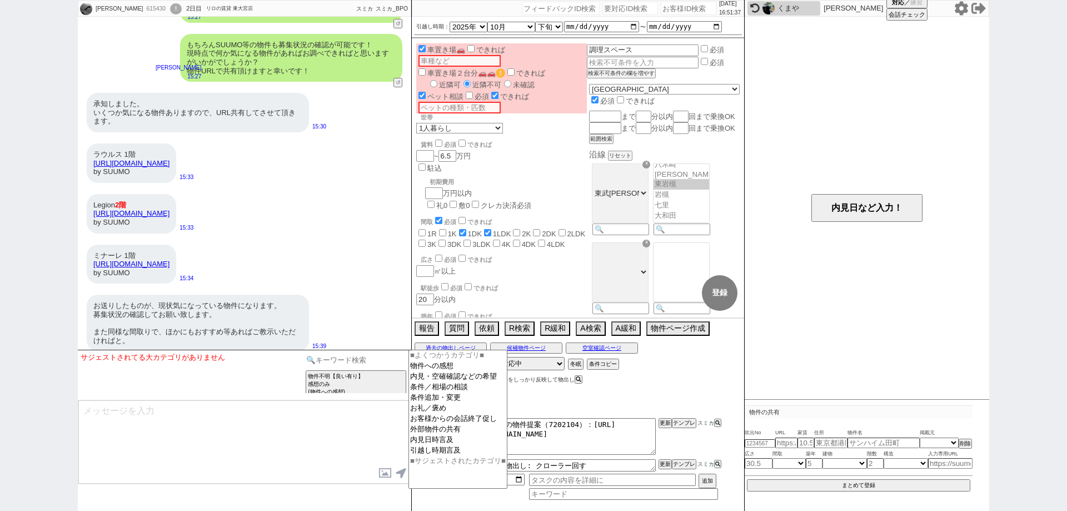
click at [371, 360] on input at bounding box center [356, 360] width 105 height 14
click at [444, 431] on option "外部物件の共有" at bounding box center [458, 429] width 98 height 11
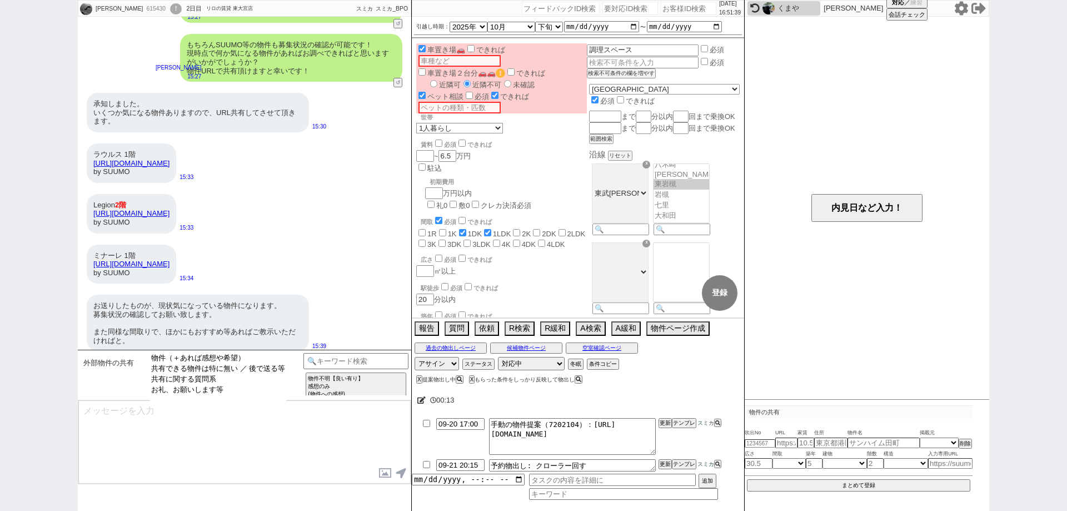
click at [277, 353] on select "物件（＋あれば感想や希望） 共有できる物件は特に無い ／ 後で送る等 共有に関する質問系 お礼、お願いします等" at bounding box center [218, 378] width 136 height 50
click at [277, 356] on option "物件（＋あれば感想や希望）" at bounding box center [218, 358] width 136 height 11
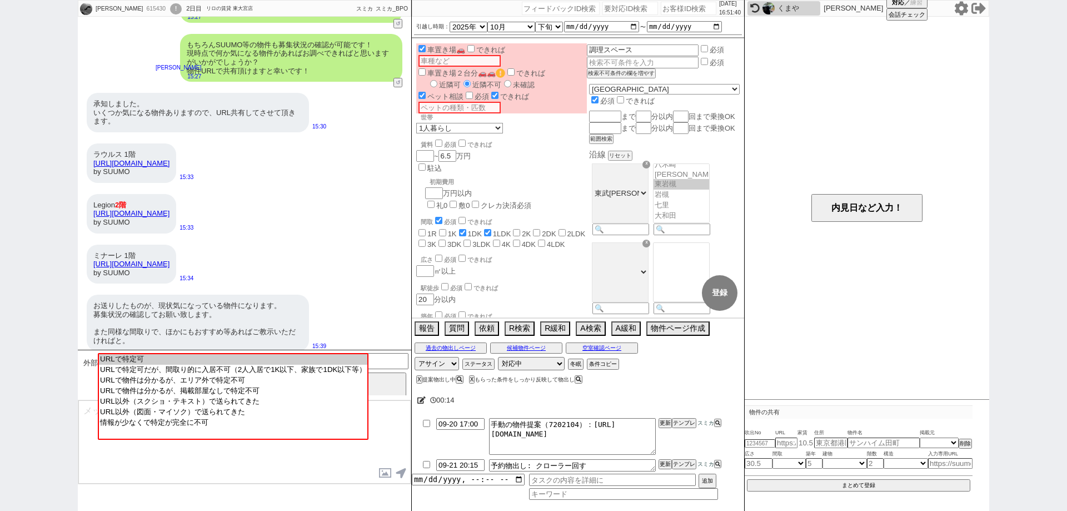
click at [277, 356] on option "URLで特定可" at bounding box center [233, 359] width 268 height 11
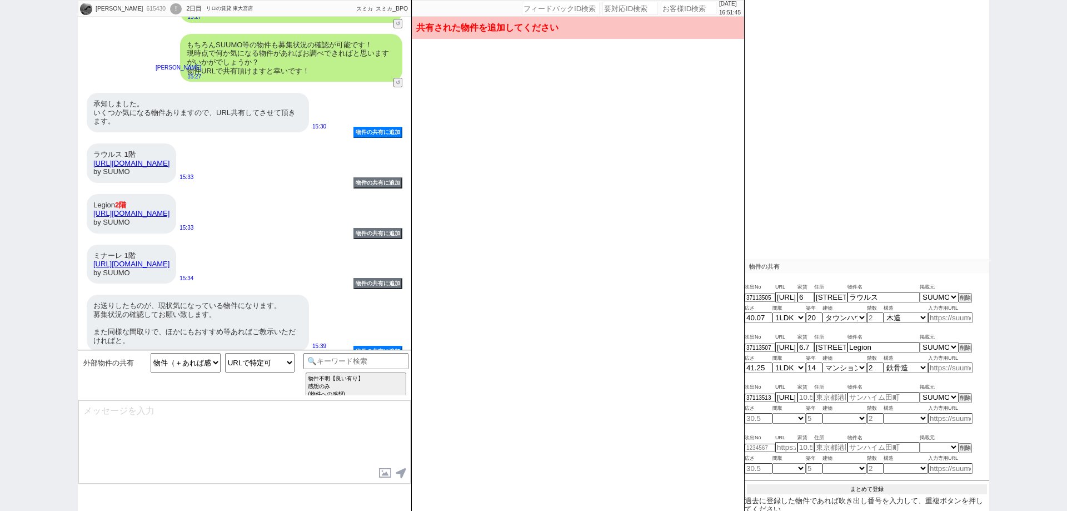
scroll to position [143, 0]
click at [889, 486] on button "まとめて登録" at bounding box center [867, 491] width 240 height 10
drag, startPoint x: 257, startPoint y: 257, endPoint x: 86, endPoint y: 255, distance: 171.2
click at [86, 255] on div "ミナーレ 1階 https://suumo.jp/chintai/bc_100456205307/ by SUUMO 15:34" at bounding box center [245, 264] width 334 height 51
copy link "https://suumo.jp/chintai/bc_100456205307/"
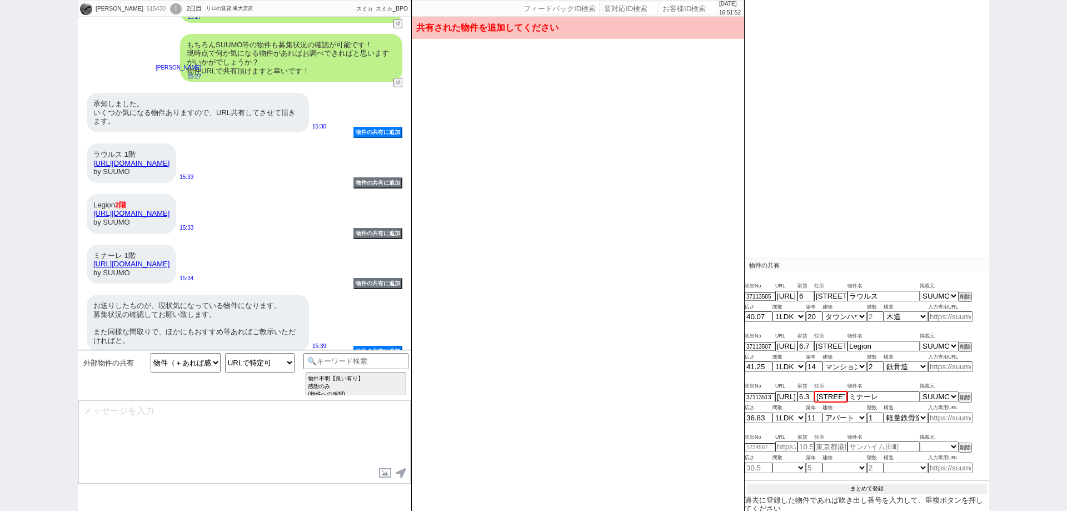
drag, startPoint x: 825, startPoint y: 485, endPoint x: 812, endPoint y: 462, distance: 26.6
click at [825, 485] on button "まとめて登録" at bounding box center [867, 489] width 240 height 10
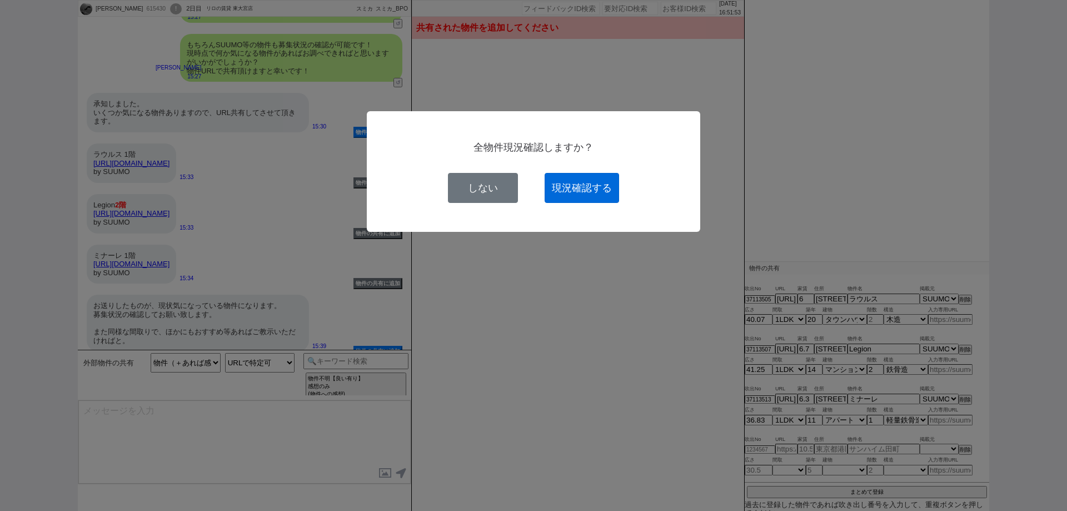
click at [604, 180] on button "現況確認する" at bounding box center [582, 188] width 74 height 30
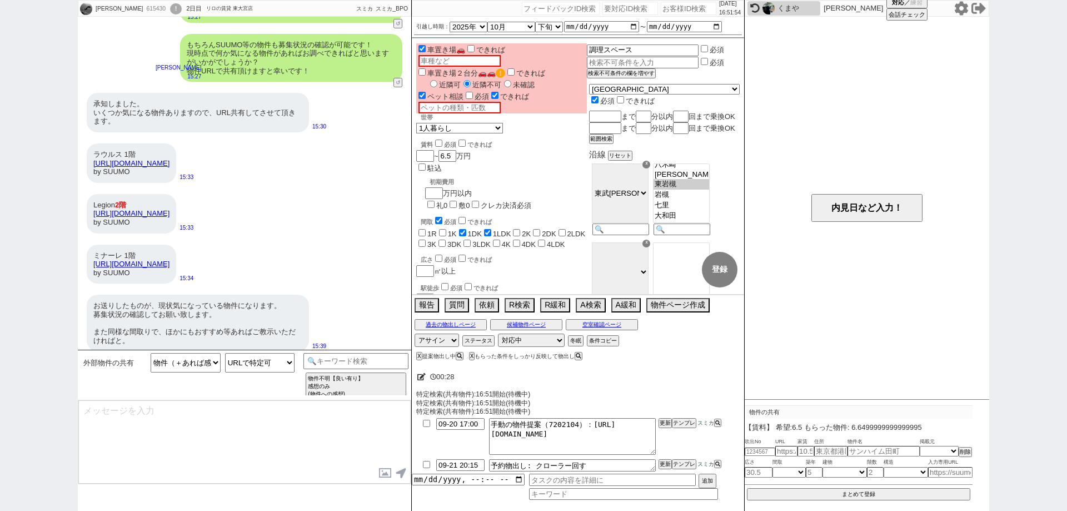
scroll to position [0, 0]
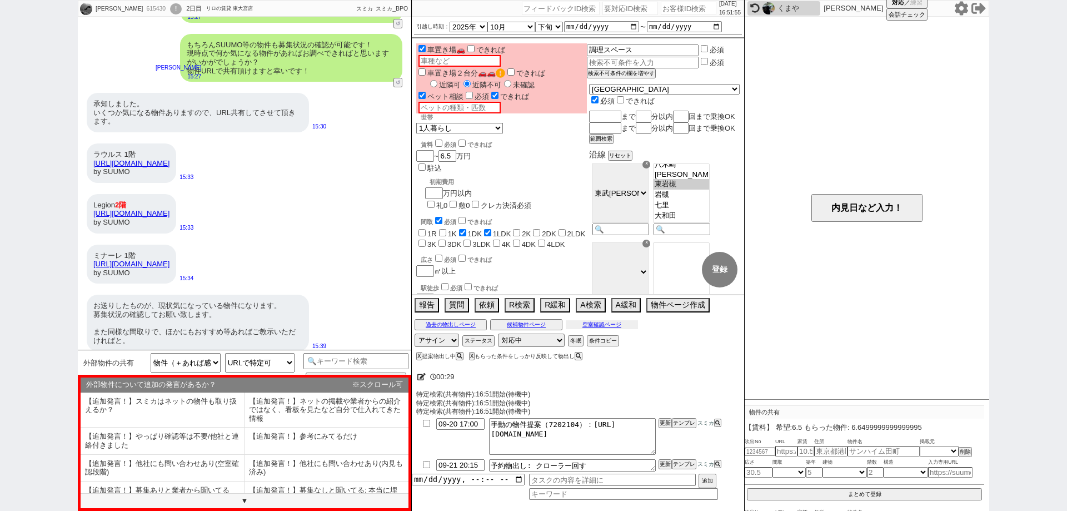
click at [586, 325] on button "空室確認ページ" at bounding box center [602, 324] width 72 height 9
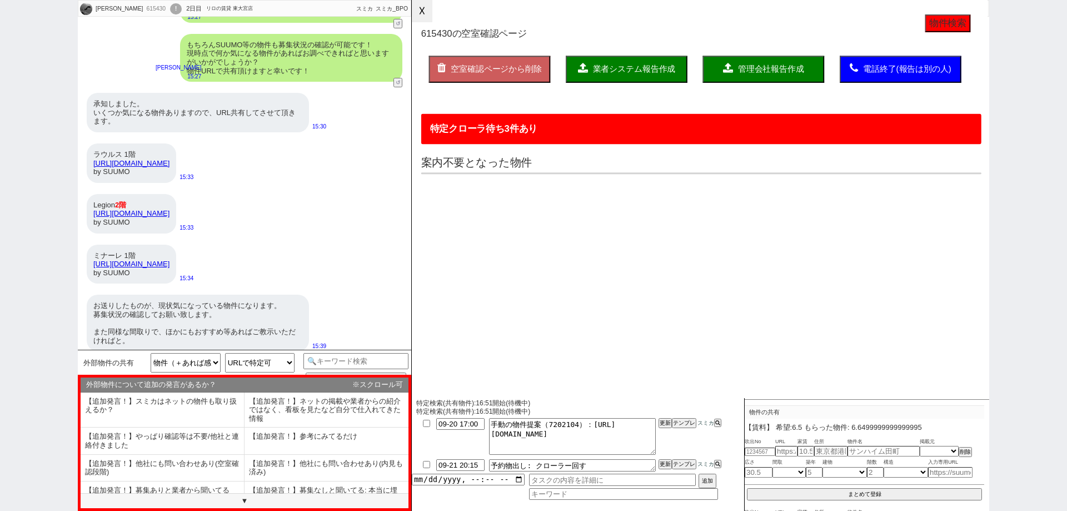
click at [426, 13] on button "☓" at bounding box center [422, 11] width 21 height 22
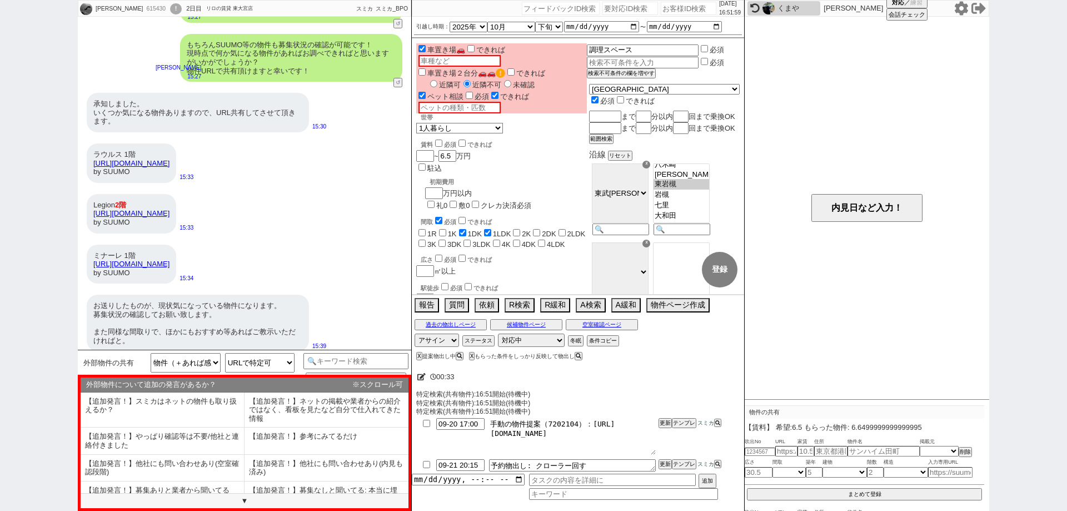
drag, startPoint x: 648, startPoint y: 438, endPoint x: 588, endPoint y: 419, distance: 62.4
click at [588, 419] on textarea "手動の物件提案（7202104）：https://jent-crm.com/2ng-84y191pn3984hy/introduction_pages/488…" at bounding box center [572, 436] width 167 height 37
click at [688, 422] on button "テンプレ" at bounding box center [684, 423] width 24 height 8
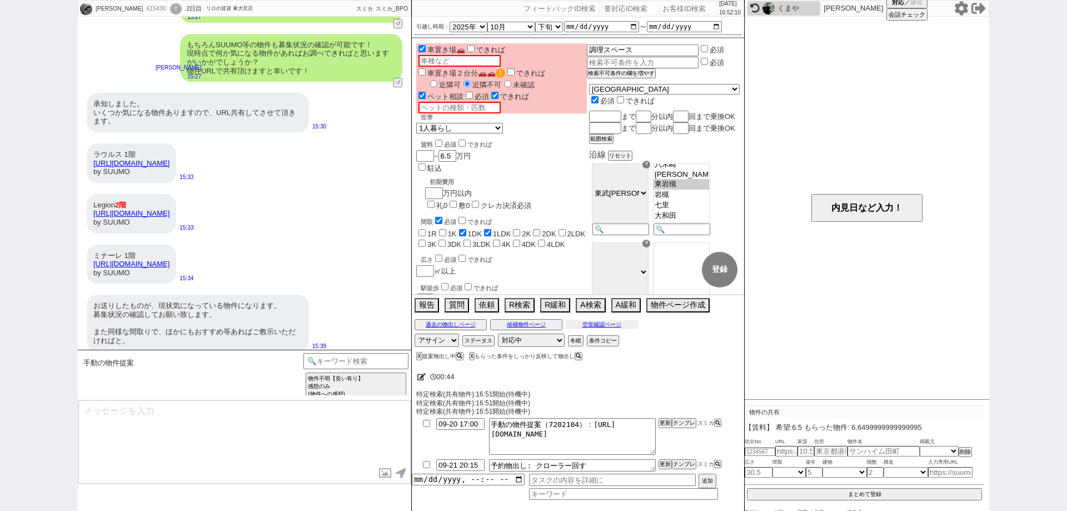
click at [606, 325] on button "空室確認ページ" at bounding box center [602, 324] width 72 height 9
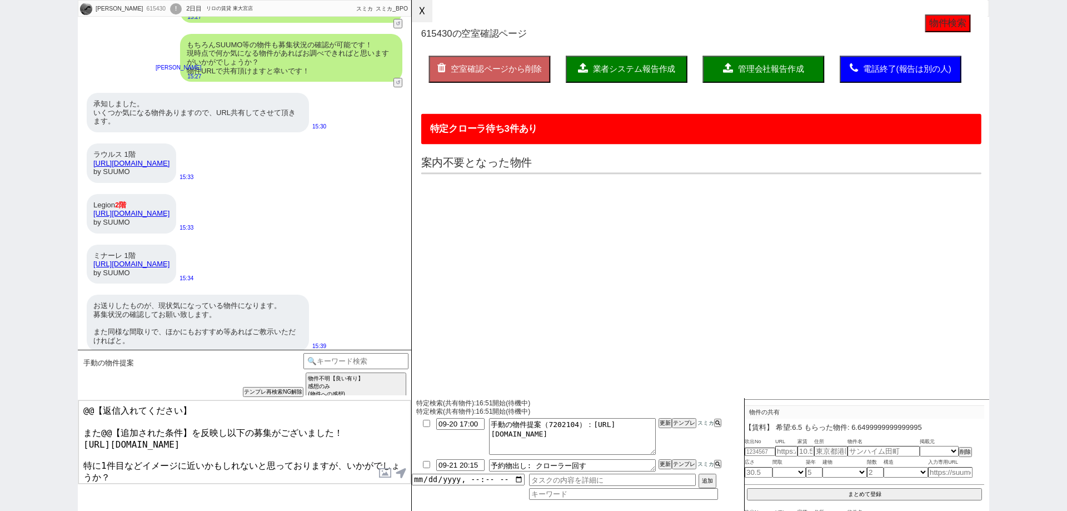
drag, startPoint x: 425, startPoint y: 16, endPoint x: 444, endPoint y: 48, distance: 37.6
click at [425, 14] on button "☓" at bounding box center [422, 11] width 21 height 22
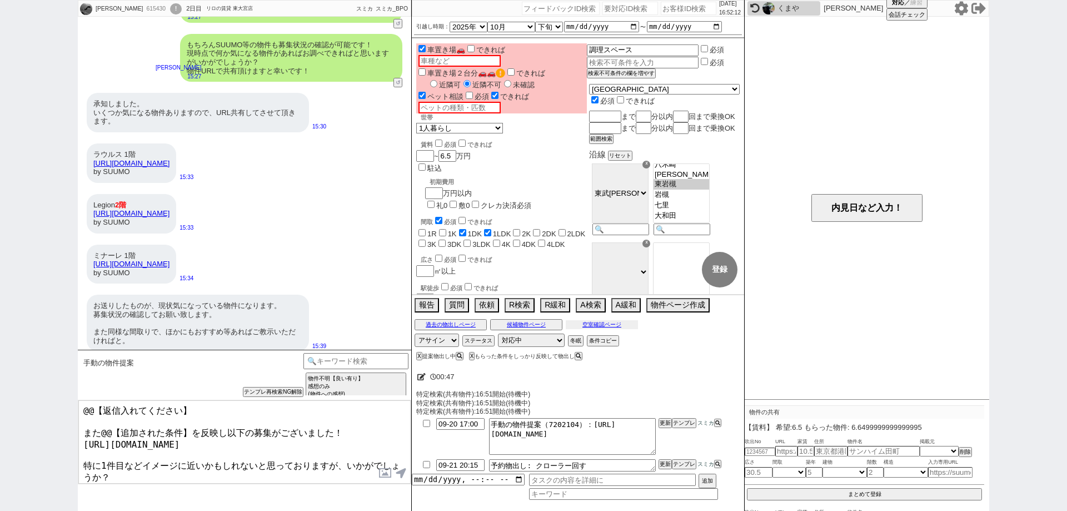
click at [619, 320] on button "空室確認ページ" at bounding box center [602, 324] width 72 height 9
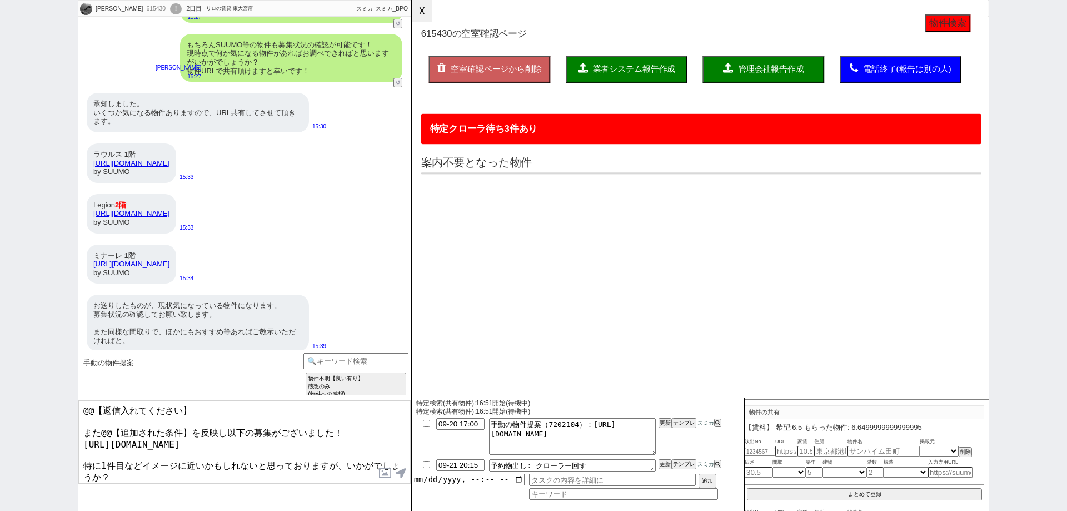
click at [420, 11] on button "☓" at bounding box center [422, 11] width 21 height 22
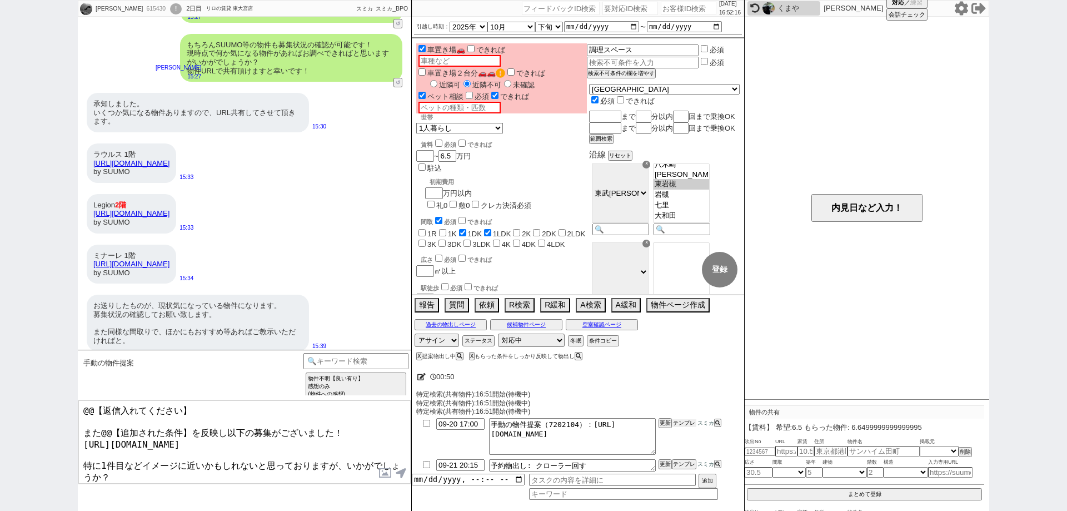
click at [694, 422] on button "テンプレ" at bounding box center [684, 423] width 24 height 8
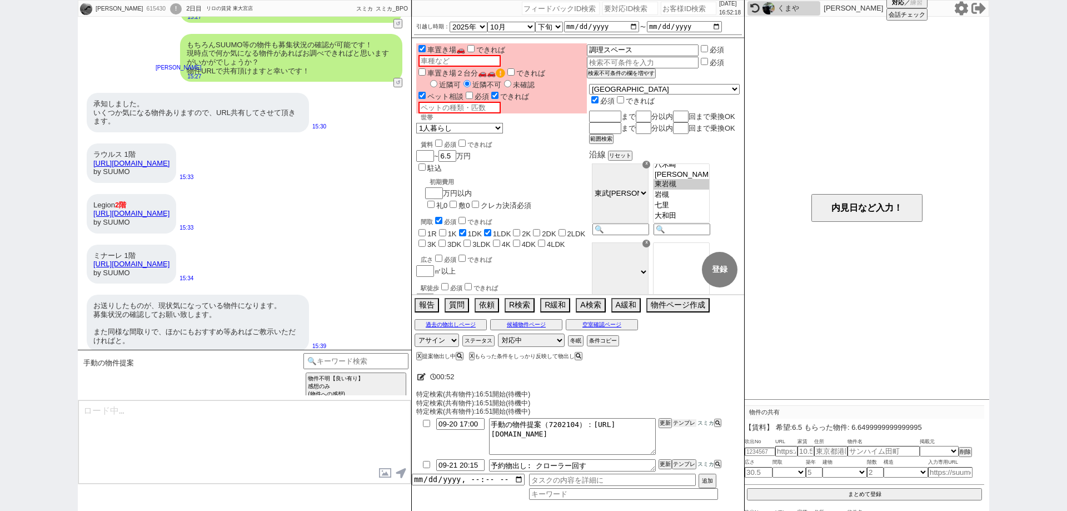
click at [686, 423] on button "テンプレ" at bounding box center [684, 423] width 24 height 8
click at [585, 324] on button "空室確認ページ" at bounding box center [602, 324] width 72 height 9
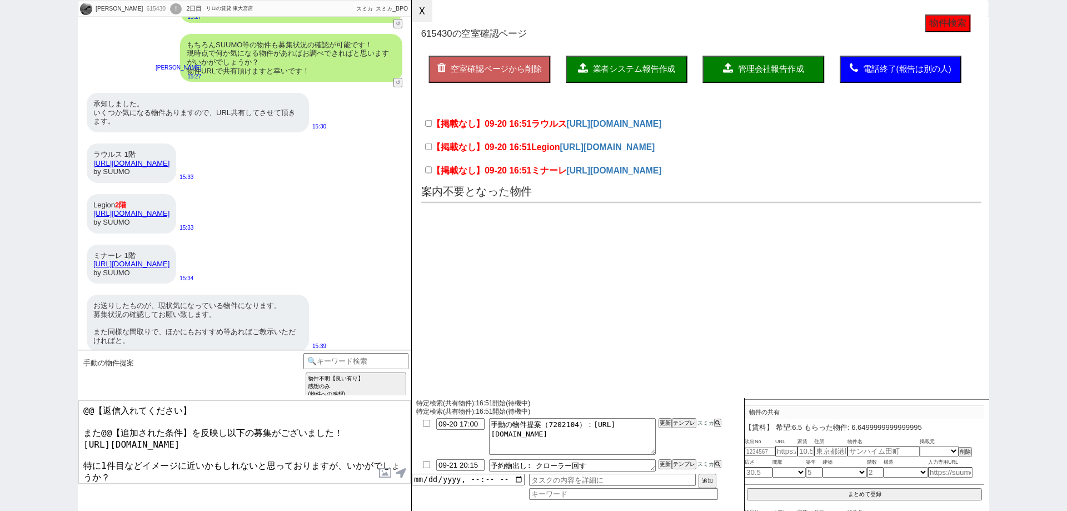
click at [426, 19] on button "☓" at bounding box center [422, 11] width 21 height 22
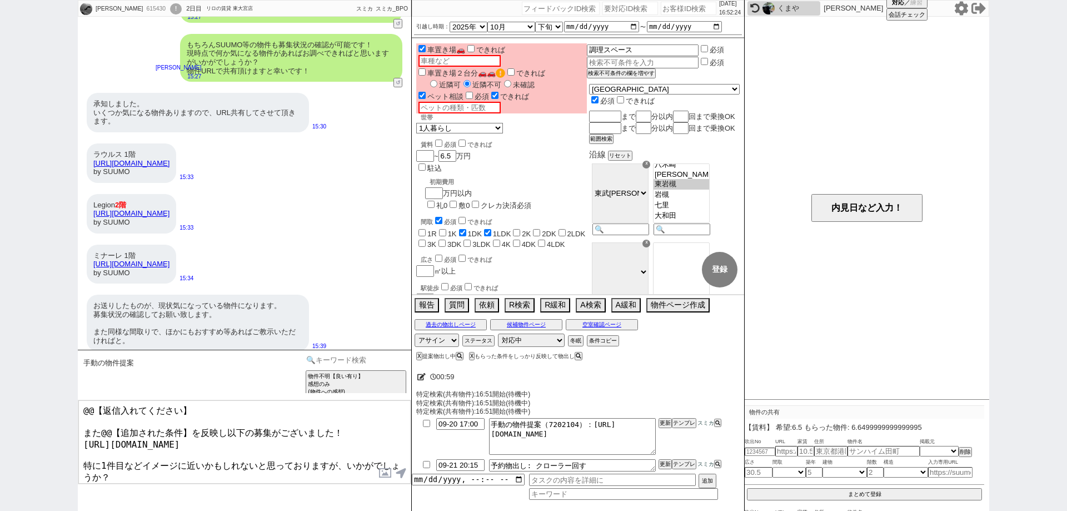
click at [361, 360] on input at bounding box center [356, 360] width 105 height 14
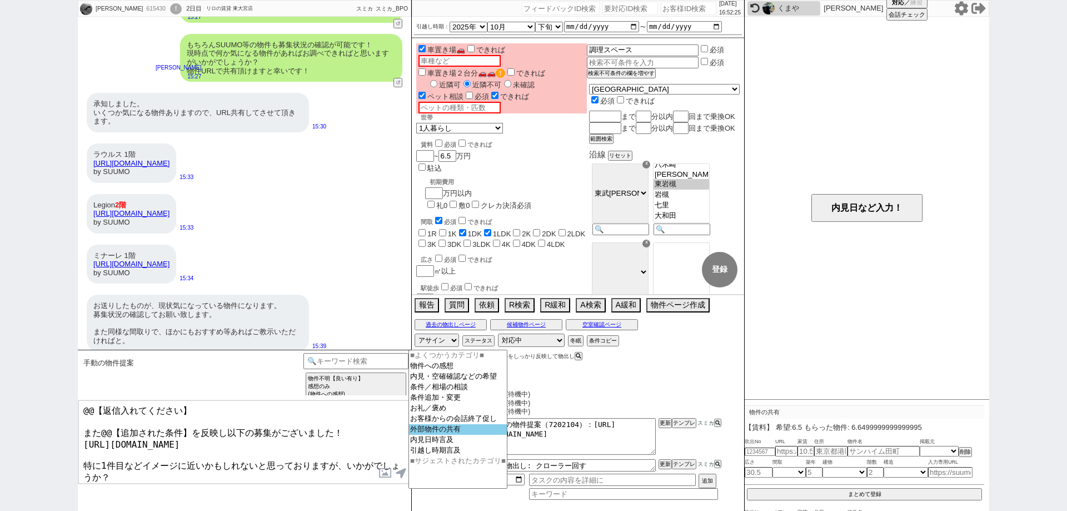
click at [453, 433] on option "外部物件の共有" at bounding box center [458, 429] width 98 height 11
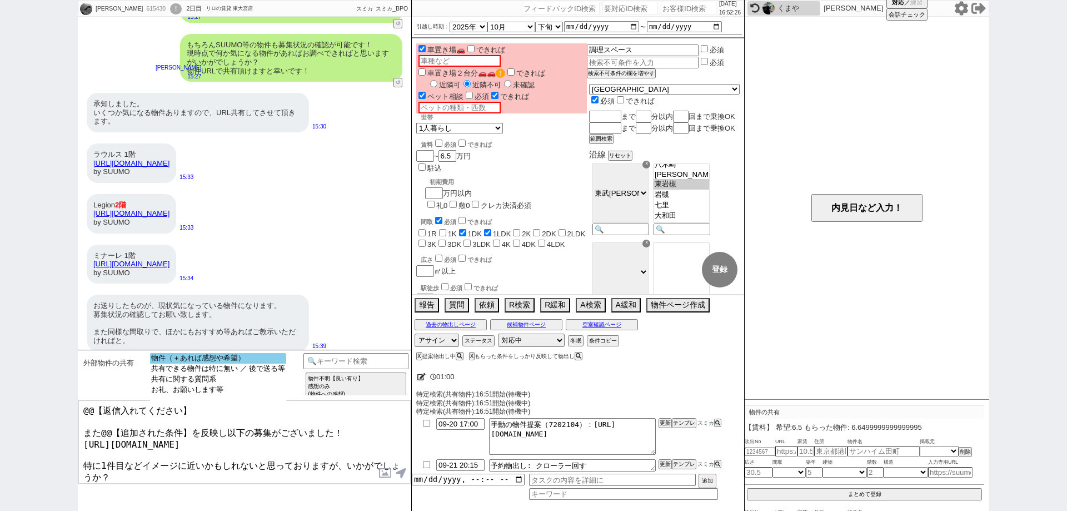
click at [246, 359] on option "物件（＋あれば感想や希望）" at bounding box center [218, 358] width 136 height 11
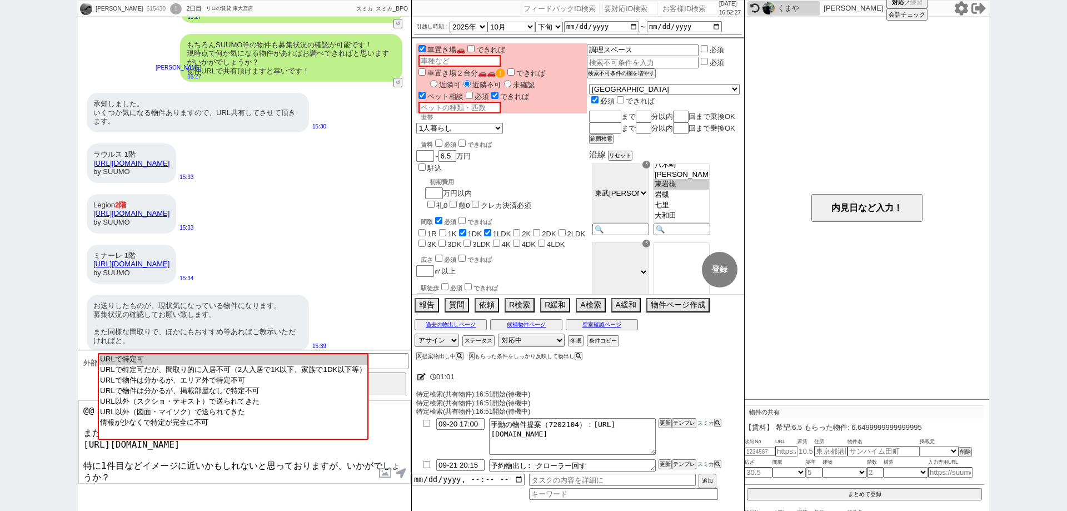
click at [246, 359] on option "URLで特定可" at bounding box center [233, 359] width 268 height 11
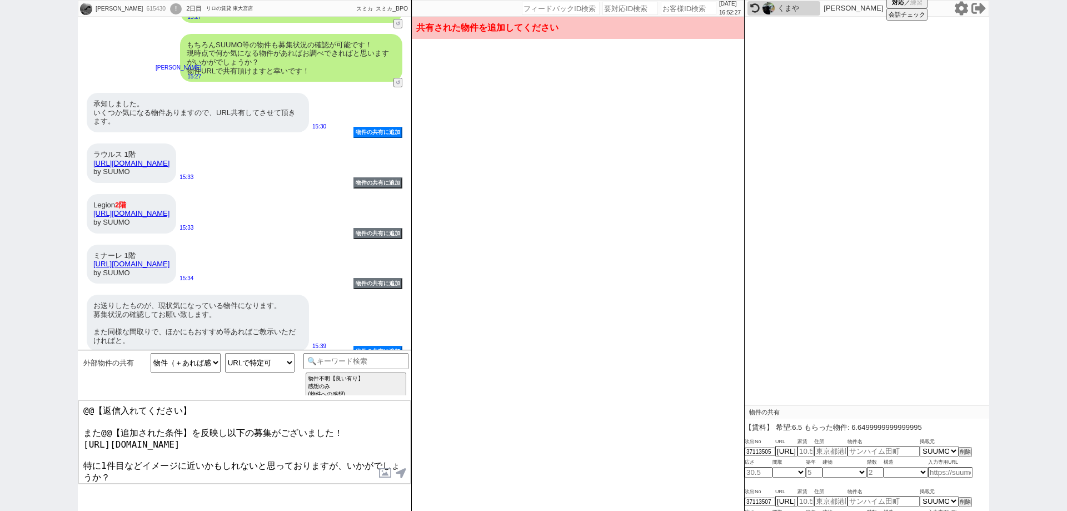
click at [242, 334] on div "お送りしたものが、現状気になっている物件になります。 募集状況の確認してお願い致します。 また同様な間取りで、ほかにもおすすめ等あればご教示いただければと。" at bounding box center [198, 323] width 222 height 57
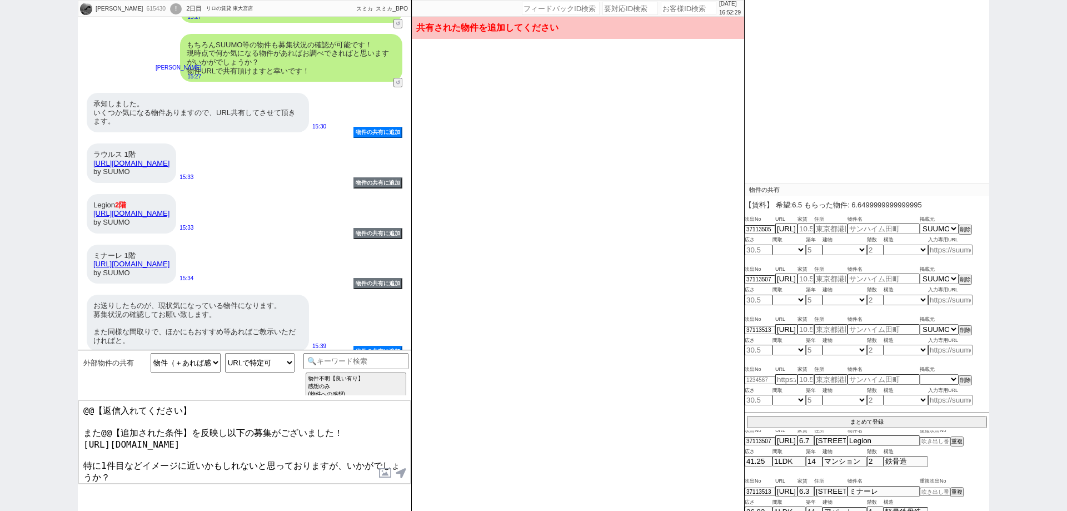
scroll to position [225, 0]
click at [938, 486] on input at bounding box center [935, 489] width 31 height 7
paste input "37113537"
click at [959, 486] on button "重複" at bounding box center [956, 490] width 11 height 8
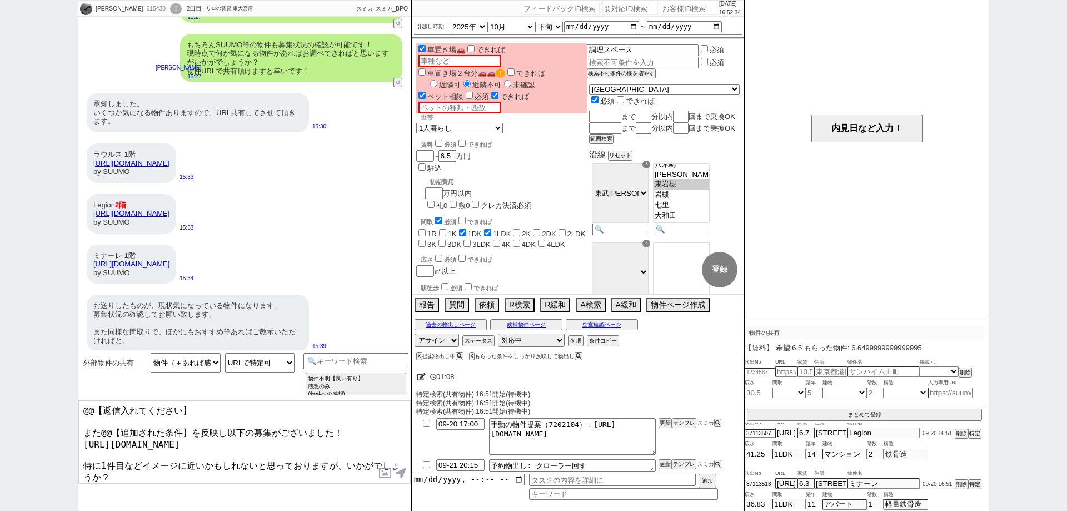
scroll to position [59, 0]
click at [143, 10] on div "615430" at bounding box center [155, 8] width 25 height 9
copy div "615430"
click at [662, 4] on input "number" at bounding box center [689, 8] width 56 height 13
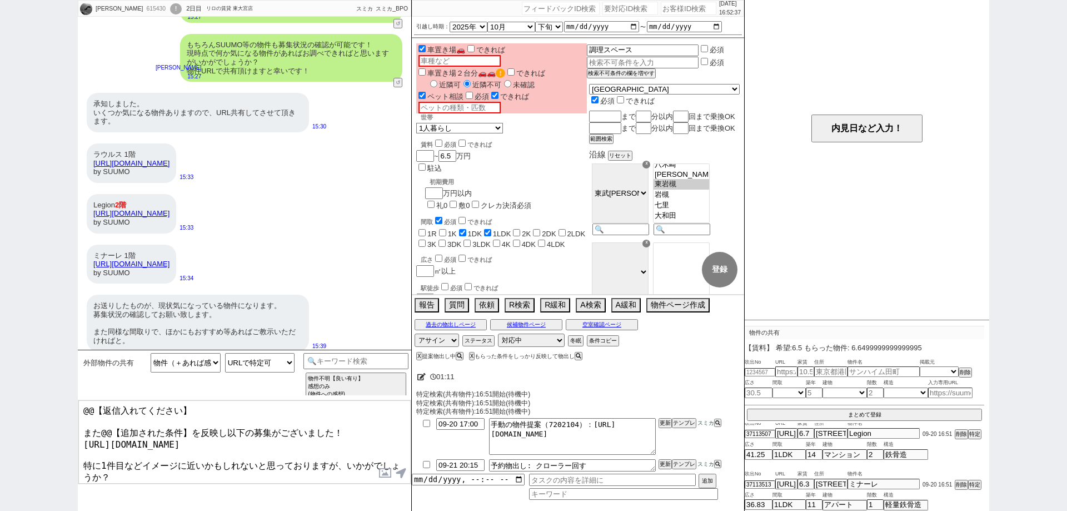
paste input "615430"
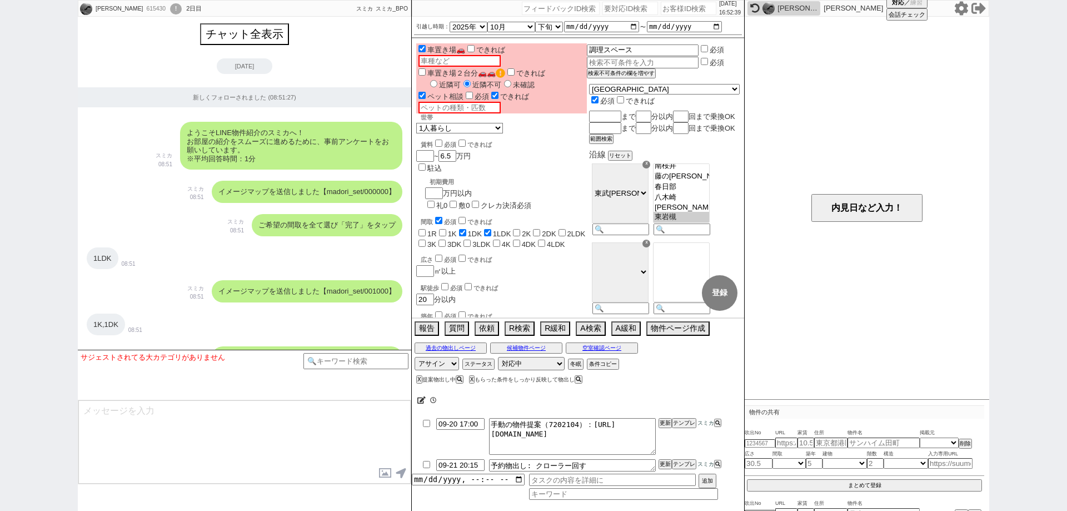
scroll to position [2036, 0]
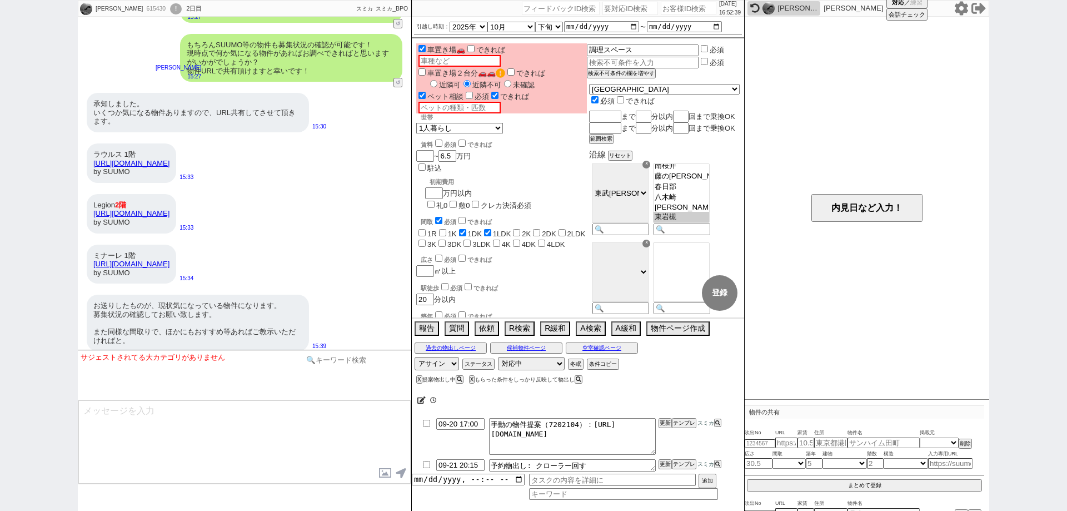
click at [375, 359] on input at bounding box center [356, 360] width 105 height 14
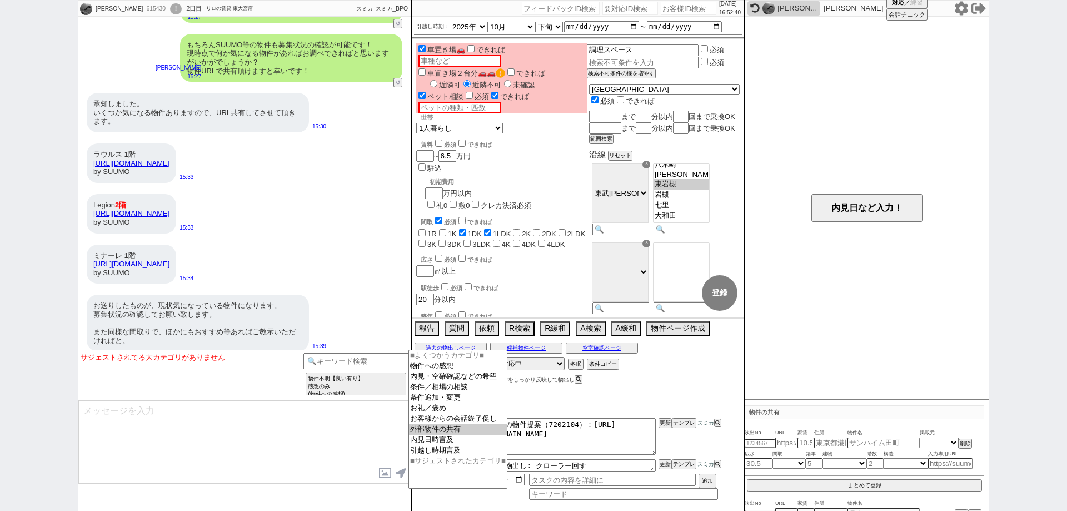
click at [467, 432] on option "外部物件の共有" at bounding box center [458, 429] width 98 height 11
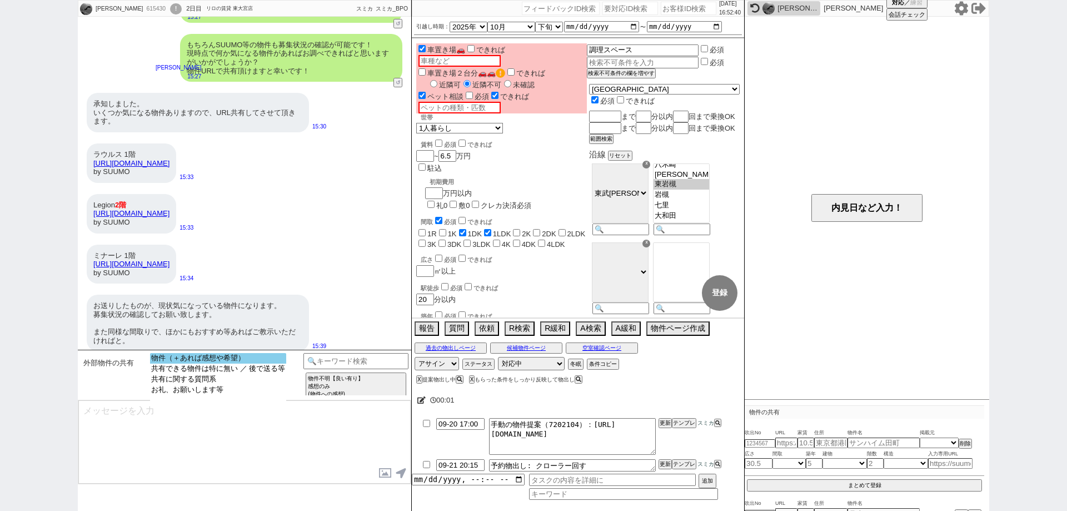
click at [279, 359] on option "物件（＋あれば感想や希望）" at bounding box center [218, 358] width 136 height 11
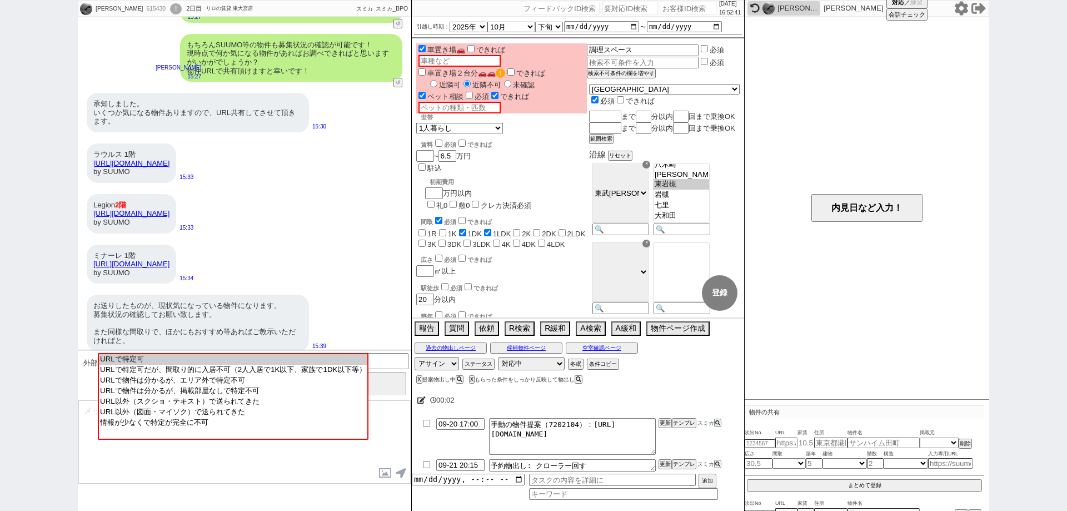
click at [279, 359] on option "URLで特定可" at bounding box center [233, 359] width 268 height 11
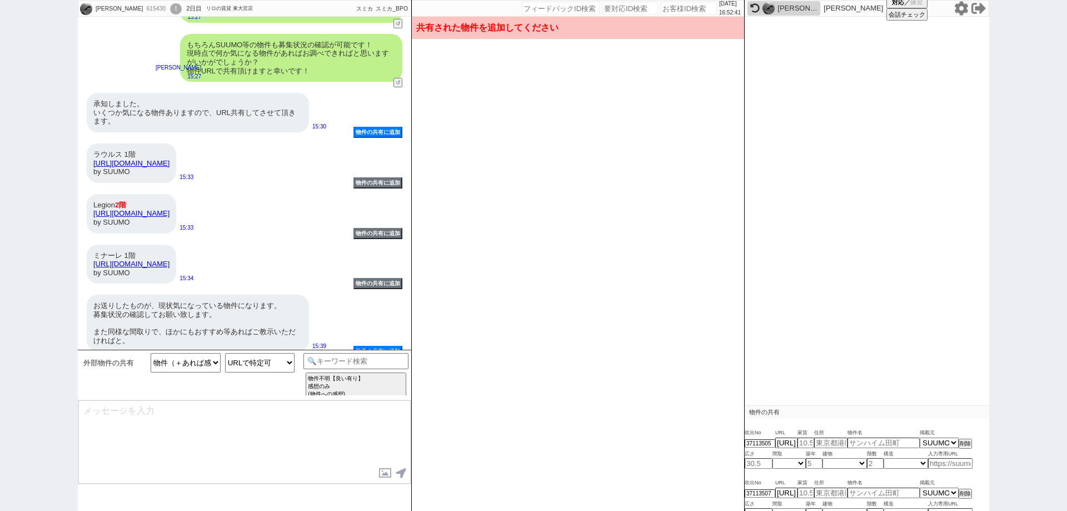
click at [266, 331] on div "お送りしたものが、現状気になっている物件になります。 募集状況の確認してお願い致します。 また同様な間取りで、ほかにもおすすめ等あればご教示いただければと。" at bounding box center [198, 323] width 222 height 57
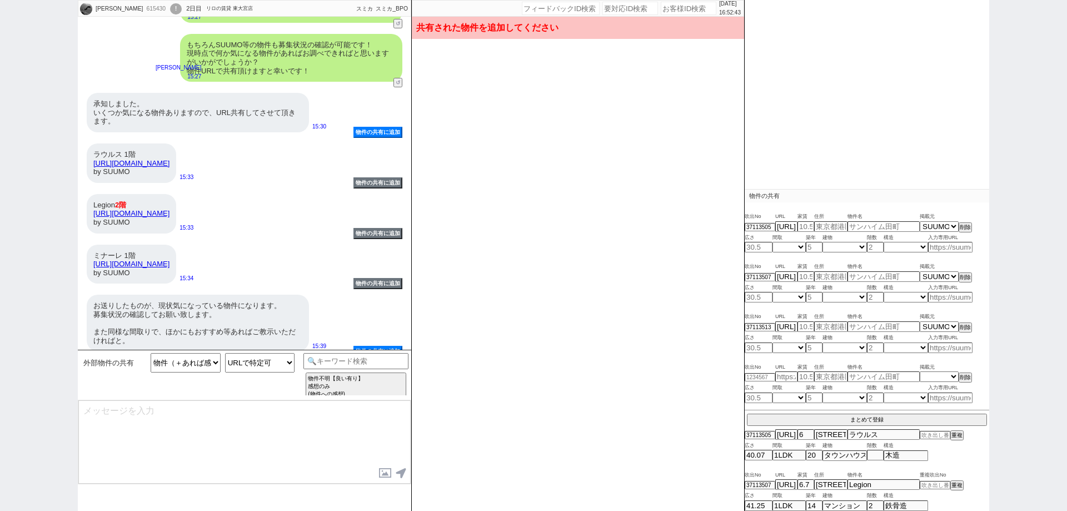
scroll to position [77, 0]
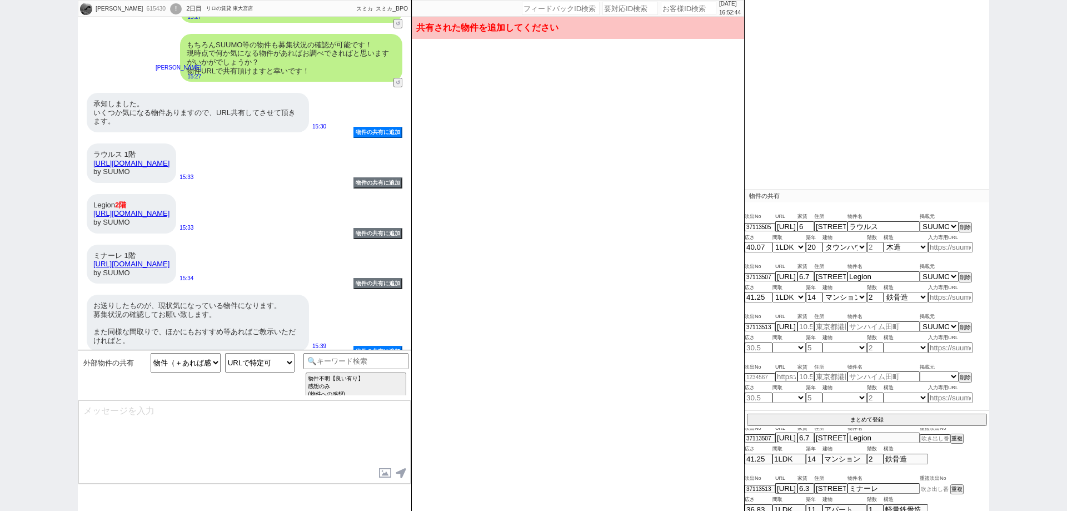
click at [930, 485] on input at bounding box center [935, 488] width 31 height 7
paste input "37113537"
click at [958, 485] on button "重複" at bounding box center [956, 489] width 11 height 8
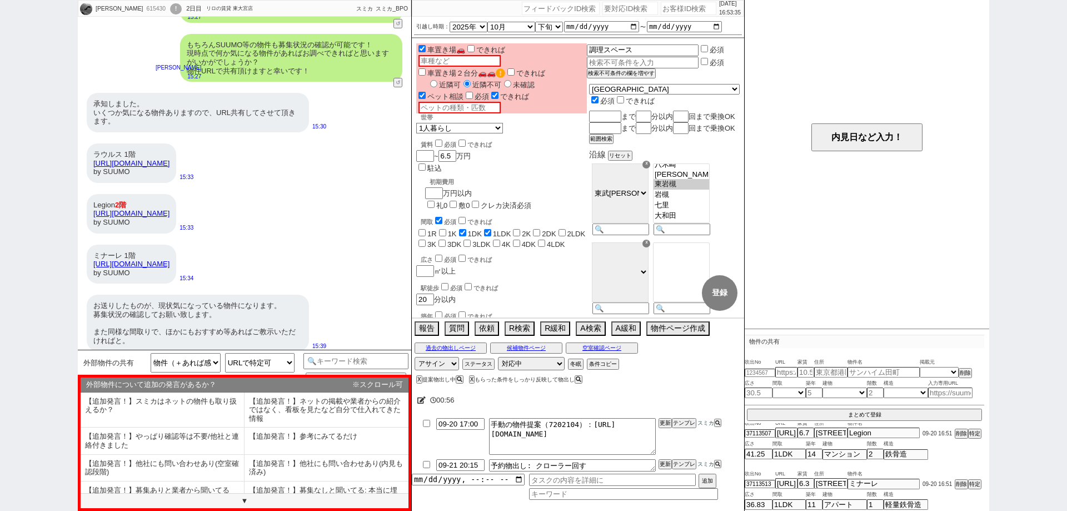
click at [0, 313] on div "入江　仁洋 615430 ! 0 2日目 リロの賃貸 東大宮店 冬眠中 自社客 スミカ スミカ_BPO チャット全表示 2025-09-19 新しくフォローさ…" at bounding box center [533, 255] width 1067 height 511
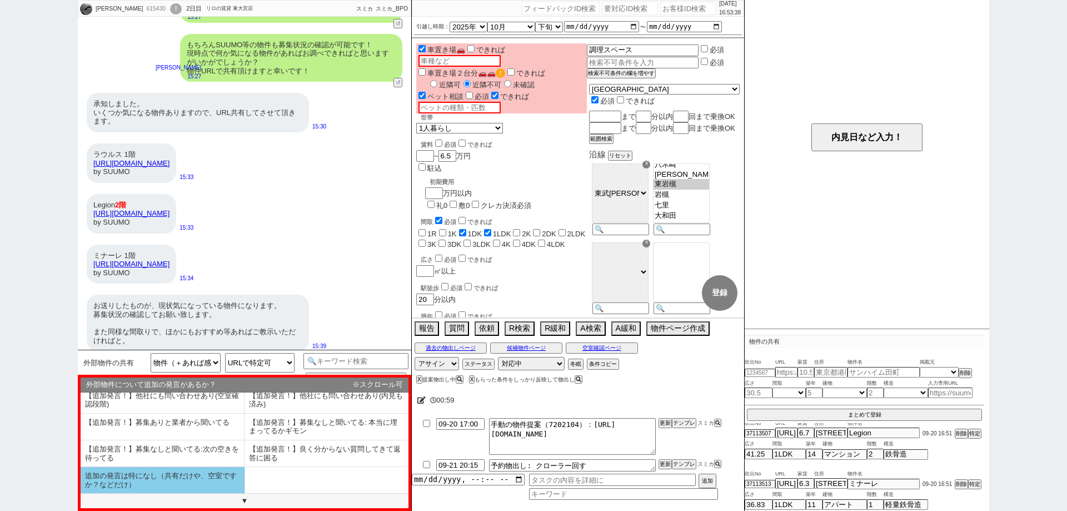
click at [203, 490] on li "追加の発言は特になし（共有だけや、空室ですか？などだけ）" at bounding box center [163, 480] width 164 height 26
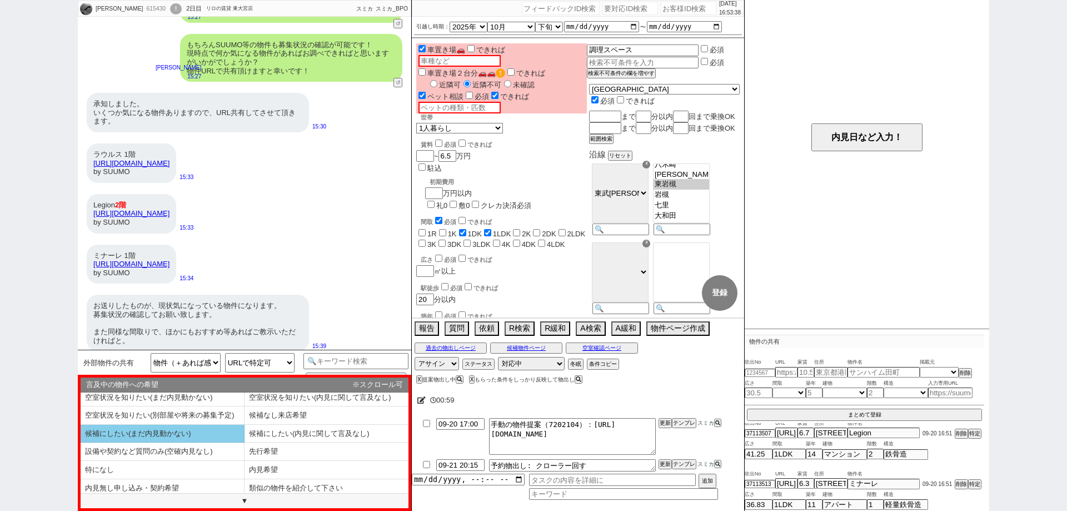
scroll to position [0, 0]
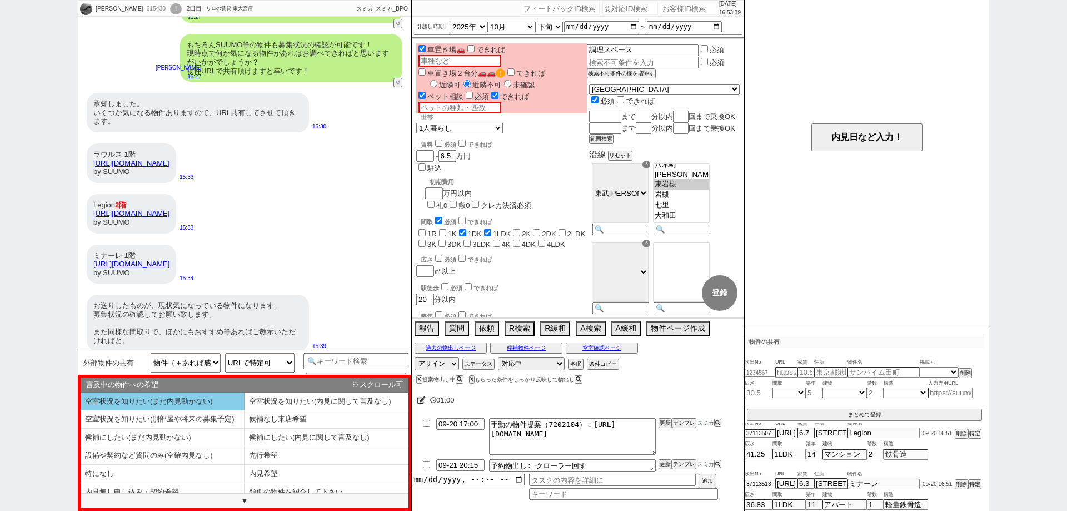
click at [220, 401] on li "空室状況を知りたい(まだ内見動かない)" at bounding box center [163, 401] width 164 height 18
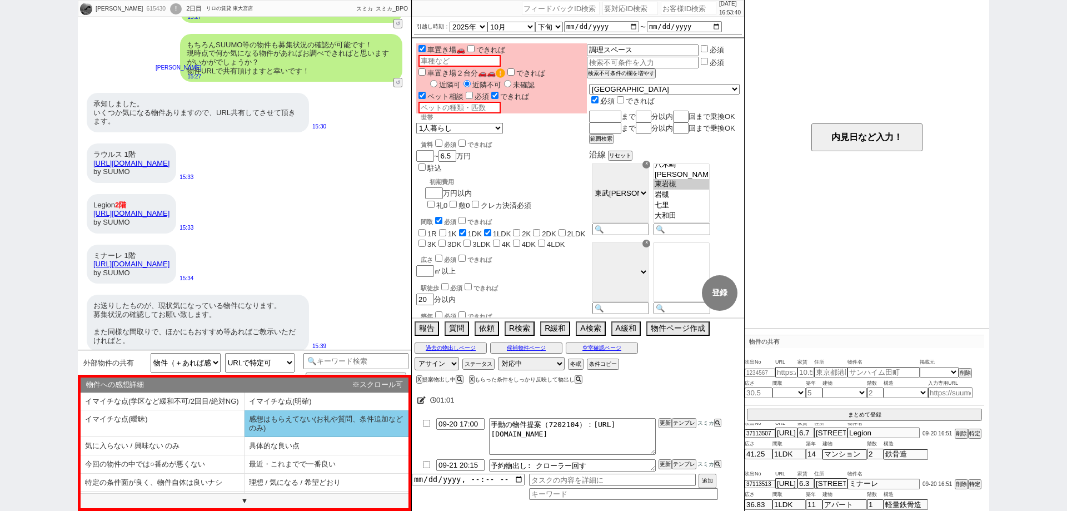
click at [269, 426] on li "感想はもらえてない(お礼や質問、条件追加などのみ)" at bounding box center [327, 423] width 164 height 27
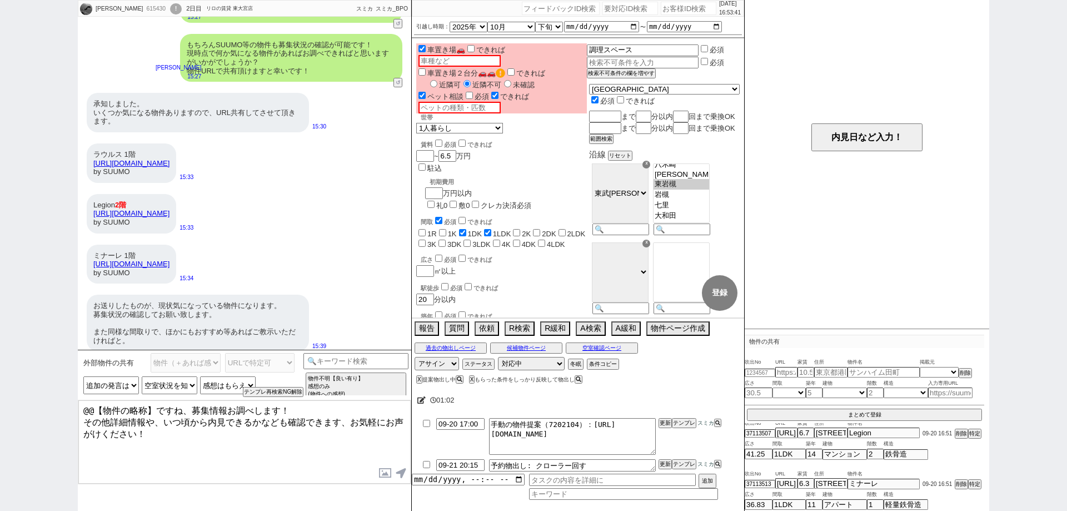
drag, startPoint x: 133, startPoint y: 396, endPoint x: 56, endPoint y: 386, distance: 78.0
click at [56, 386] on div "入江　仁洋 615430 ! 0 2日目 リロの賃貸 東大宮店 冬眠中 自社客 スミカ スミカ_BPO チャット全表示 2025-09-19 新しくフォローさ…" at bounding box center [533, 255] width 1067 height 511
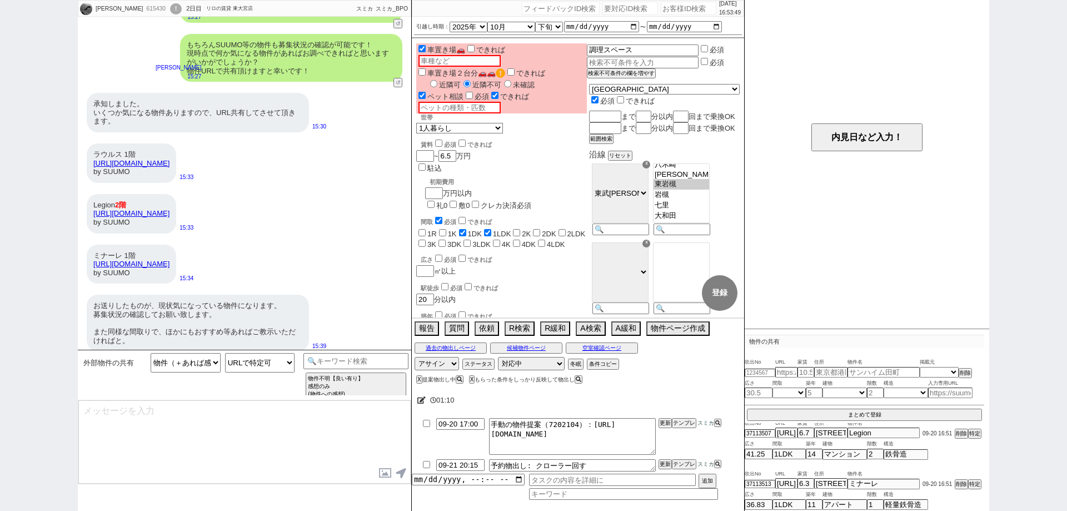
scroll to position [2086, 0]
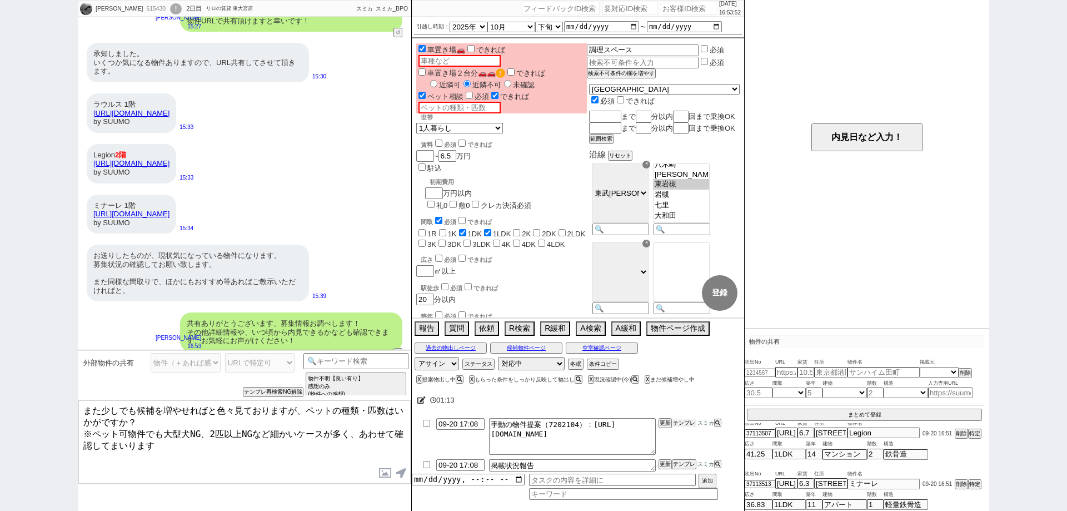
click at [681, 422] on button "テンプレ" at bounding box center [684, 423] width 24 height 8
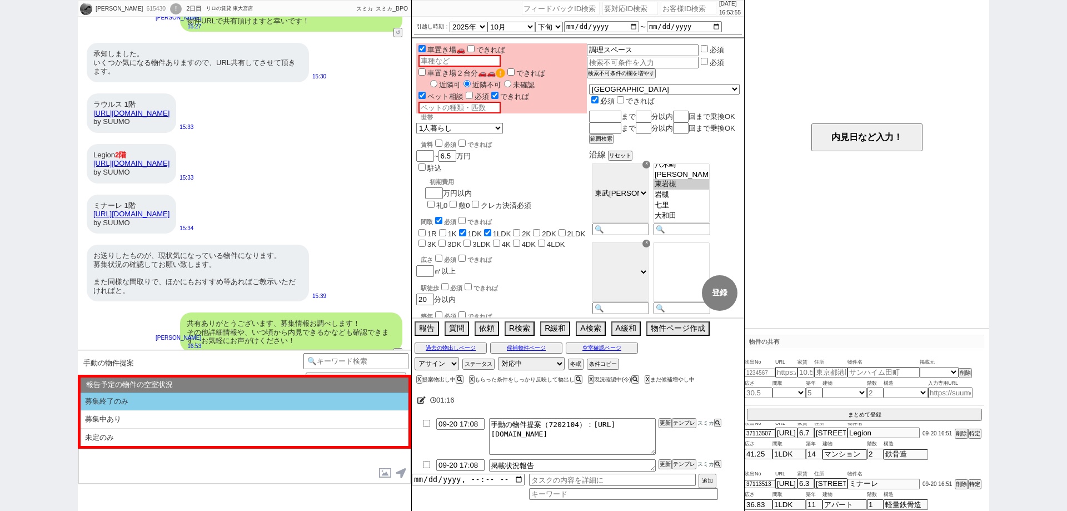
click at [243, 401] on li "募集終了のみ" at bounding box center [245, 401] width 328 height 18
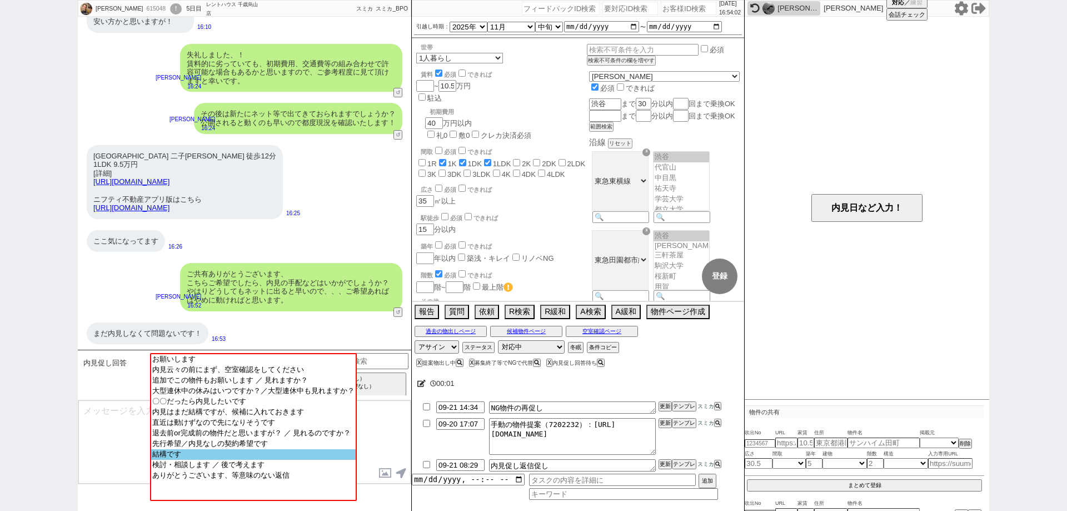
scroll to position [175, 0]
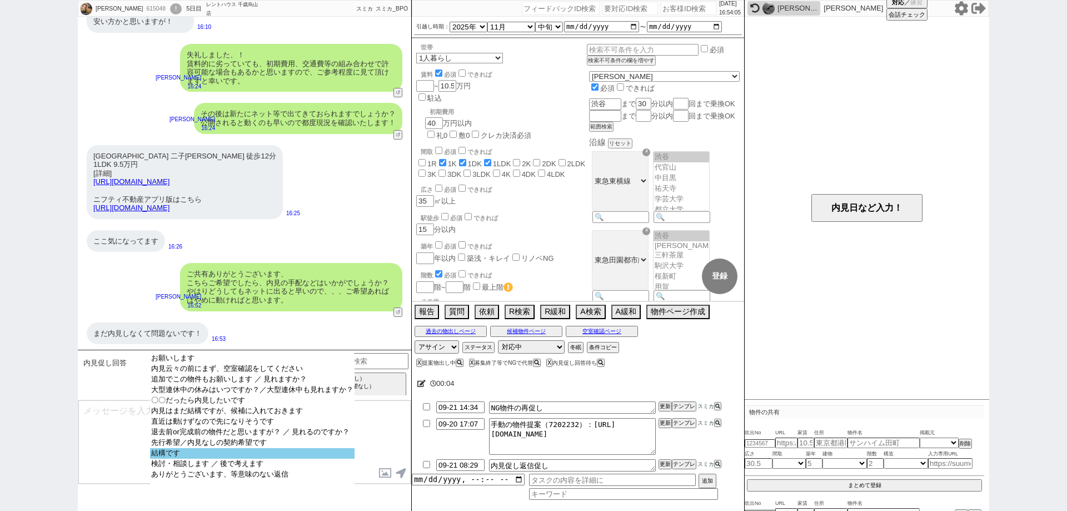
click at [331, 459] on option "結構です" at bounding box center [252, 453] width 205 height 11
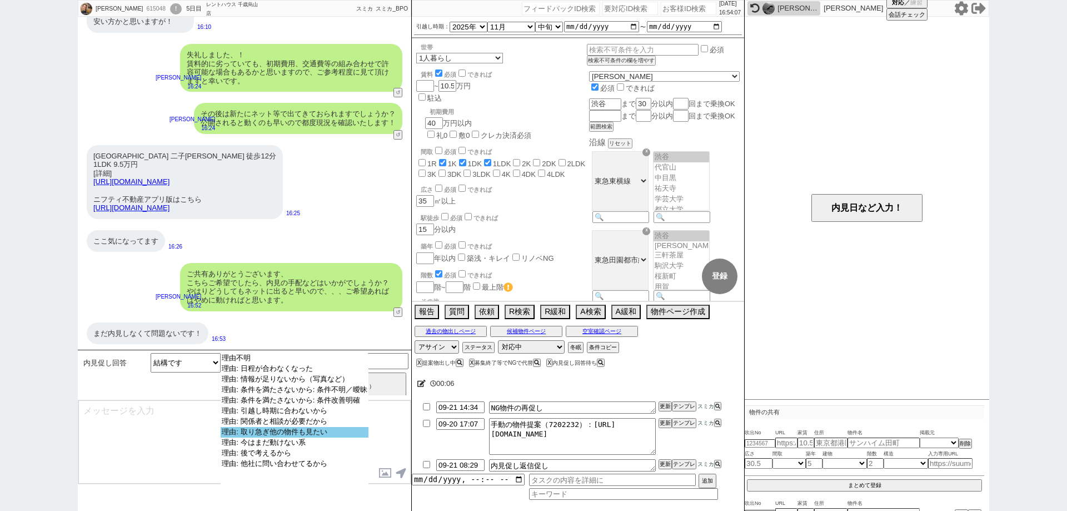
click at [339, 436] on option "理由: 取り急ぎ他の物件も見たい" at bounding box center [295, 432] width 148 height 11
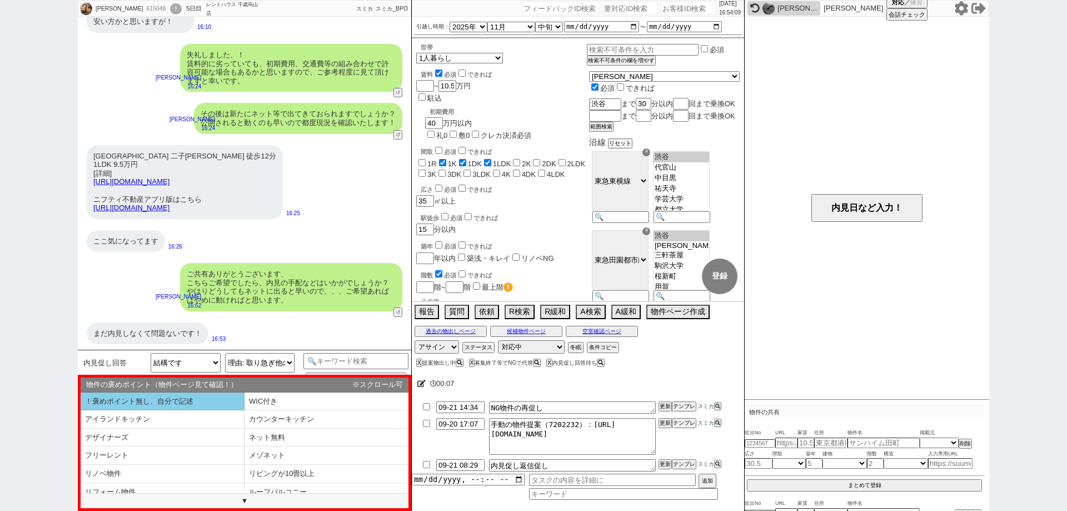
click at [180, 402] on li "！褒めポイント無し、自分で記述" at bounding box center [163, 401] width 164 height 18
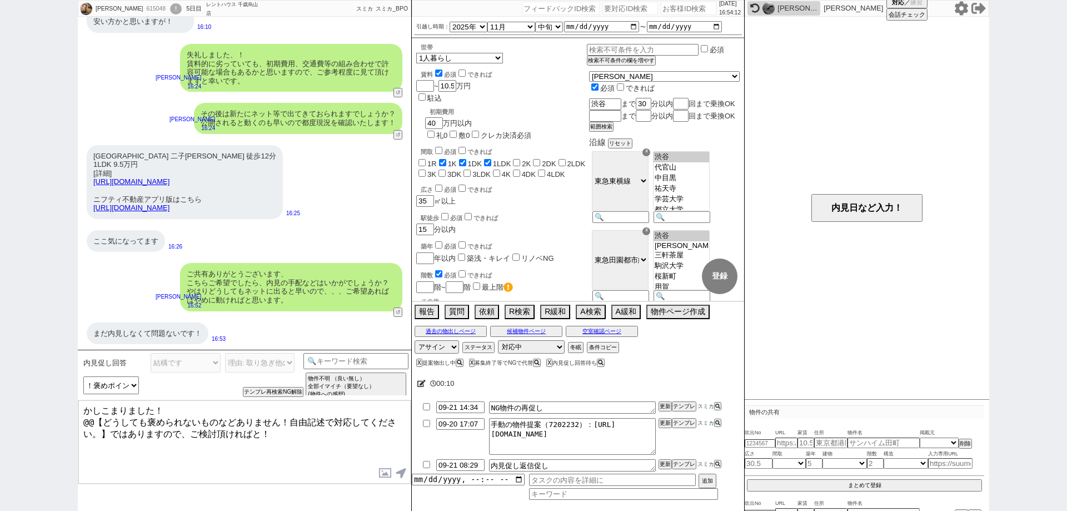
click at [170, 177] on link "https://myhome.nifty.com/smp/rent/kanagawa/kawasakishitakatsuku/suumof_10046043…" at bounding box center [131, 181] width 76 height 8
drag, startPoint x: 112, startPoint y: 430, endPoint x: 83, endPoint y: 414, distance: 32.8
click at [83, 414] on textarea "かしこまりました！ @@【どうしても褒められないものなどありません！自由記述で対応してください。】ではありますので、ご検討頂ければと！" at bounding box center [244, 441] width 332 height 83
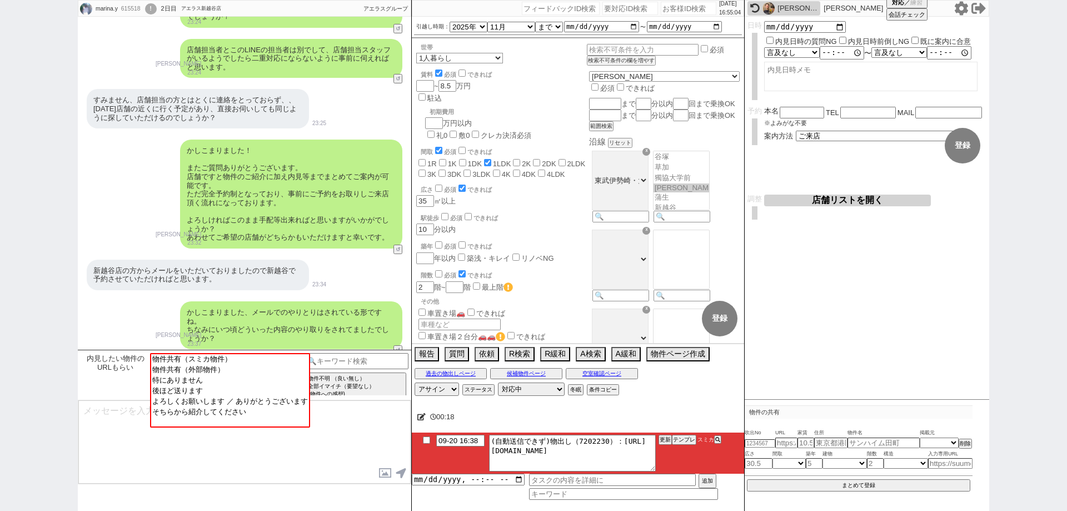
scroll to position [938, 0]
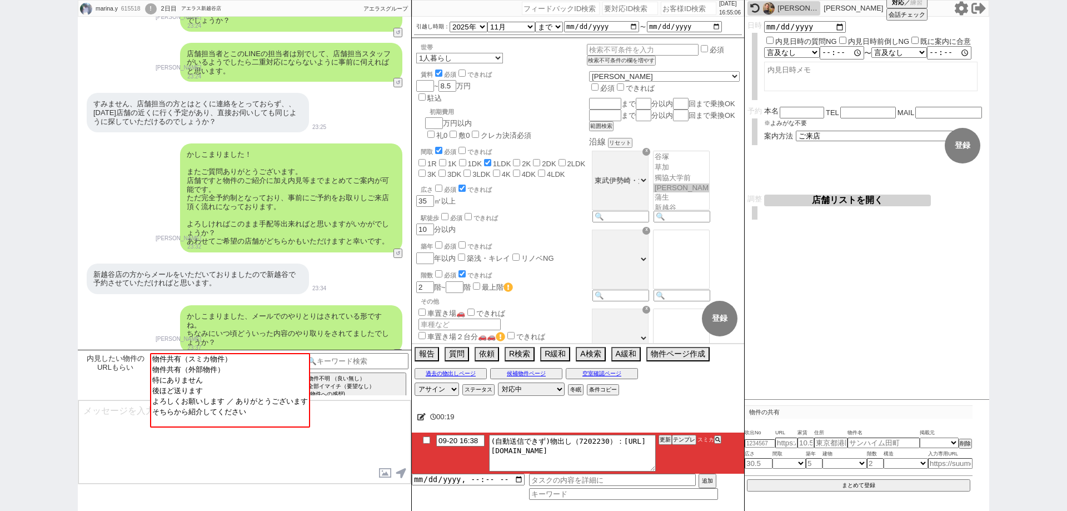
click at [420, 413] on icon at bounding box center [421, 416] width 8 height 7
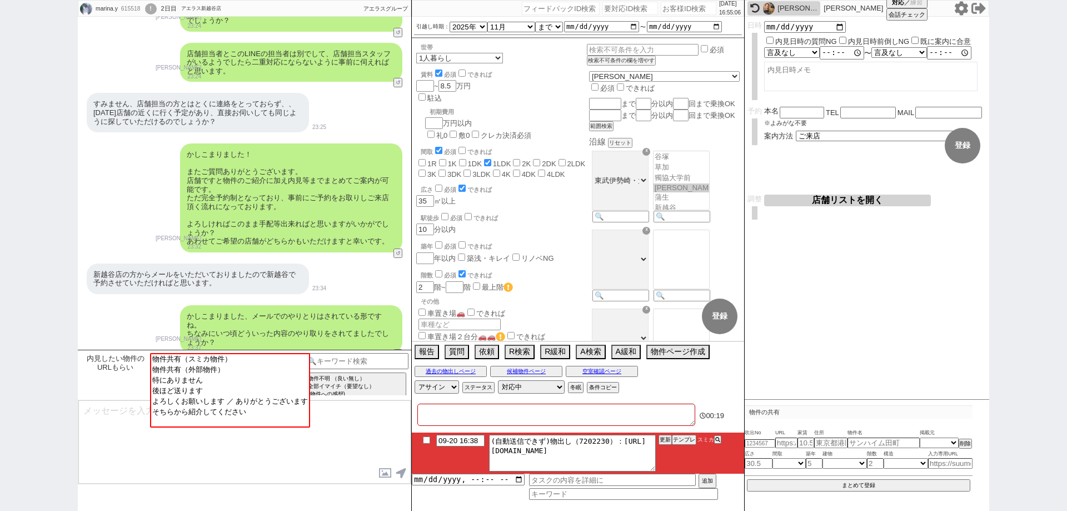
click at [444, 412] on textarea at bounding box center [556, 415] width 278 height 22
drag, startPoint x: 359, startPoint y: 427, endPoint x: 359, endPoint y: 412, distance: 15.0
click at [359, 427] on textarea at bounding box center [244, 441] width 332 height 83
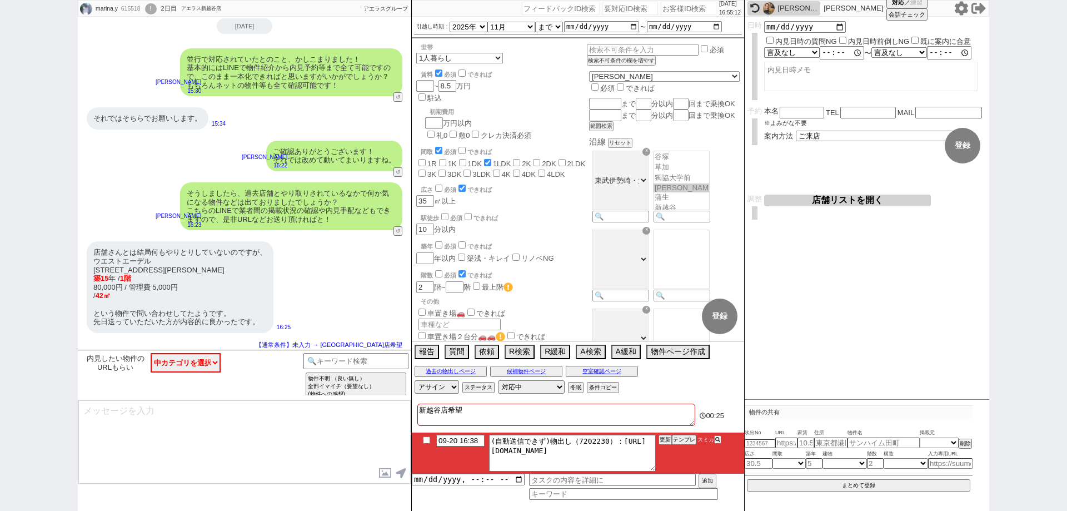
scroll to position [1396, 0]
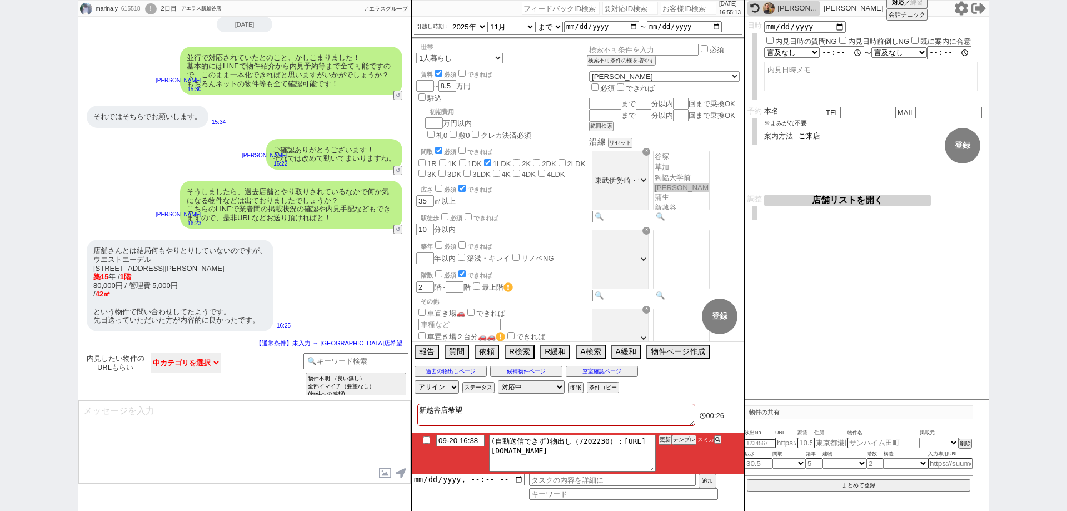
click at [189, 364] on select "中カテゴリを選択 物件共有（スミカ物件） 物件共有（外部物件） 特にありません 後ほど送ります よろしくお願いします ／ ありがとうございます そちらから紹介…" at bounding box center [186, 362] width 70 height 19
click at [151, 353] on select "中カテゴリを選択 物件共有（スミカ物件） 物件共有（外部物件） 特にありません 後ほど送ります よろしくお願いします ／ ありがとうございます そちらから紹介…" at bounding box center [186, 362] width 70 height 19
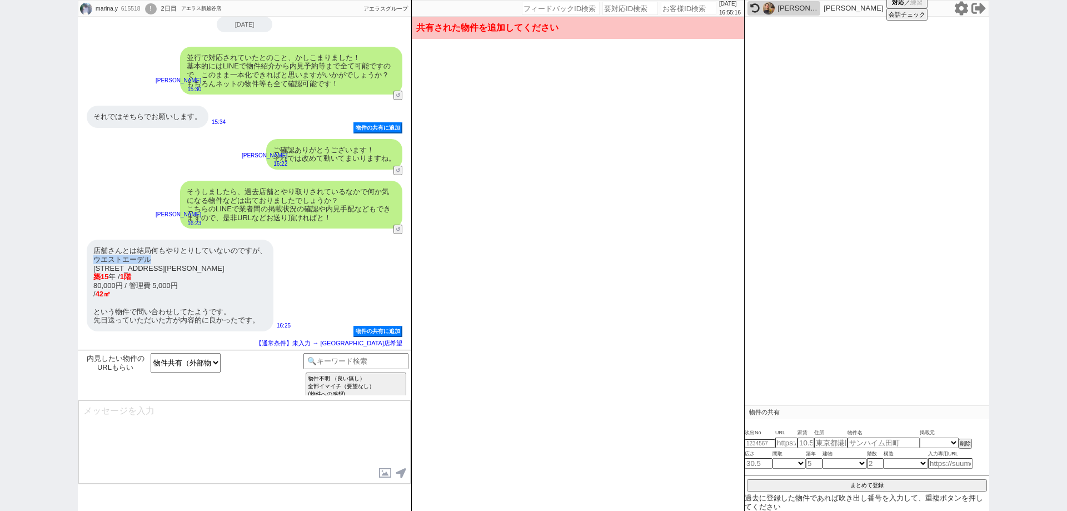
drag, startPoint x: 158, startPoint y: 261, endPoint x: 80, endPoint y: 260, distance: 77.8
click at [80, 260] on div "店舗さんとは結局何もやりとりしていないのですが、 ウエストエーデル 埼玉県越谷市蒲生　西町１丁目5-30 築15 年 / 1階 80,000円 / 管理費 5…" at bounding box center [245, 285] width 334 height 102
copy div "ウエストエーデル"
click at [957, 462] on input at bounding box center [950, 463] width 44 height 9
paste input "https://www.homes.co.jp/chintai/room/bf9d6539bd54ce434489b71027d93fff218487cc/"
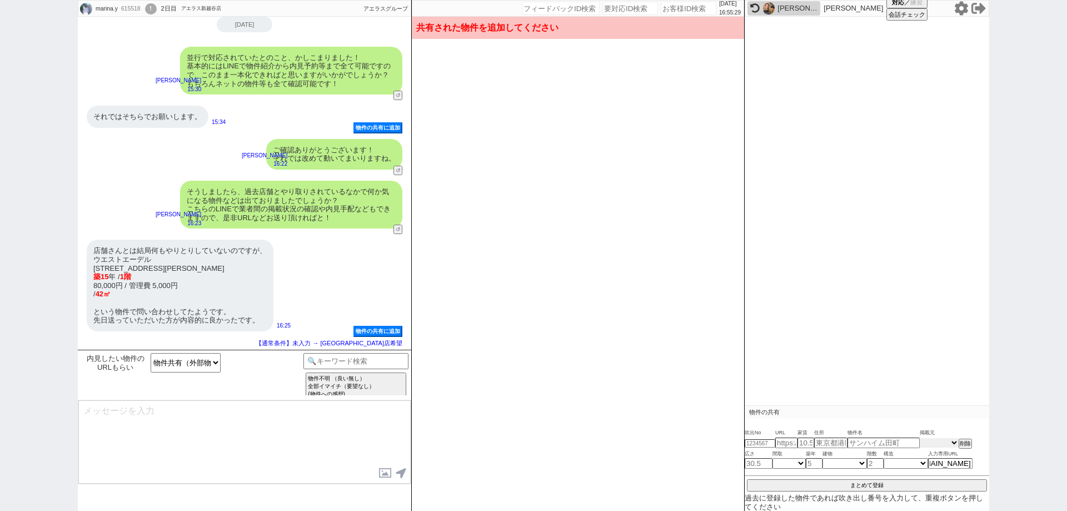
scroll to position [0, 0]
click at [946, 440] on select "掲載元 SUUMO HOMEs sumaity yahoo goo at home smocca nifty chintai goodrooms r-stor…" at bounding box center [939, 442] width 39 height 9
click at [920, 438] on select "掲載元 SUUMO HOMEs sumaity yahoo goo at home smocca nifty chintai goodrooms r-stor…" at bounding box center [939, 442] width 39 height 9
click at [947, 373] on div "内見日など入力！ 変更 なし 登録 日時 内見日時の質問NG 内見日時前倒しNG 既に案内に合意 言及なし 時間明確 午前 午後 お昼 夕方・夜 終日いつでも…" at bounding box center [867, 208] width 245 height 383
click at [146, 291] on div "店舗さんとは結局何もやりとりしていないのですが、 ウエストエーデル 埼玉県越谷市蒲生　西町１丁目5-30 築15 年 / 1階 80,000円 / 管理費 5…" at bounding box center [180, 285] width 187 height 91
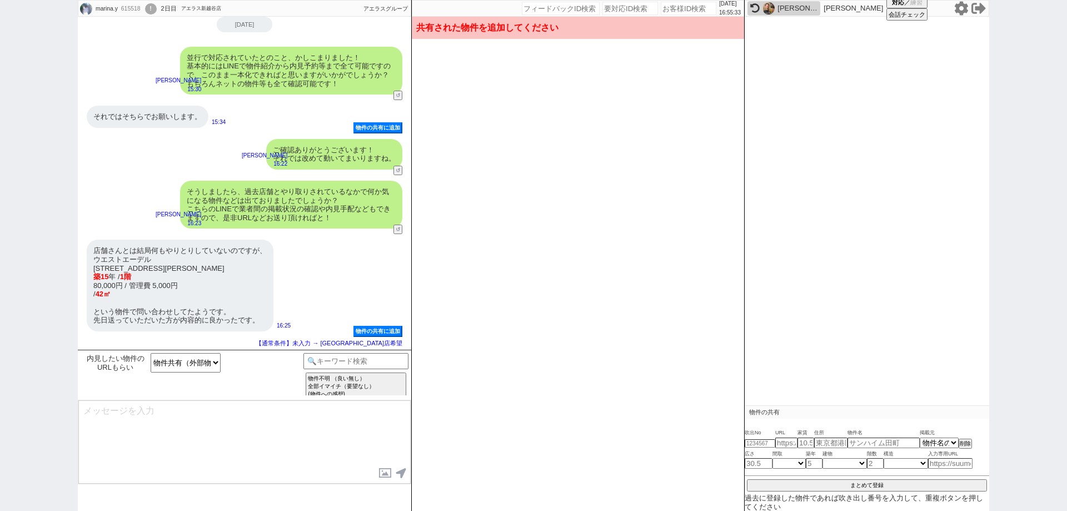
click at [146, 291] on div "店舗さんとは結局何もやりとりしていないのですが、 ウエストエーデル 埼玉県越谷市蒲生　西町１丁目5-30 築15 年 / 1階 80,000円 / 管理費 5…" at bounding box center [180, 285] width 187 height 91
click at [757, 443] on input "number" at bounding box center [760, 443] width 31 height 7
paste input "37113857"
click at [866, 378] on div "内見日など入力！ 変更 なし 登録 日時 内見日時の質問NG 内見日時前倒しNG 既に案内に合意 言及なし 時間明確 午前 午後 お昼 夕方・夜 終日いつでも…" at bounding box center [867, 208] width 245 height 383
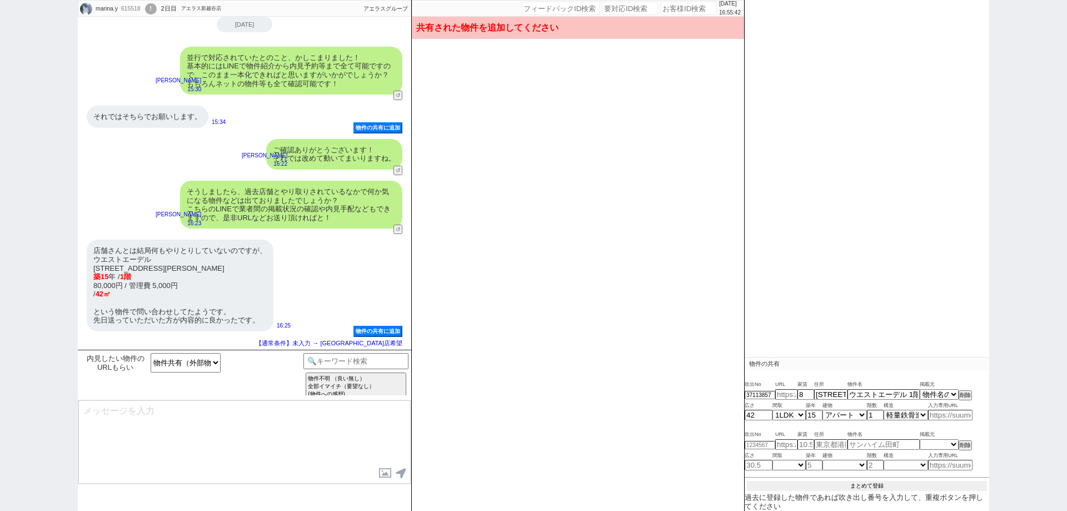
click at [910, 482] on button "まとめて登録" at bounding box center [867, 486] width 240 height 10
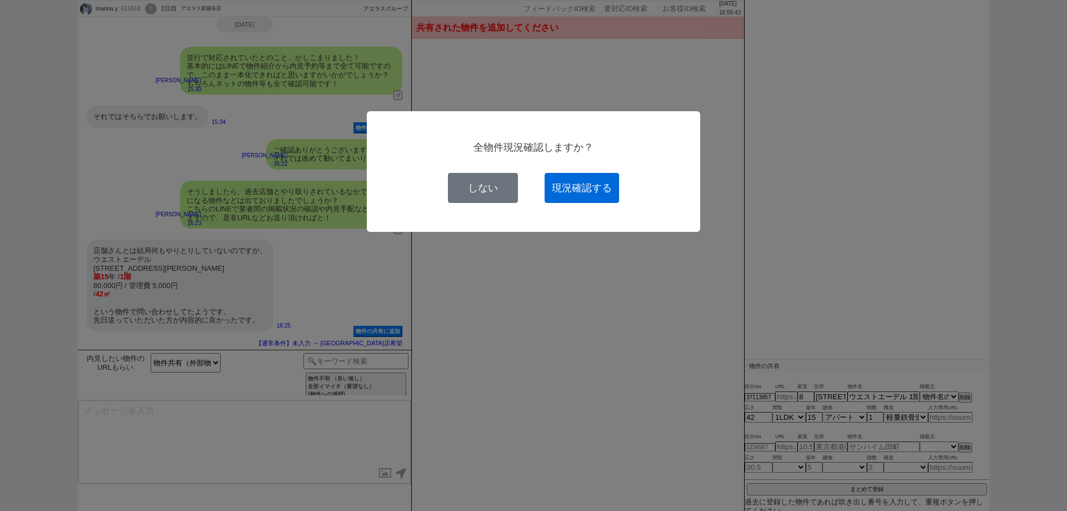
click at [594, 192] on button "現況確認する" at bounding box center [582, 188] width 74 height 30
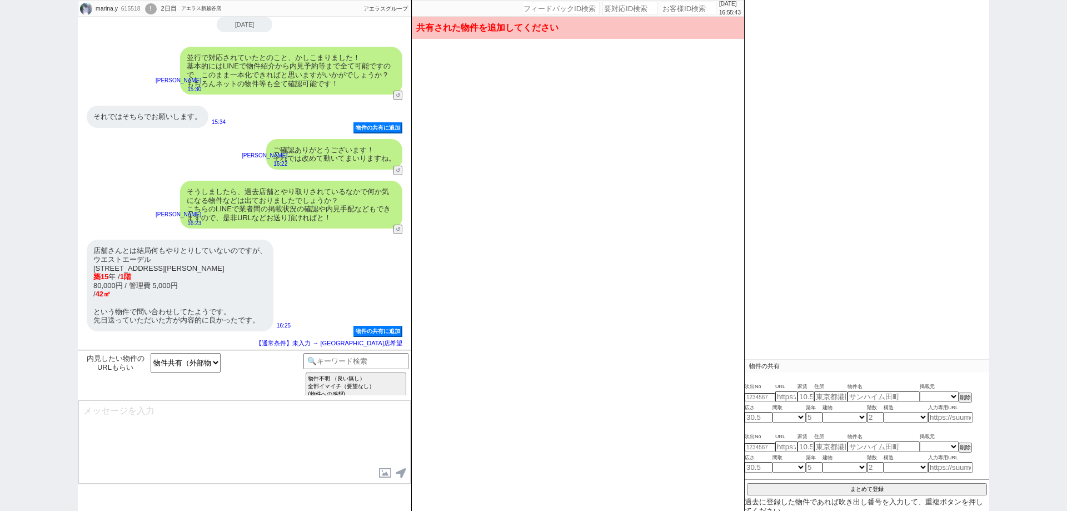
scroll to position [0, 0]
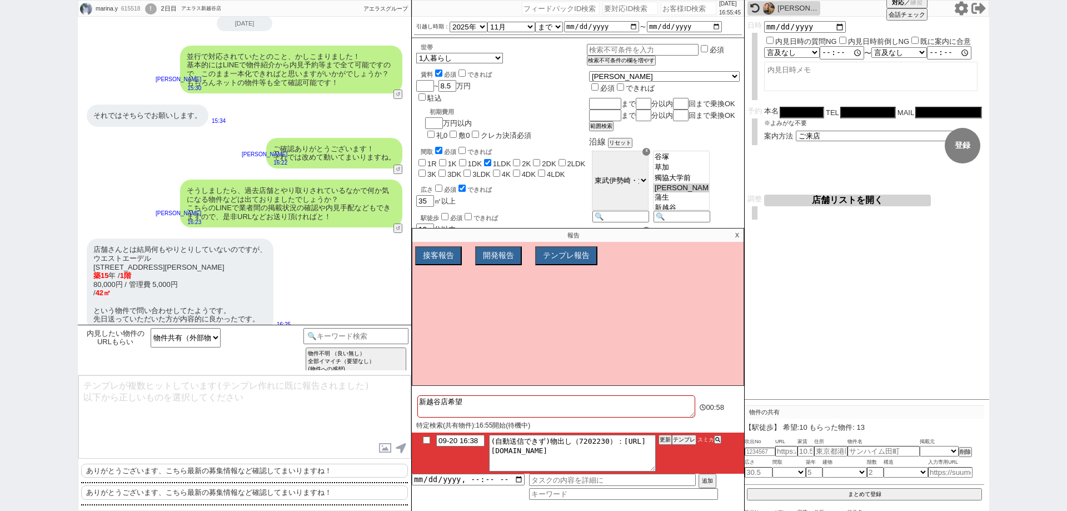
click at [738, 233] on p "X" at bounding box center [737, 234] width 13 height 13
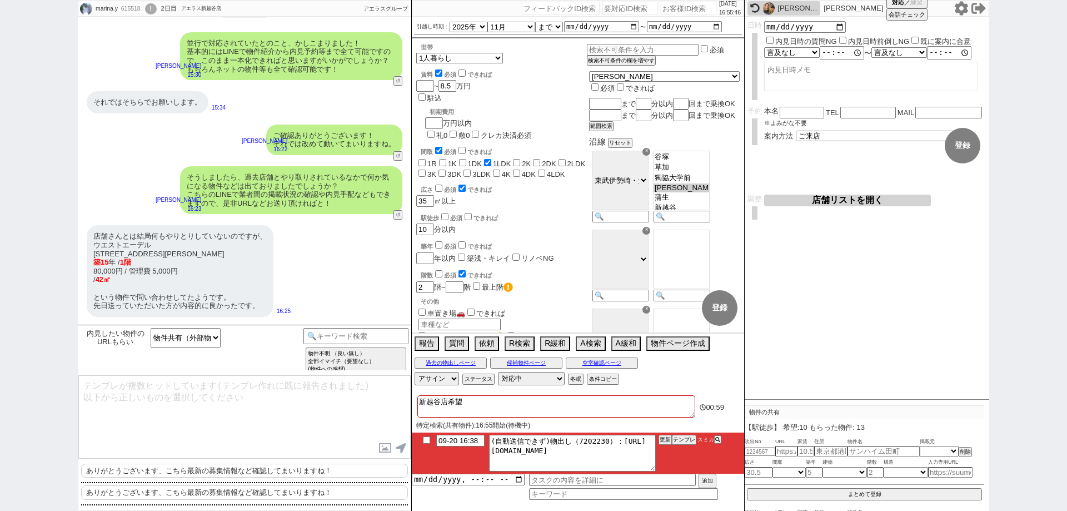
scroll to position [1421, 0]
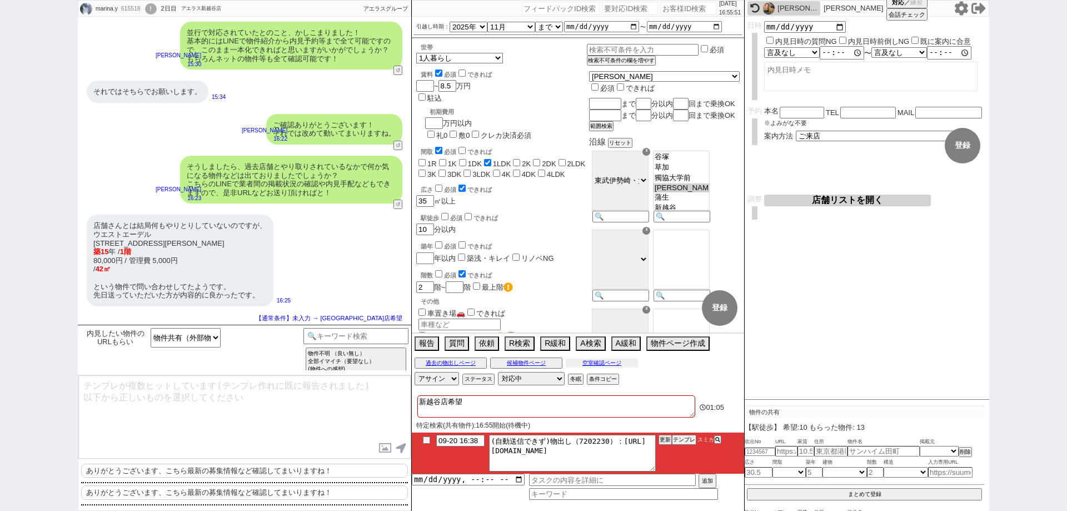
click at [595, 363] on button "空室確認ページ" at bounding box center [602, 363] width 72 height 9
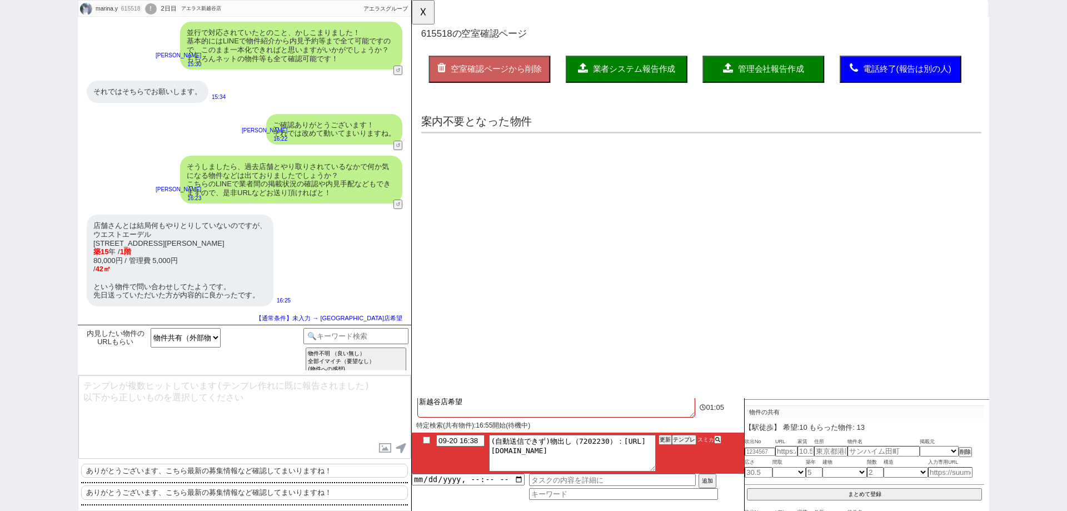
scroll to position [0, 0]
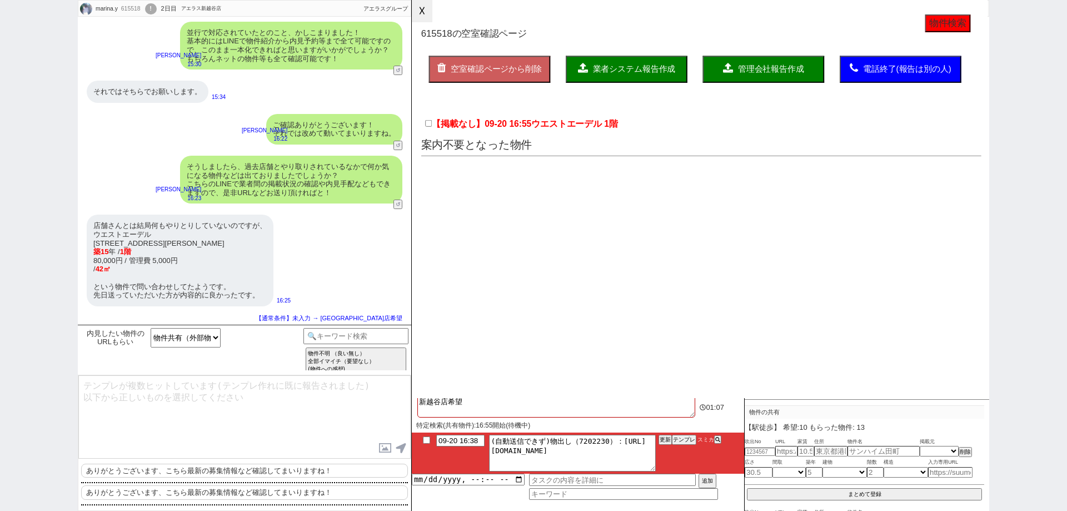
click at [424, 17] on button "☓" at bounding box center [422, 11] width 21 height 22
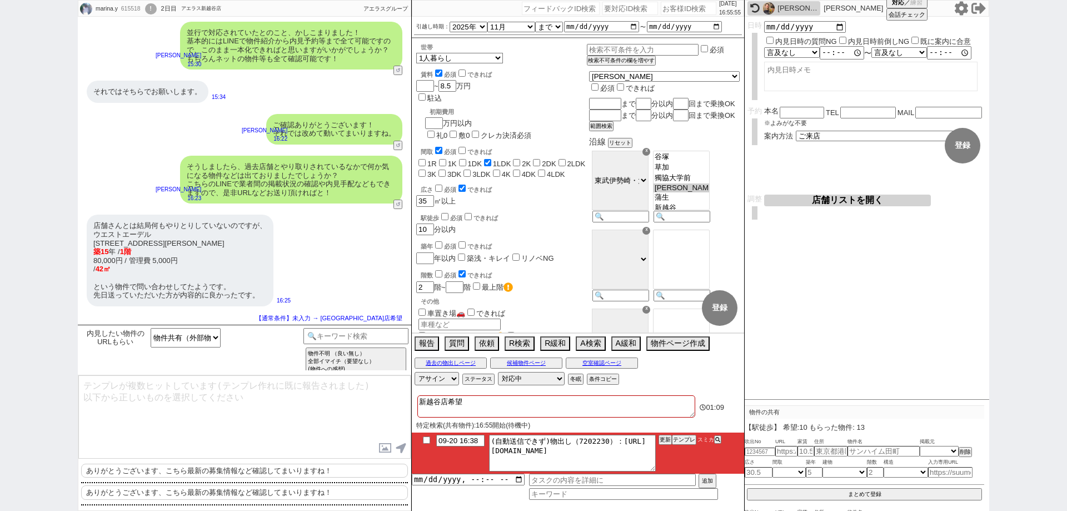
click at [191, 350] on div "内見したい物件のURLもらい 物件共有（スミカ物件） 物件共有（外部物件） 特にありません 後ほど送ります よろしくお願いします ／ ありがとうございます そ…" at bounding box center [192, 350] width 223 height 44
click at [191, 342] on select "物件共有（スミカ物件） 物件共有（外部物件） 特にありません 後ほど送ります よろしくお願いします ／ ありがとうございます そちらから紹介してください" at bounding box center [186, 337] width 70 height 19
click at [151, 347] on select "物件共有（スミカ物件） 物件共有（外部物件） 特にありません 後ほど送ります よろしくお願いします ／ ありがとうございます そちらから紹介してください" at bounding box center [186, 337] width 70 height 19
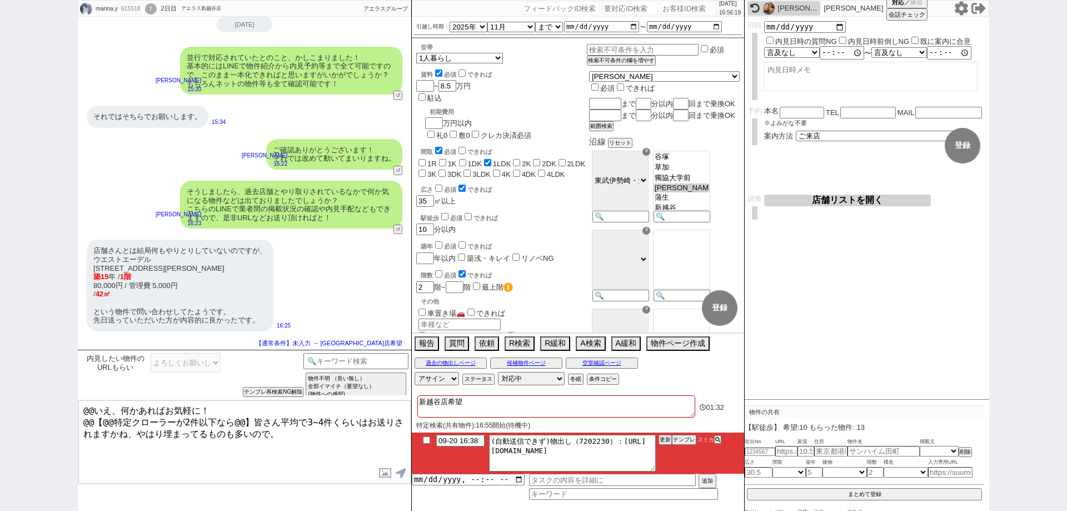
drag, startPoint x: 278, startPoint y: 432, endPoint x: 281, endPoint y: 405, distance: 27.4
click at [281, 405] on textarea "@@いえ、何かあればお気軽に！ @@【@@特定クローラーが2件以下なら@@】皆さん平均で3~4件くらいはお送りされますかね、やはり埋まってるものも多いので。" at bounding box center [244, 441] width 332 height 83
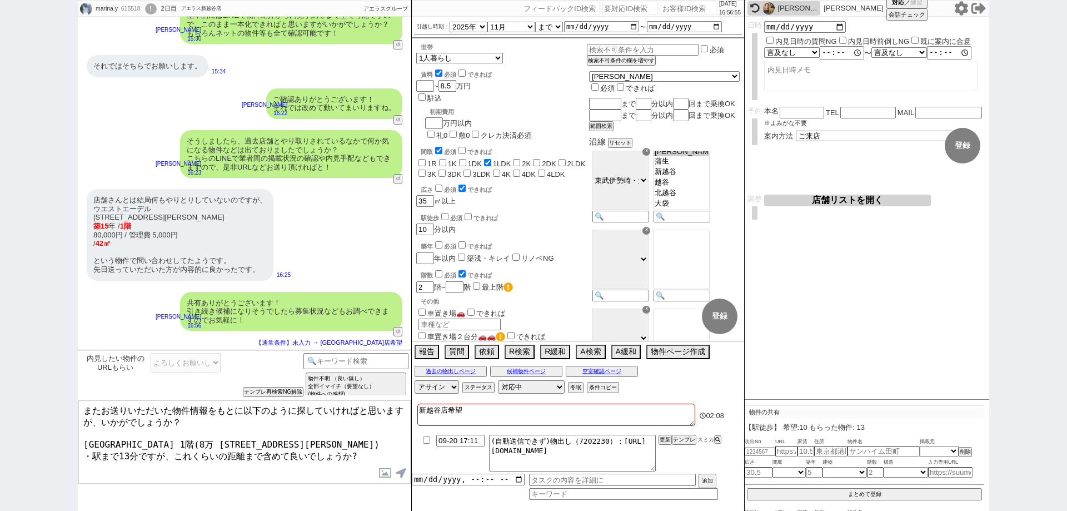
scroll to position [208, 0]
drag, startPoint x: 346, startPoint y: 446, endPoint x: 95, endPoint y: 450, distance: 251.8
click at [95, 450] on textarea "またお送りいただいた物件情報をもとに以下のように探していければと思いますが、いかがでしょうか？ ウエストエーデル 1階(8万 埼玉県越谷市蒲生西町１丁目５－３…" at bounding box center [244, 441] width 332 height 83
paste textarea "蒲生駅"
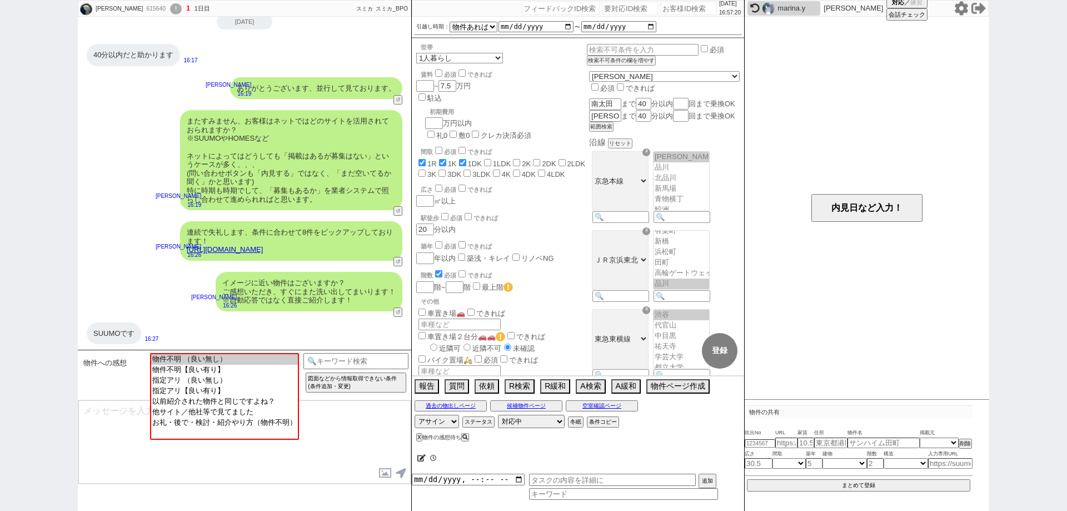
scroll to position [64, 0]
click at [397, 212] on button "↺" at bounding box center [399, 211] width 7 height 7
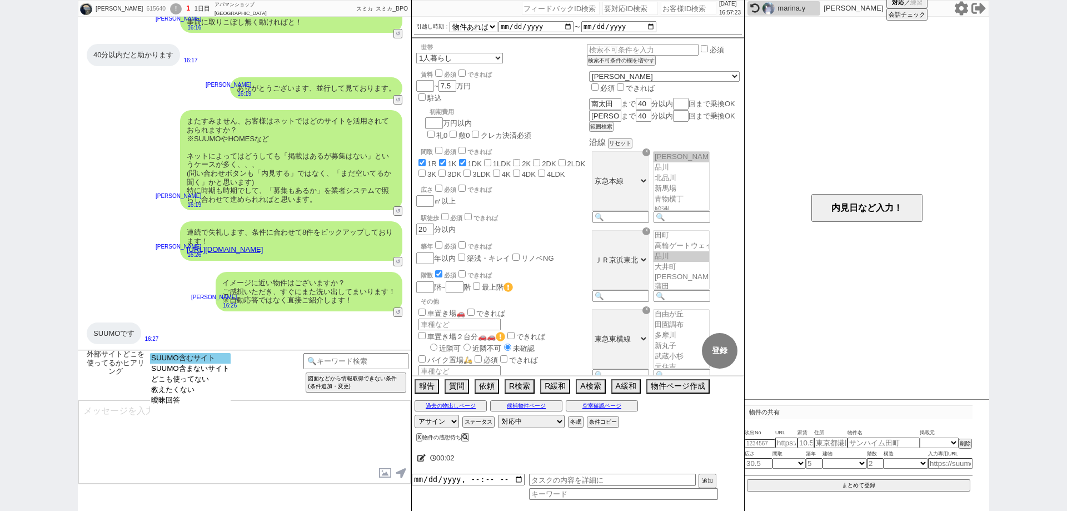
click at [193, 357] on option "SUUMO含むサイト" at bounding box center [190, 358] width 81 height 11
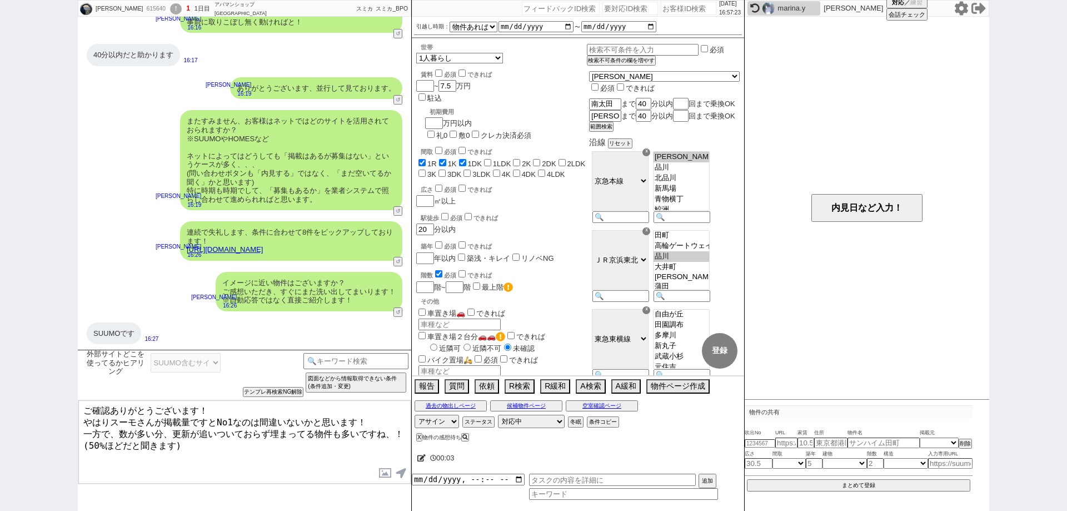
click at [221, 442] on textarea "ご確認ありがとうございます！ やはりスーモさんが掲載量ですとNo1なのは間違いないかと思います！ 一方で、数が多い分、更新が追いついておらず埋まってる物件も多…" at bounding box center [244, 441] width 332 height 83
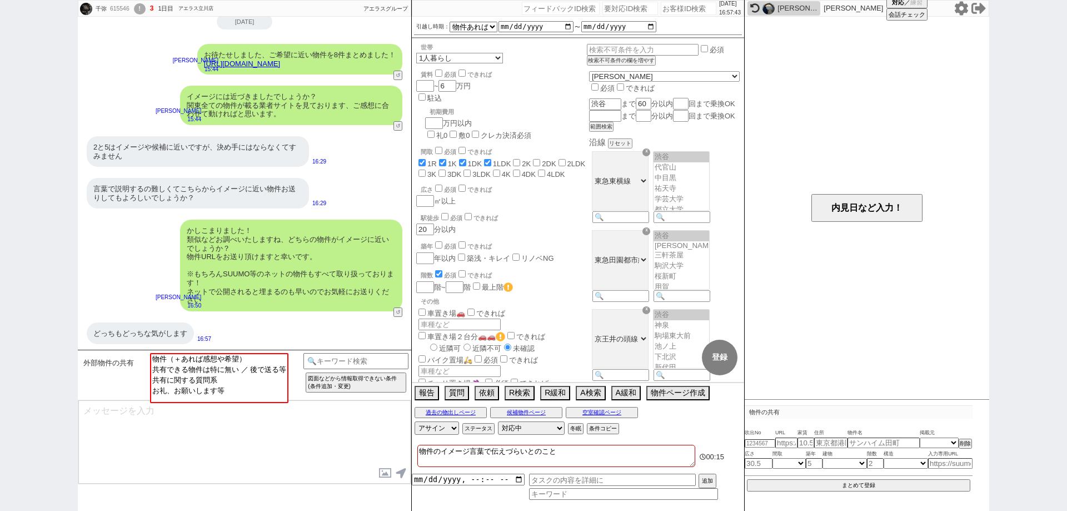
scroll to position [96, 0]
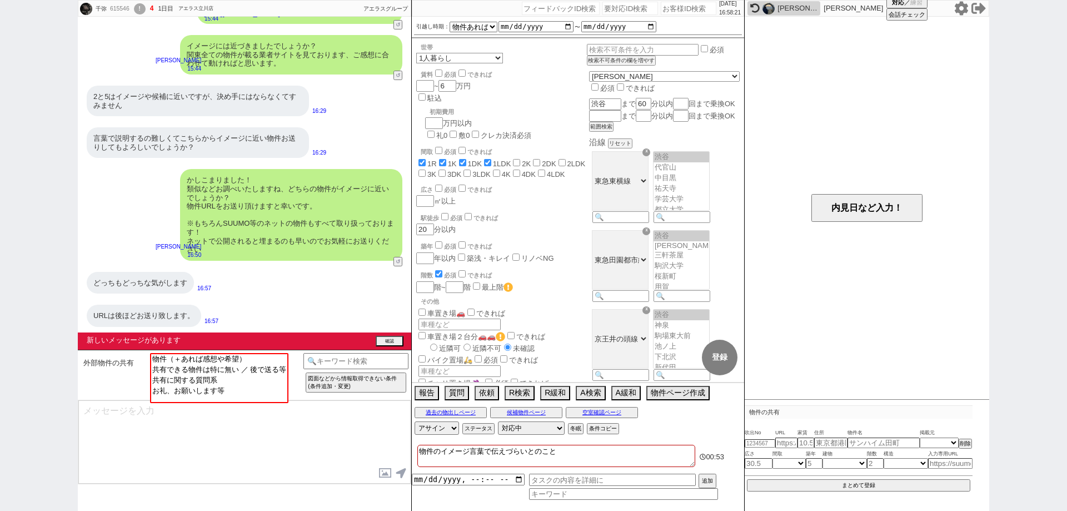
click at [1, 361] on div "千弥 615546 ! 4 1日目 アエラス立川店 冬眠中 自社客 アエラスグループ スミカ_BPO チャット全表示 2025-09-20 お待たせしました、…" at bounding box center [533, 255] width 1067 height 511
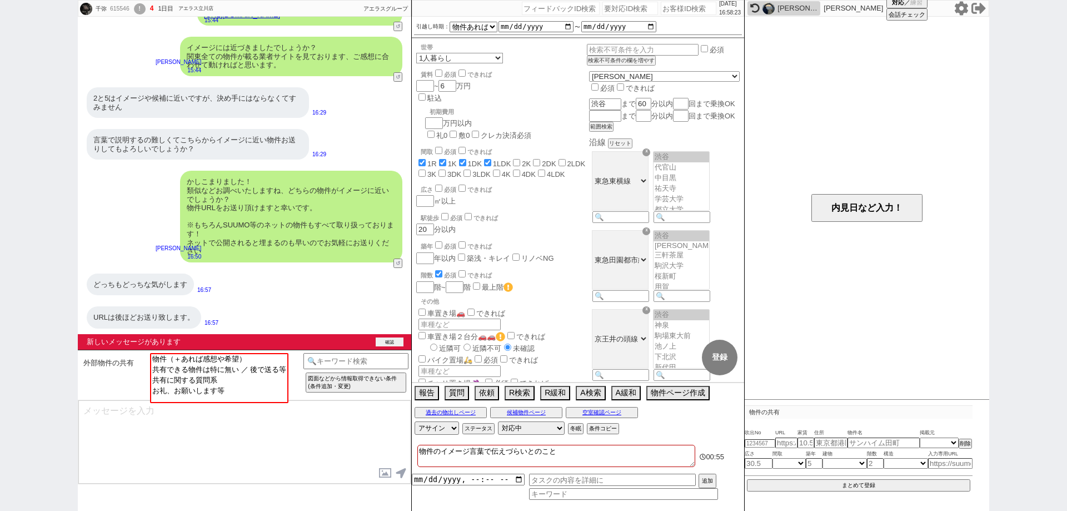
click at [390, 340] on button "確認" at bounding box center [390, 341] width 28 height 9
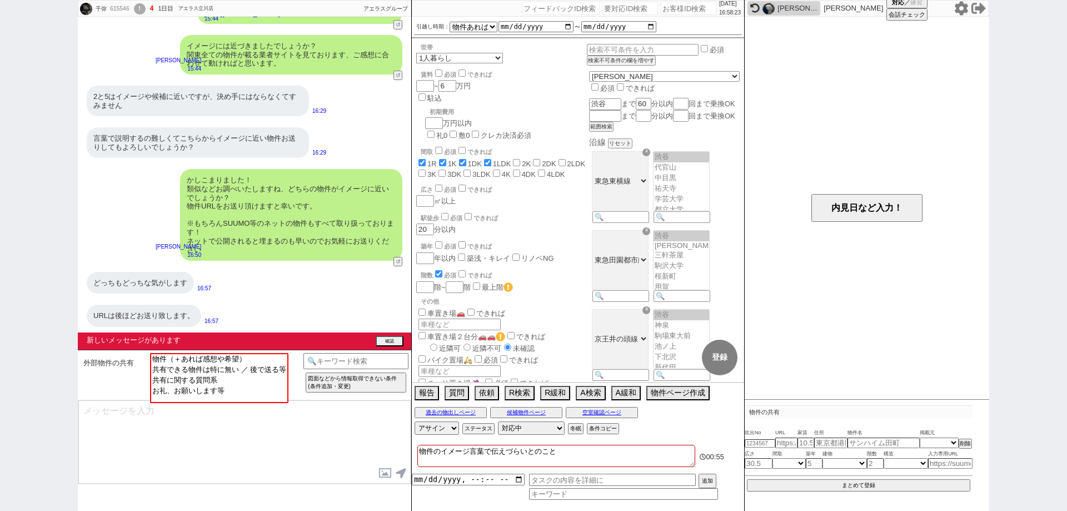
scroll to position [79, 0]
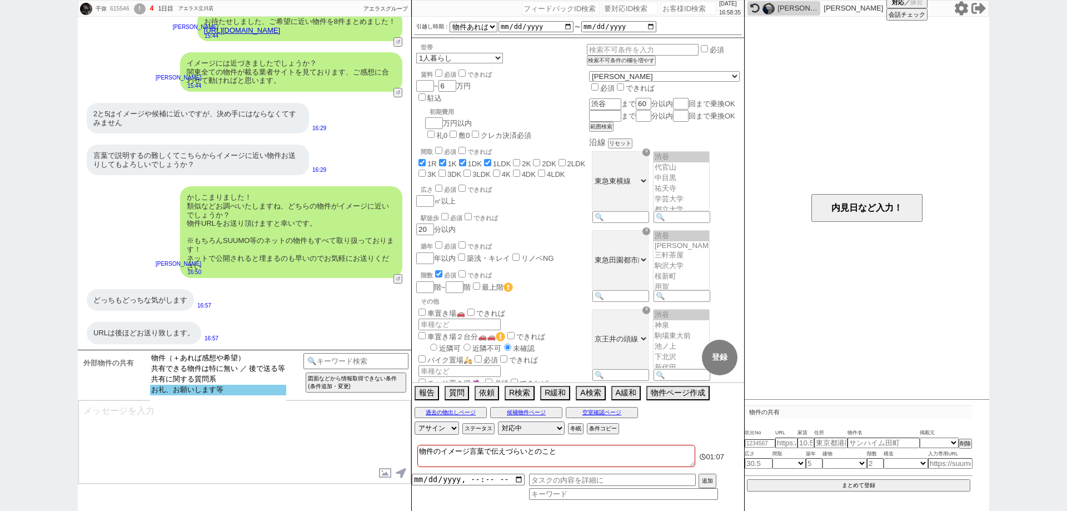
click at [243, 392] on option "お礼、お願いします等" at bounding box center [218, 390] width 136 height 11
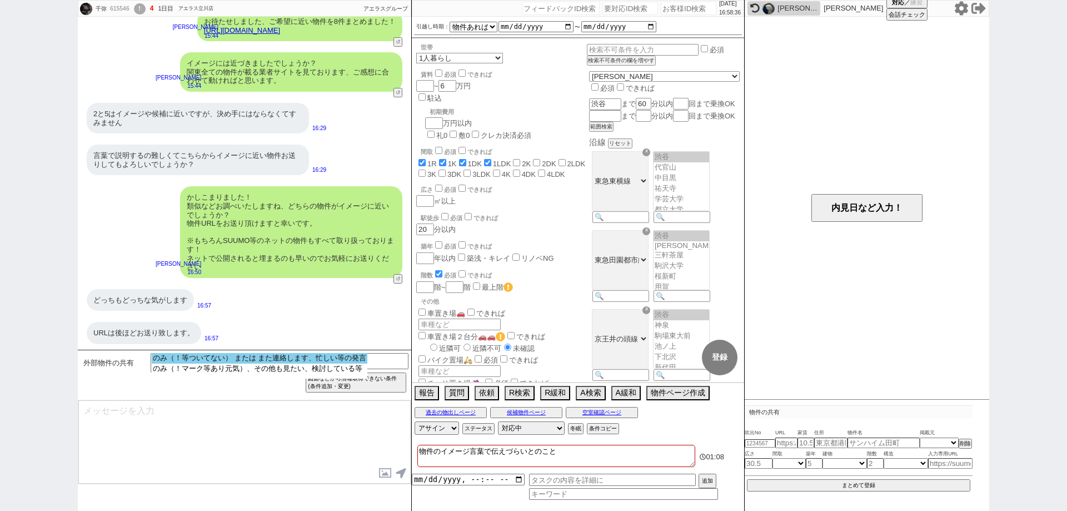
click at [232, 362] on option "のみ（！等ついてない） または また連絡します、忙しい等の発言" at bounding box center [260, 358] width 216 height 11
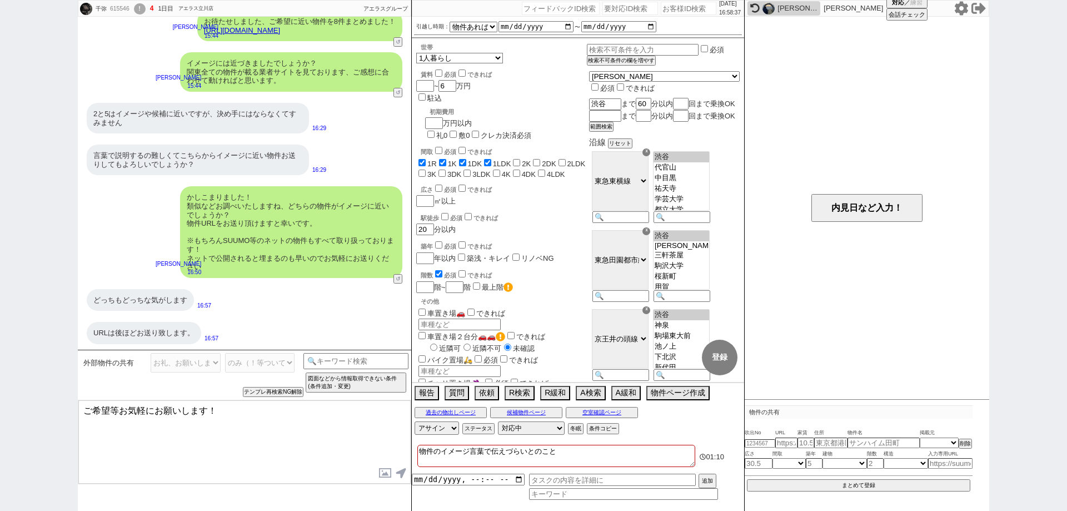
click at [85, 411] on textarea "ご希望等お気軽にお願いします！" at bounding box center [244, 441] width 332 height 83
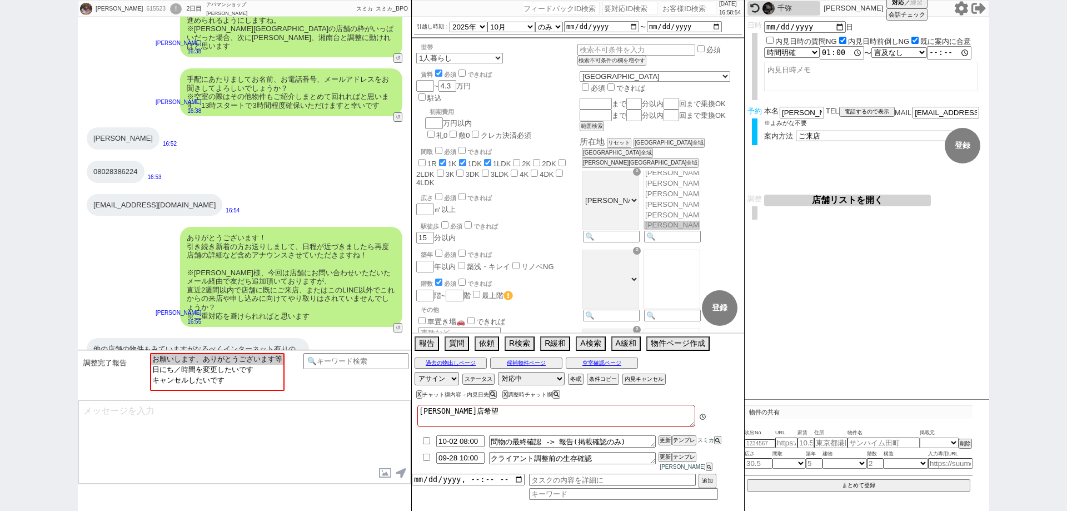
scroll to position [19, 0]
click at [205, 416] on textarea at bounding box center [244, 441] width 332 height 83
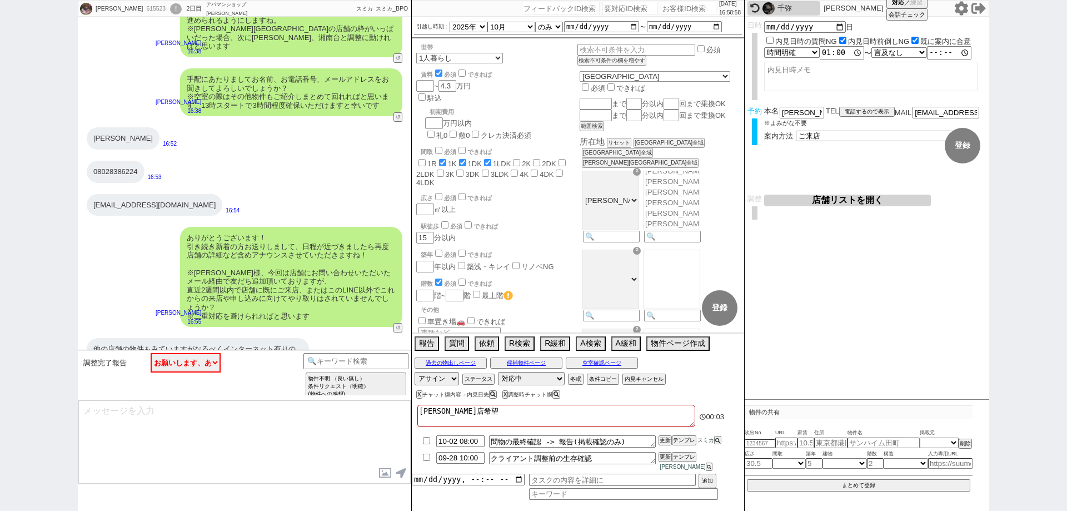
click at [320, 414] on textarea at bounding box center [244, 441] width 332 height 83
click at [680, 4] on input "number" at bounding box center [689, 8] width 56 height 13
paste input "614211"
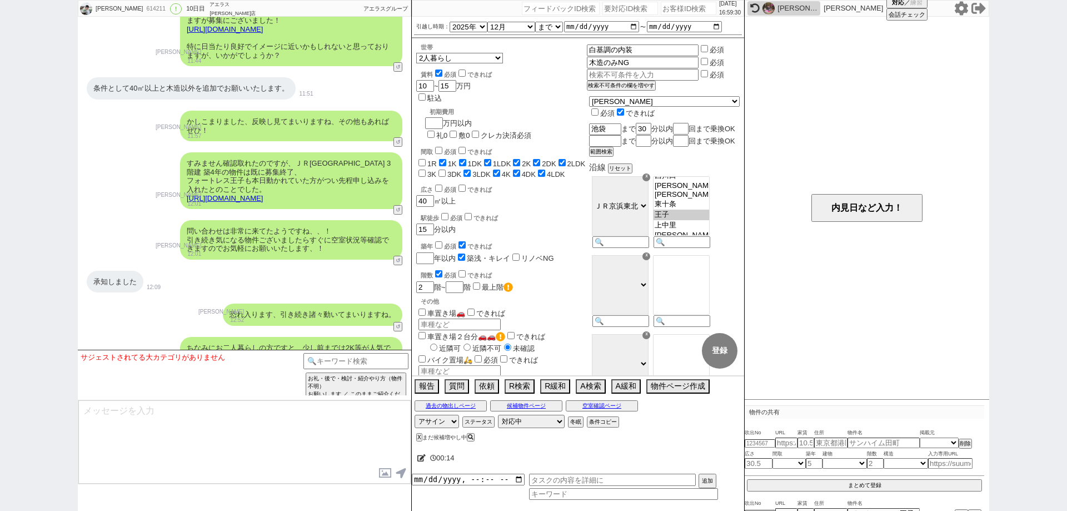
scroll to position [6231, 0]
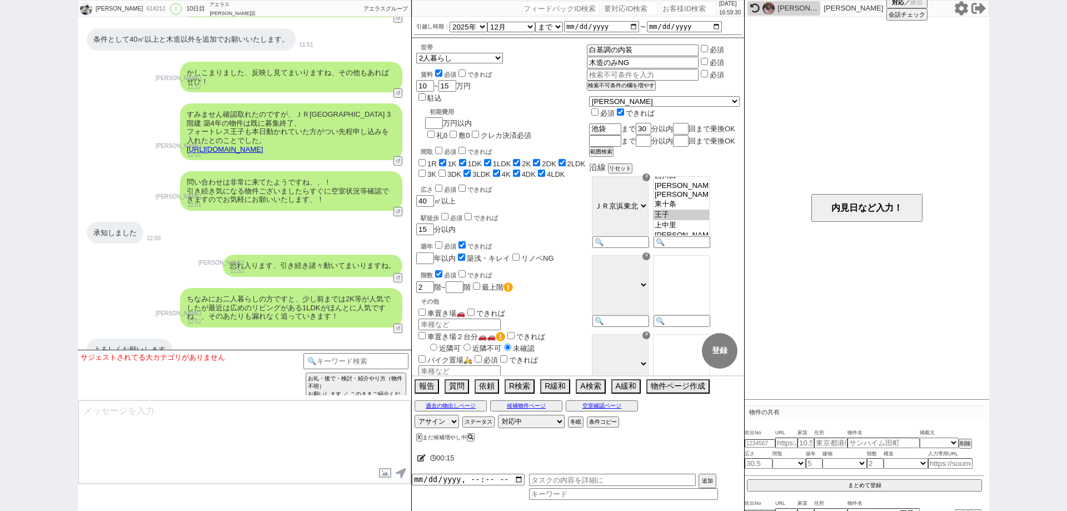
click at [422, 437] on div "X まだ候補増やし中" at bounding box center [446, 437] width 61 height 6
click at [420, 436] on button "X" at bounding box center [418, 437] width 4 height 6
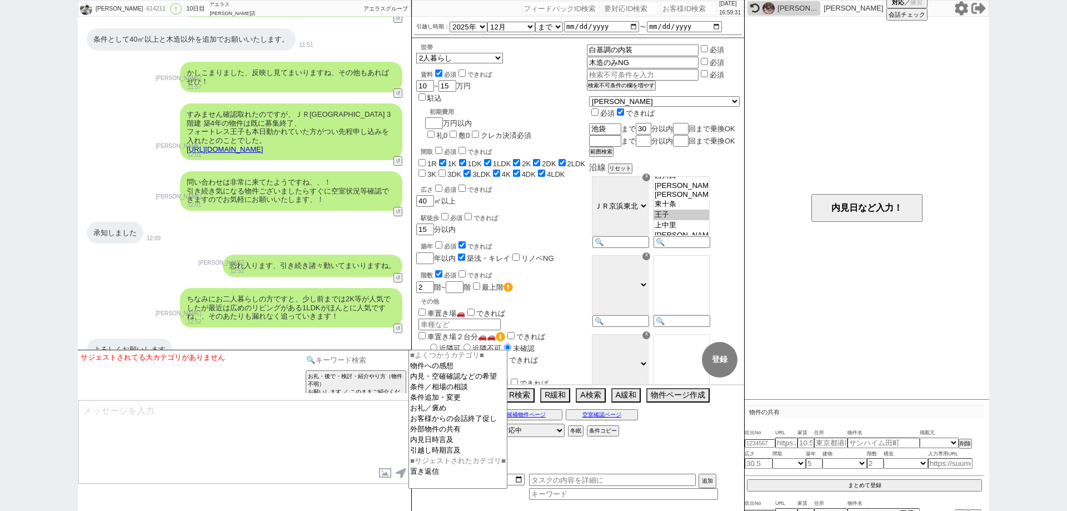
click at [366, 355] on input at bounding box center [356, 360] width 105 height 14
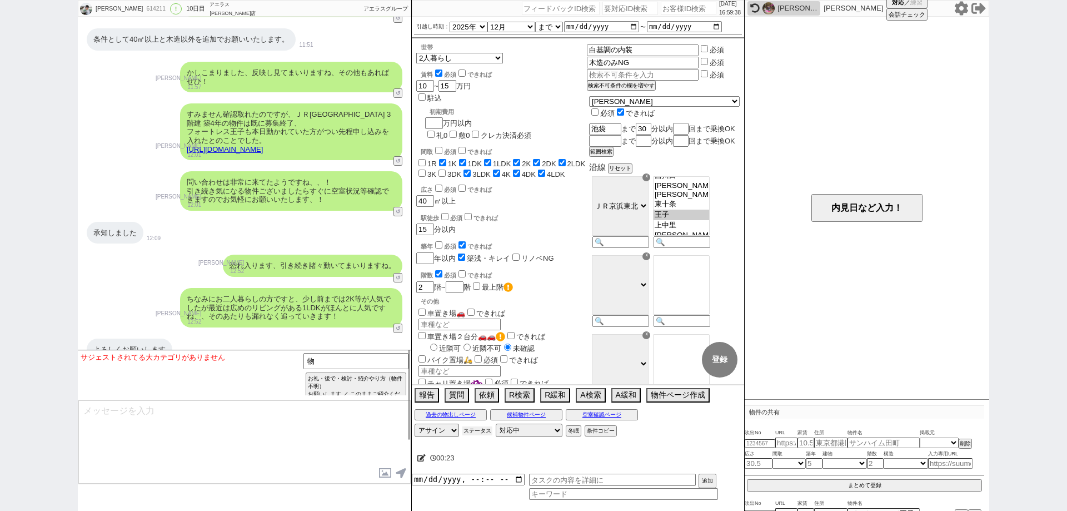
click at [481, 434] on button "ステータス" at bounding box center [477, 430] width 30 height 9
click at [530, 466] on input "(ほぼ)ぴったり物件のみ定期物出し" at bounding box center [526, 469] width 7 height 7
click at [486, 470] on input "毎日リーチ" at bounding box center [487, 469] width 7 height 7
click at [656, 446] on p "X" at bounding box center [651, 447] width 13 height 13
click at [671, 11] on input "number" at bounding box center [689, 8] width 56 height 13
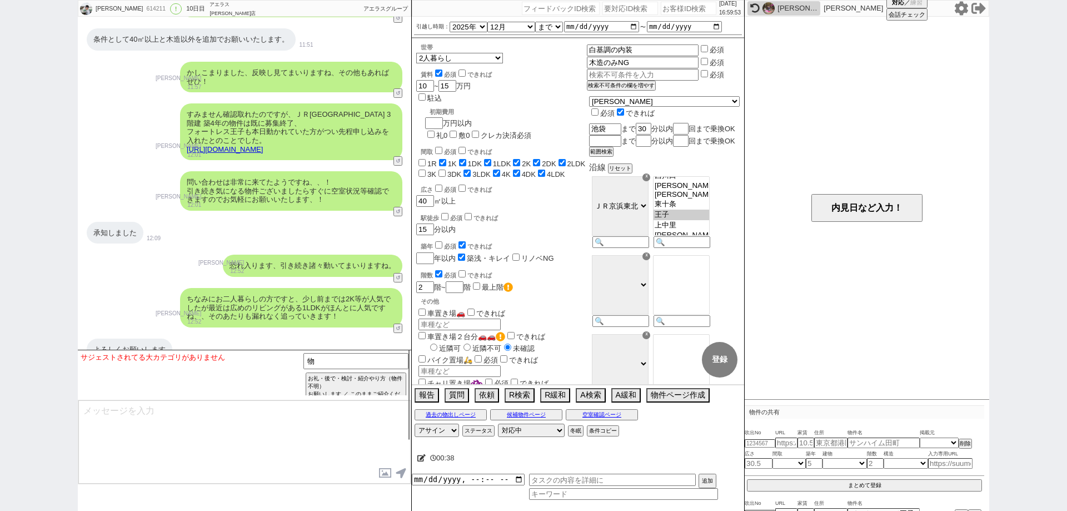
paste input "581578"
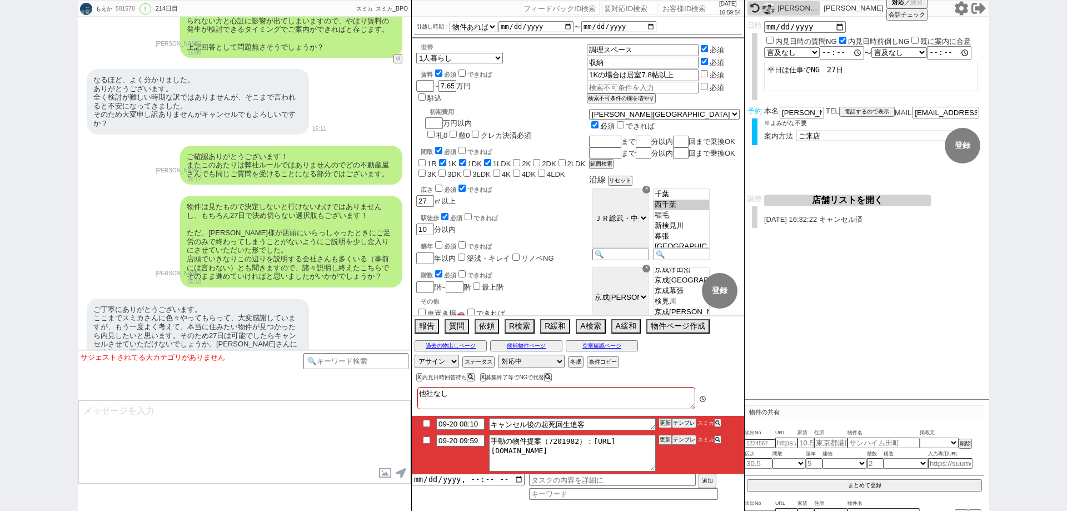
scroll to position [8, 0]
drag, startPoint x: 646, startPoint y: 454, endPoint x: 588, endPoint y: 436, distance: 60.3
click at [588, 436] on textarea "手動の物件提案（7201982）：https://jent-crm.com/2ng-84y191pn3984hy/introduction_pages/488…" at bounding box center [572, 453] width 167 height 37
click at [956, 8] on icon at bounding box center [961, 8] width 14 height 14
